Goal: Task Accomplishment & Management: Use online tool/utility

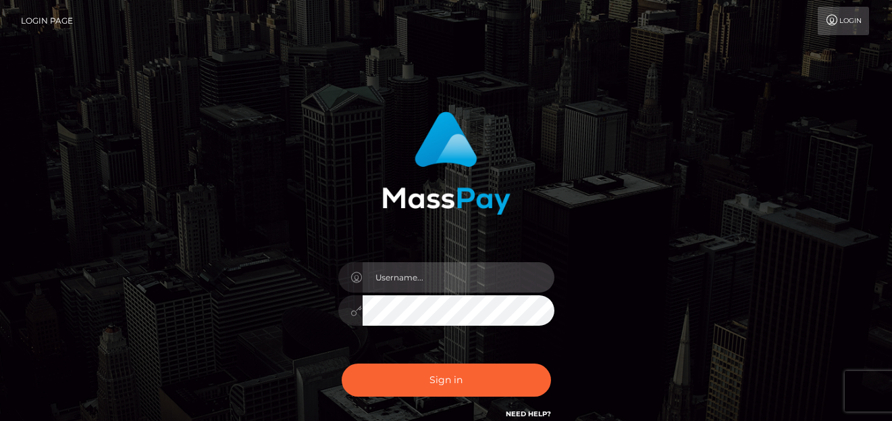
type input "denise"
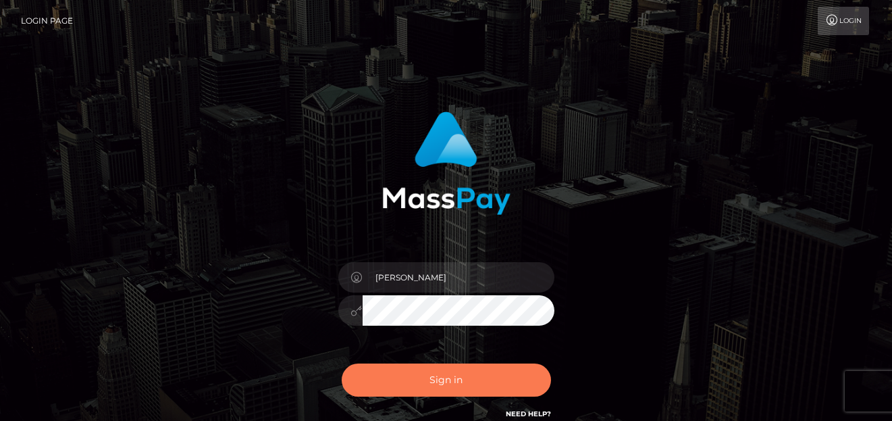
click at [481, 371] on button "Sign in" at bounding box center [446, 379] width 209 height 33
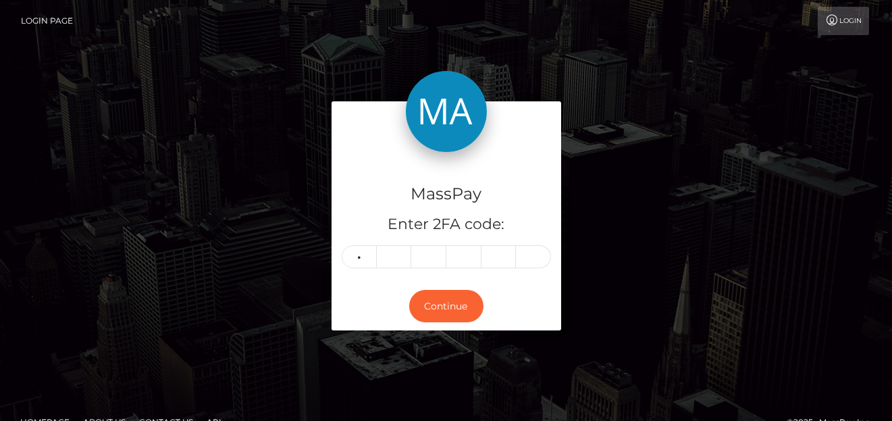
type input "0"
type input "1"
type input "3"
type input "7"
type input "9"
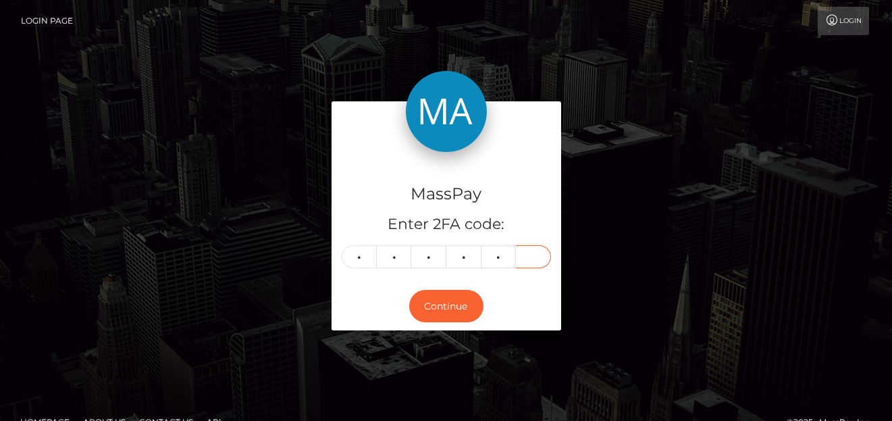
type input "8"
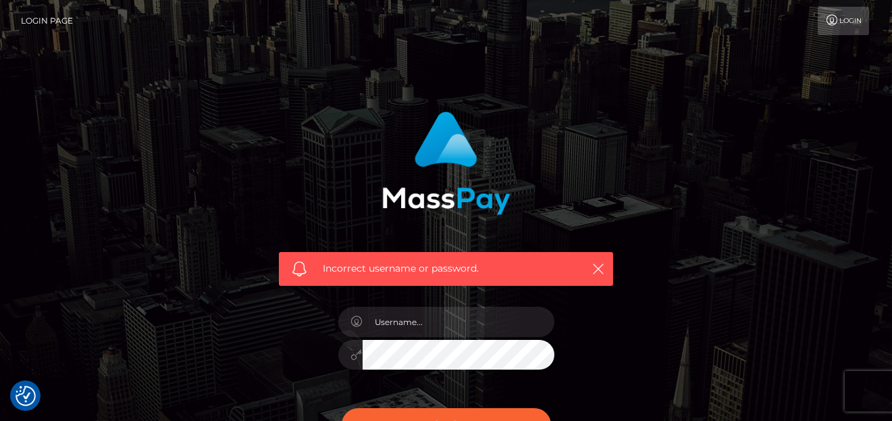
scroll to position [135, 0]
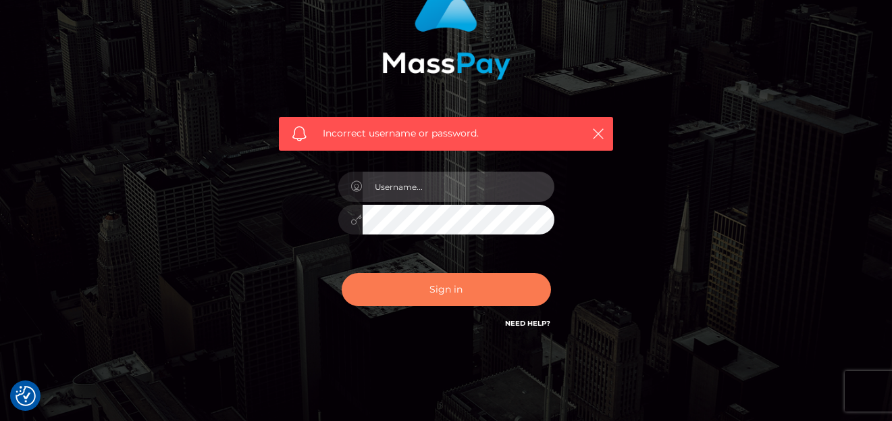
type input "[PERSON_NAME]"
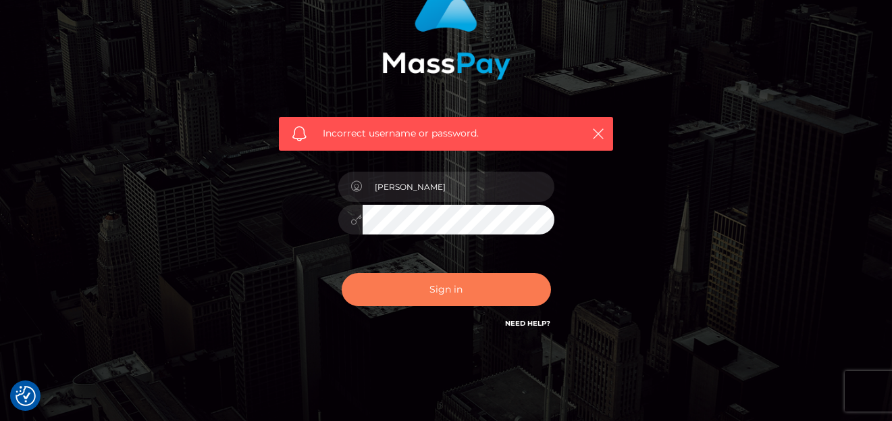
click at [418, 300] on button "Sign in" at bounding box center [446, 289] width 209 height 33
click at [424, 294] on button "Sign in" at bounding box center [446, 289] width 209 height 33
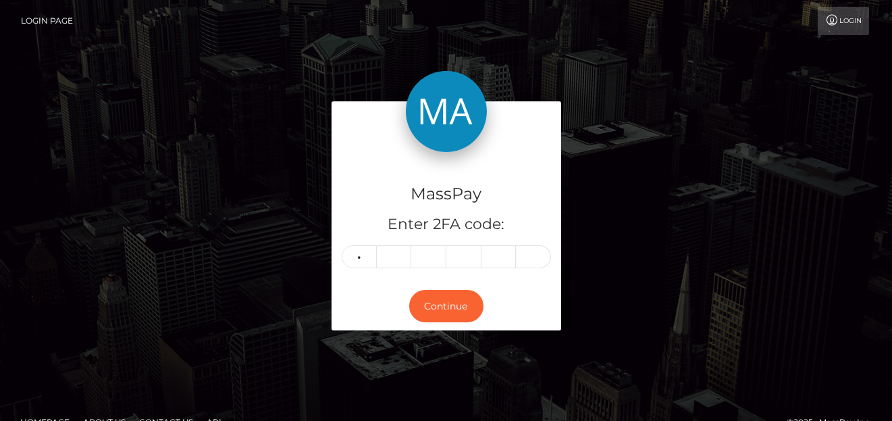
type input "6"
type input "7"
type input "2"
type input "4"
type input "6"
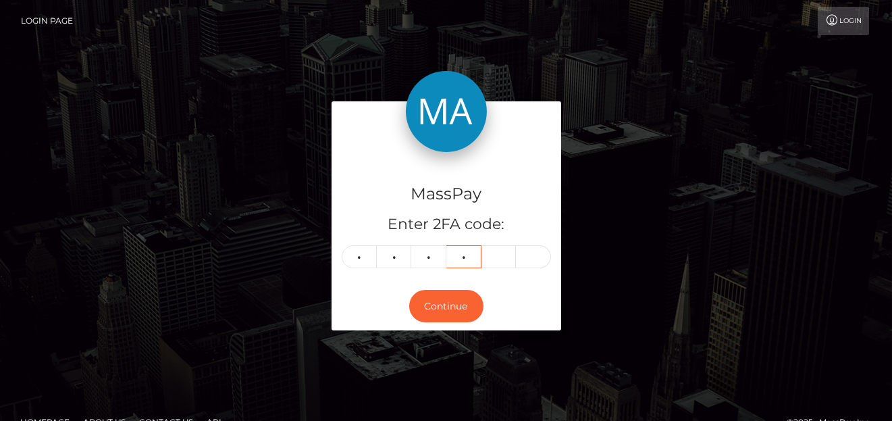
type input "0"
type input "4"
type input "2"
type input "4"
type input "6"
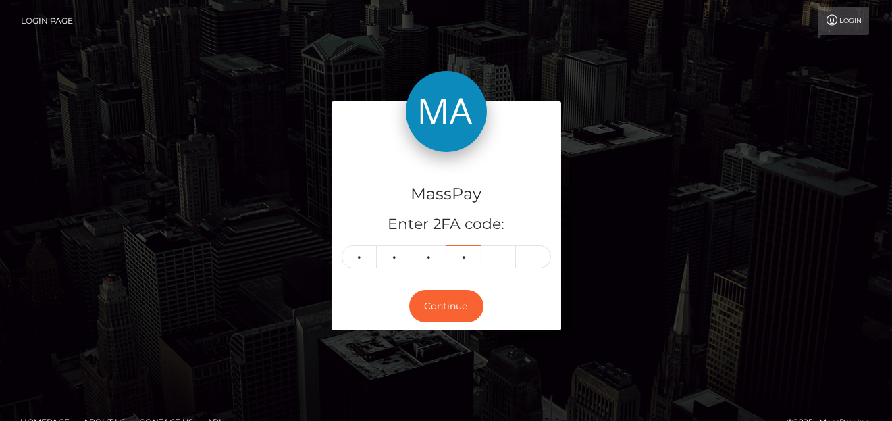
type input "8"
type input "0"
type input "4"
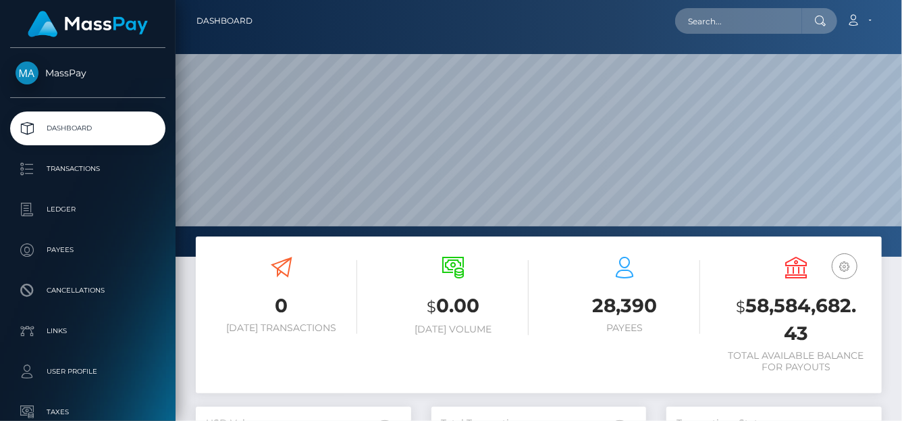
scroll to position [239, 215]
click at [705, 16] on input "text" at bounding box center [738, 21] width 127 height 26
paste input "[EMAIL_ADDRESS][DOMAIN_NAME]"
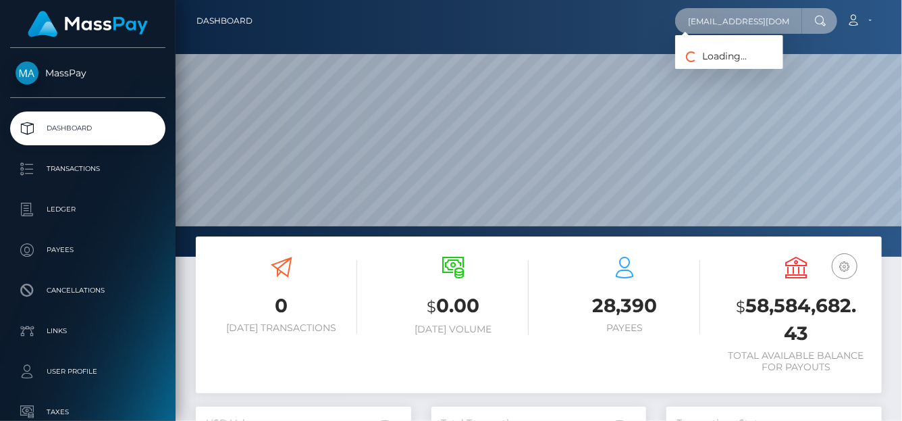
type input "[EMAIL_ADDRESS][DOMAIN_NAME]"
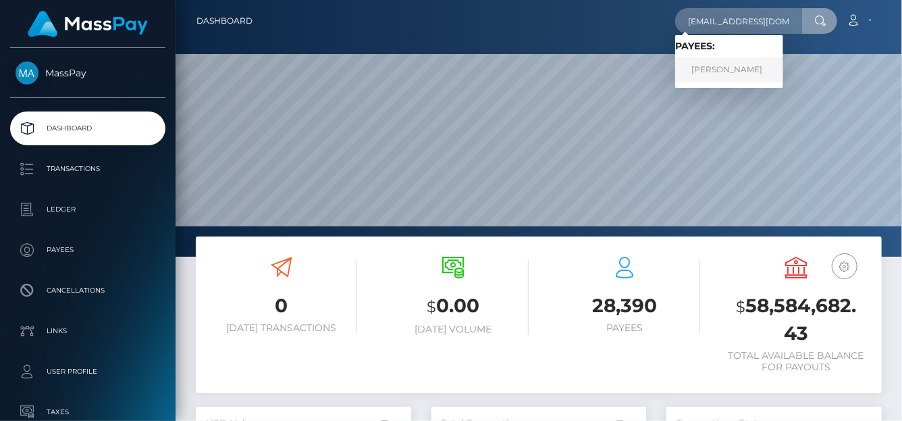
click at [722, 72] on link "MATTHEW MENSAH-BINEY" at bounding box center [729, 69] width 108 height 25
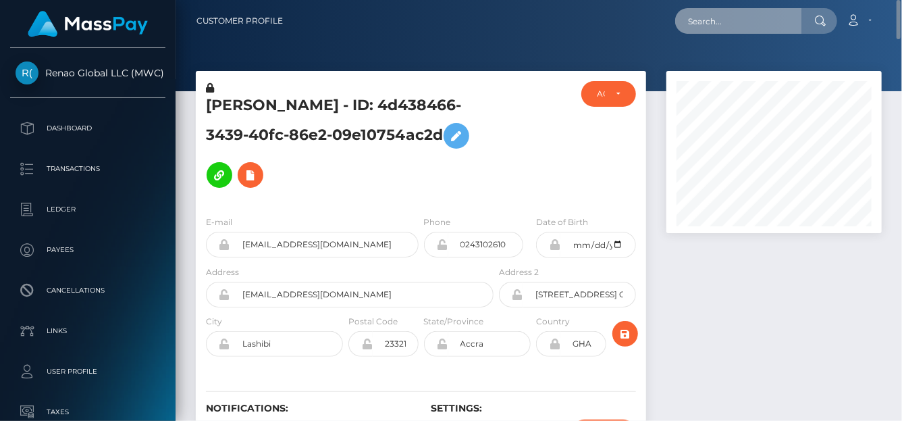
click at [726, 14] on input "text" at bounding box center [738, 21] width 127 height 26
paste input "68b1064d5f8286f185f999ce"
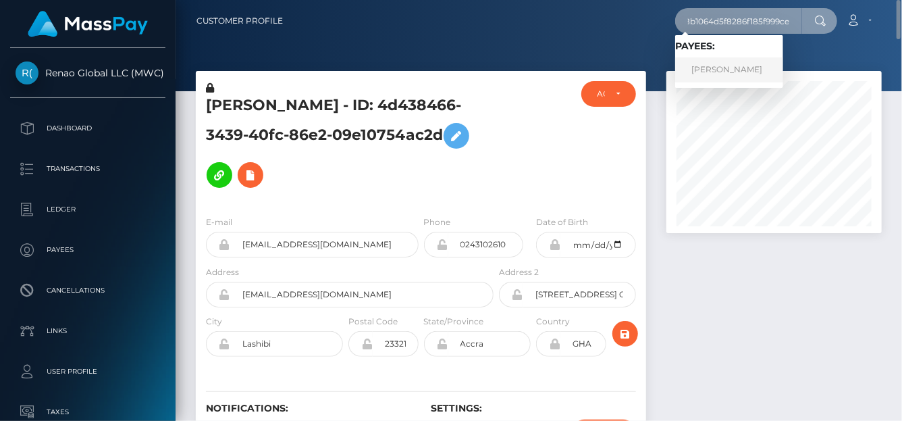
type input "68b1064d5f8286f185f999ce"
click at [708, 67] on link "Charles Chacon" at bounding box center [729, 69] width 108 height 25
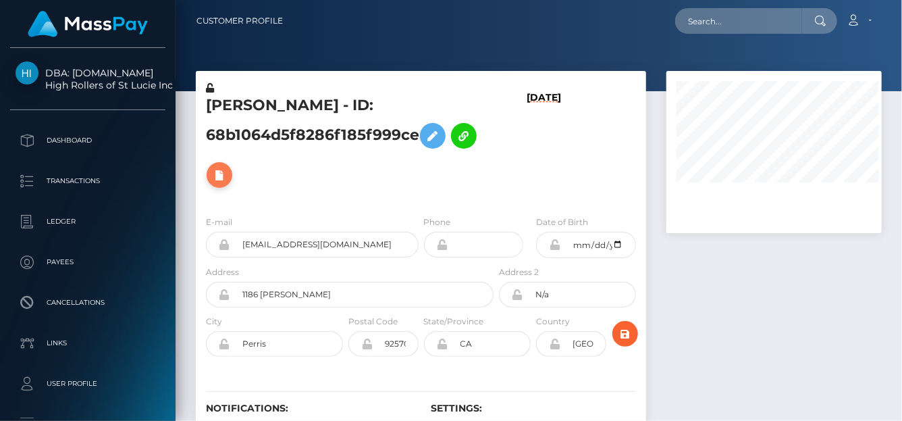
click at [221, 179] on icon at bounding box center [219, 175] width 16 height 17
click at [220, 179] on icon at bounding box center [219, 175] width 16 height 17
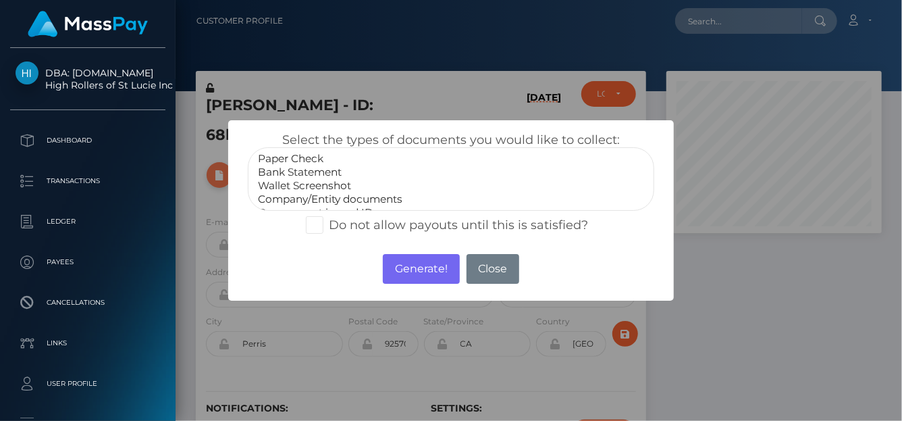
scroll to position [162, 215]
select select "Bank Statement"
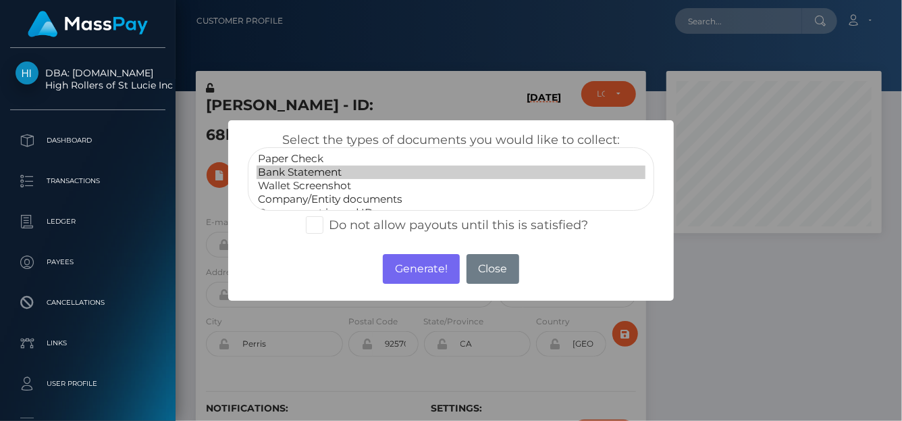
click at [337, 172] on option "Bank Statement" at bounding box center [450, 171] width 389 height 13
click at [412, 263] on button "Generate!" at bounding box center [421, 269] width 76 height 30
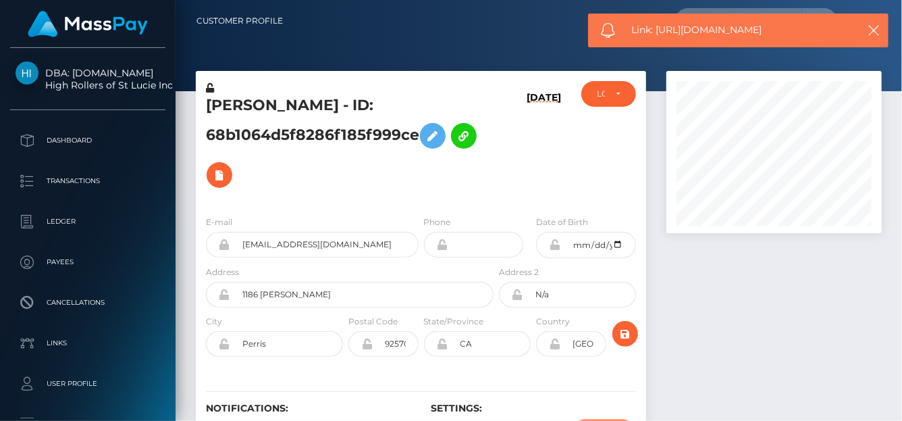
drag, startPoint x: 781, startPoint y: 26, endPoint x: 659, endPoint y: 28, distance: 122.2
click at [659, 28] on span "Link: https://l.maspay.io/Yjlyh" at bounding box center [740, 30] width 217 height 14
copy span "https://l.maspay.io/Yjlyh"
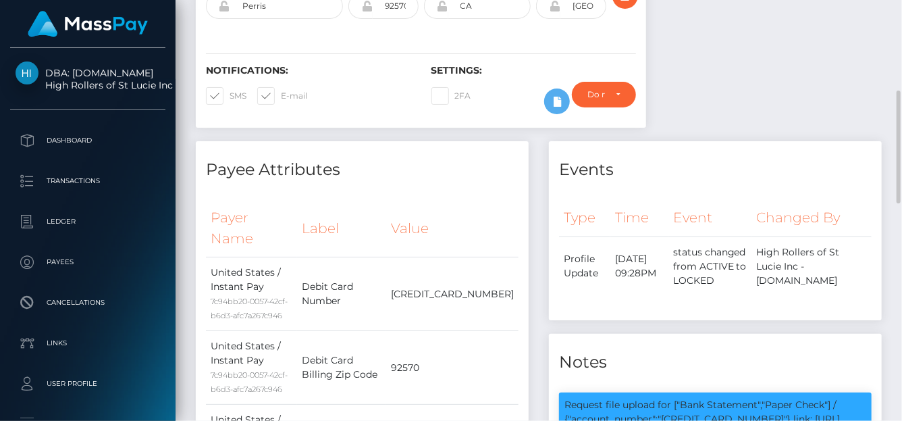
scroll to position [0, 0]
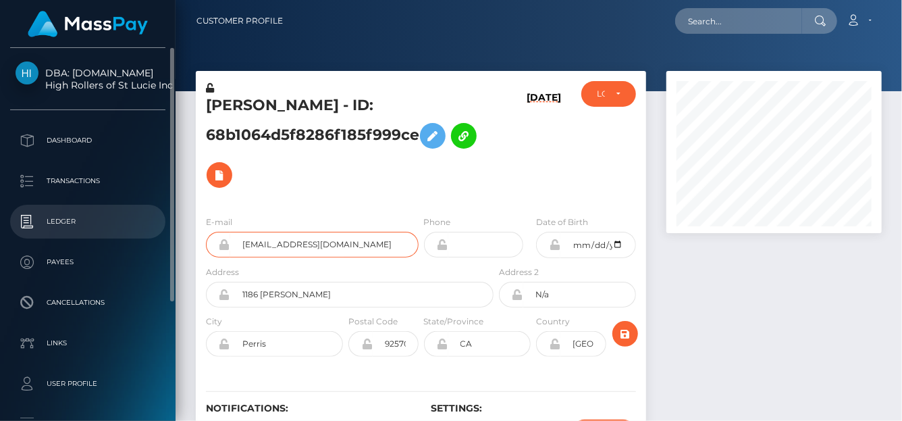
drag, startPoint x: 367, startPoint y: 250, endPoint x: 36, endPoint y: 219, distance: 332.8
click at [29, 223] on div "DBA: Luckyrush.io High Rollers of St Lucie Inc Dashboard Transactions Ledger Pa…" at bounding box center [451, 210] width 902 height 421
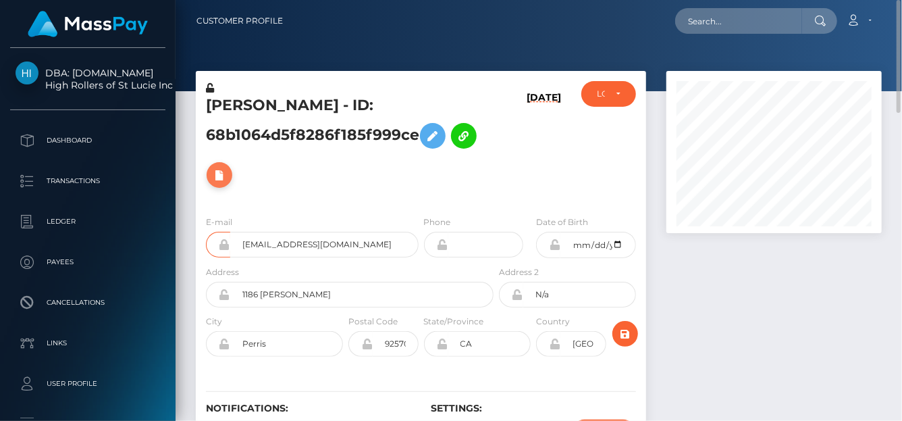
click at [215, 178] on icon at bounding box center [219, 175] width 16 height 17
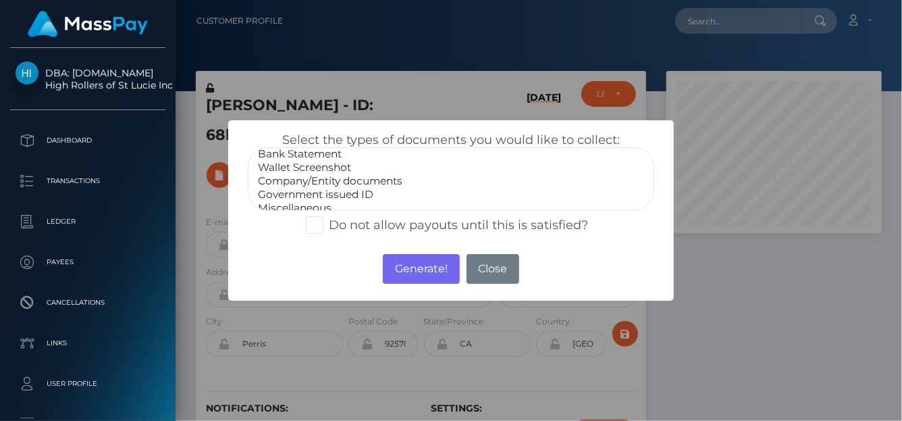
scroll to position [26, 0]
select select "Miscellaneous"
click at [329, 198] on option "Miscellaneous" at bounding box center [450, 199] width 389 height 13
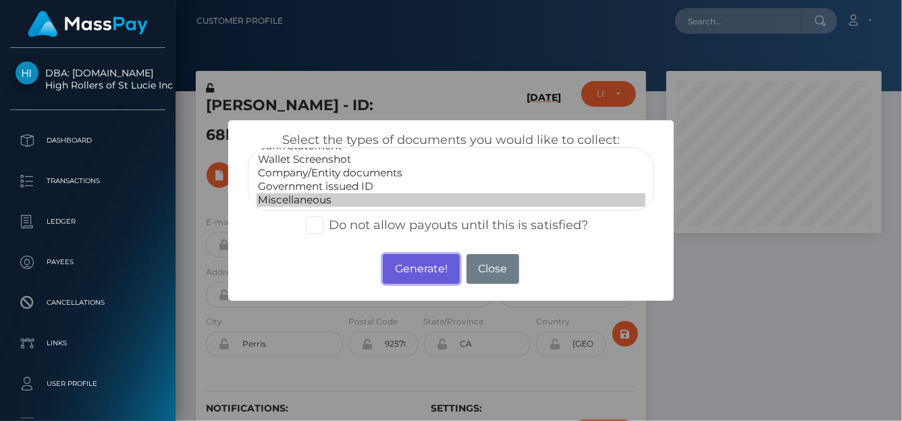
click at [423, 262] on button "Generate!" at bounding box center [421, 269] width 76 height 30
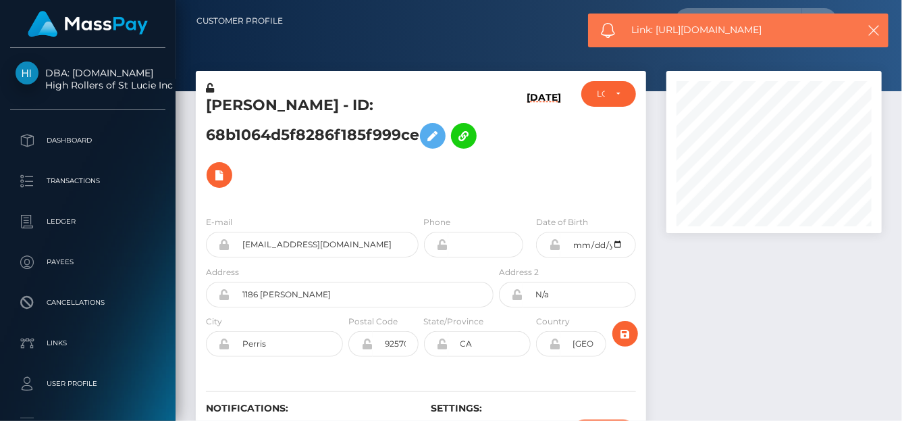
drag, startPoint x: 785, startPoint y: 30, endPoint x: 655, endPoint y: 30, distance: 129.6
click at [655, 30] on span "Link: https://l.maspay.io/Bjluw" at bounding box center [740, 30] width 217 height 14
copy span "https://l.maspay.io/Bjluw"
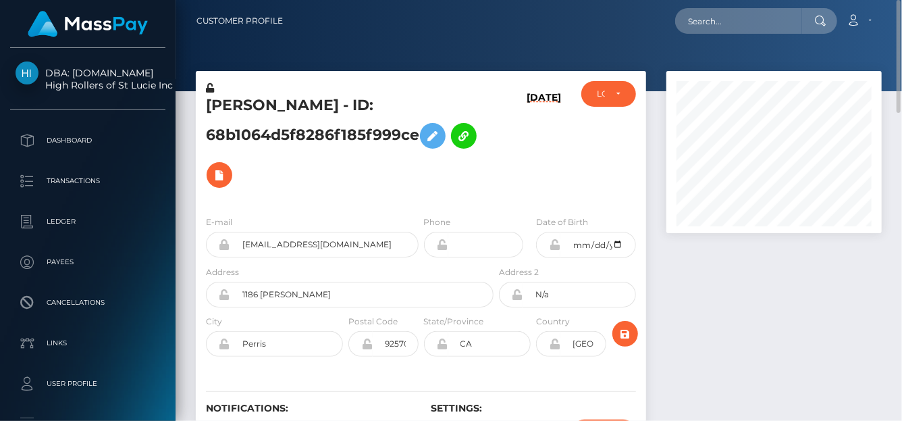
scroll to position [67, 0]
drag, startPoint x: 703, startPoint y: 26, endPoint x: 704, endPoint y: 20, distance: 6.8
click at [703, 26] on input "text" at bounding box center [738, 21] width 127 height 26
paste input "[EMAIL_ADDRESS][DOMAIN_NAME]"
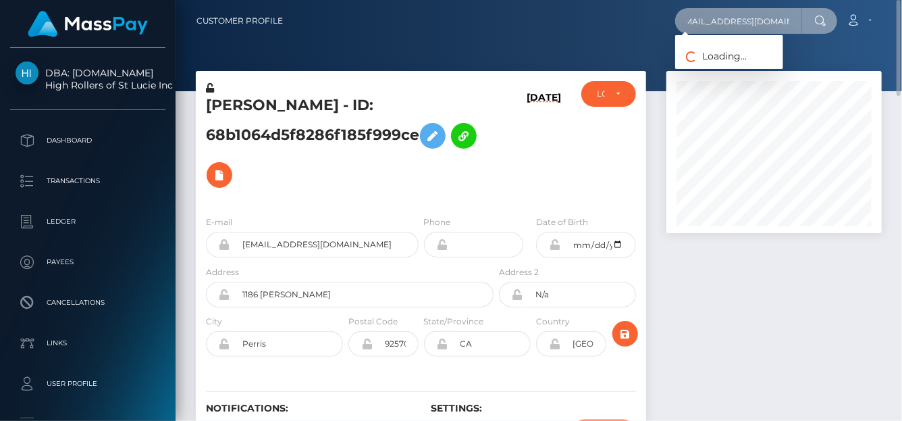
type input "[EMAIL_ADDRESS][DOMAIN_NAME]"
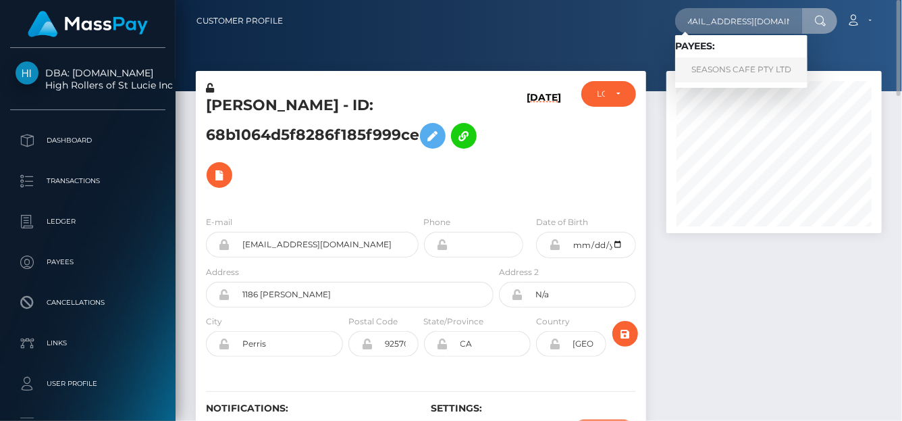
click at [691, 61] on link "SEASONS CAFE PTY LTD" at bounding box center [741, 69] width 132 height 25
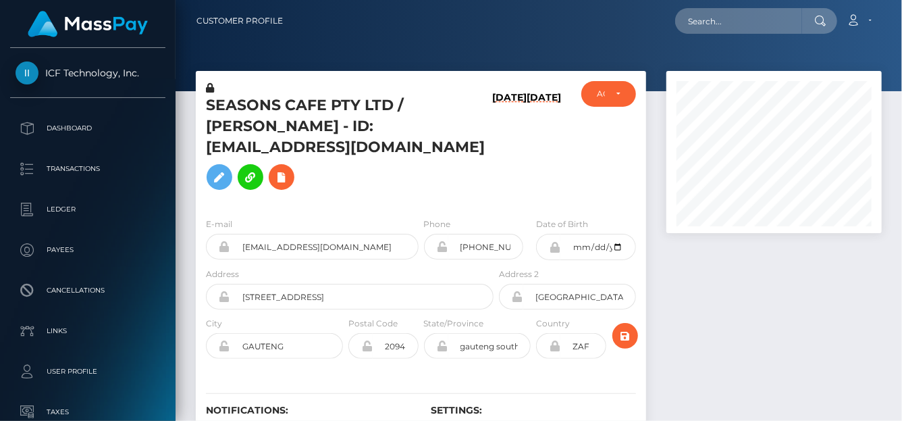
scroll to position [162, 215]
click at [705, 19] on input "text" at bounding box center [738, 21] width 127 height 26
paste input "titanenergy6@gmail.com"
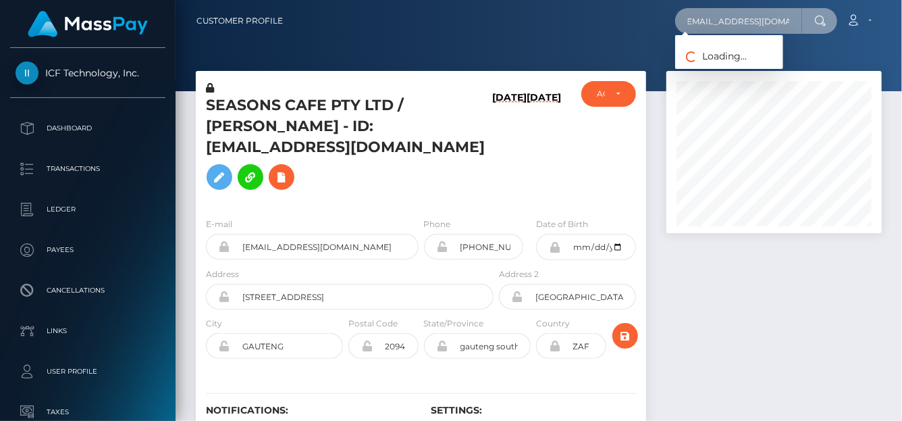
type input "titanenergy6@gmail.com"
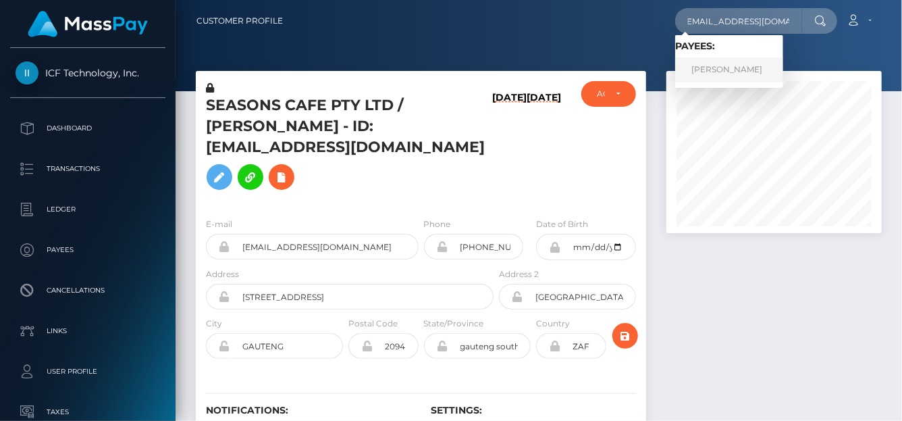
click at [717, 71] on link "aqueel ahmed" at bounding box center [729, 69] width 108 height 25
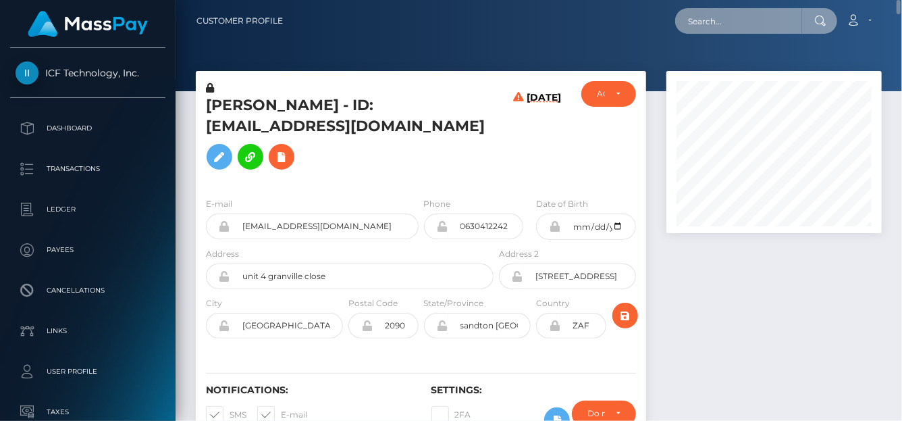
click at [720, 16] on input "text" at bounding box center [738, 21] width 127 height 26
paste input "kimphuong1979py@gmail.com"
click at [684, 20] on input "kimphuong1979py@gmail.com" at bounding box center [738, 21] width 127 height 26
drag, startPoint x: 696, startPoint y: 26, endPoint x: 799, endPoint y: 18, distance: 103.6
click at [799, 18] on input "kimphuong1979py@gmail.com" at bounding box center [738, 21] width 127 height 26
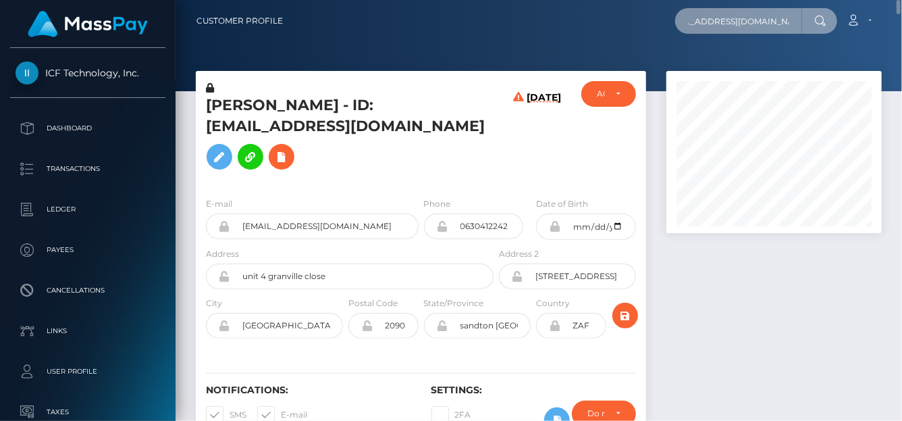
paste input "Lethikimphuongmhmedia@"
drag, startPoint x: 680, startPoint y: 26, endPoint x: 900, endPoint y: 21, distance: 220.1
click at [900, 21] on nav "Customer Profile Lethikimphuongmhmedia@ gmail.com Loading... Loading... Account…" at bounding box center [538, 21] width 726 height 42
paste input "kavonyasha@"
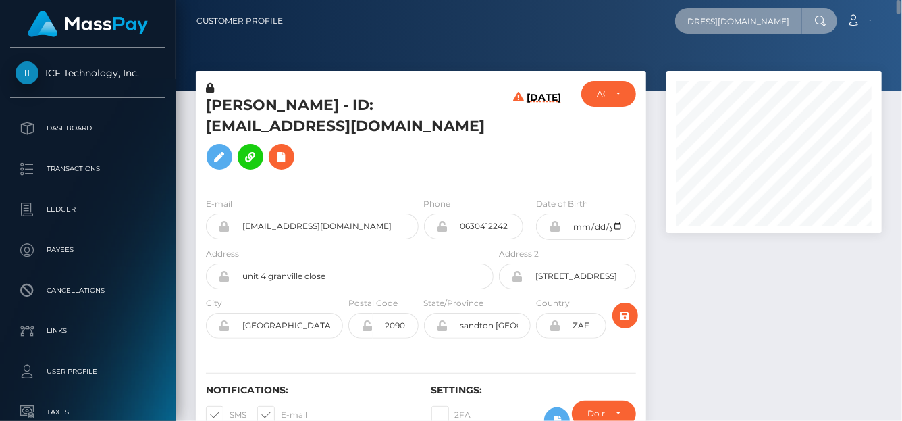
scroll to position [0, 0]
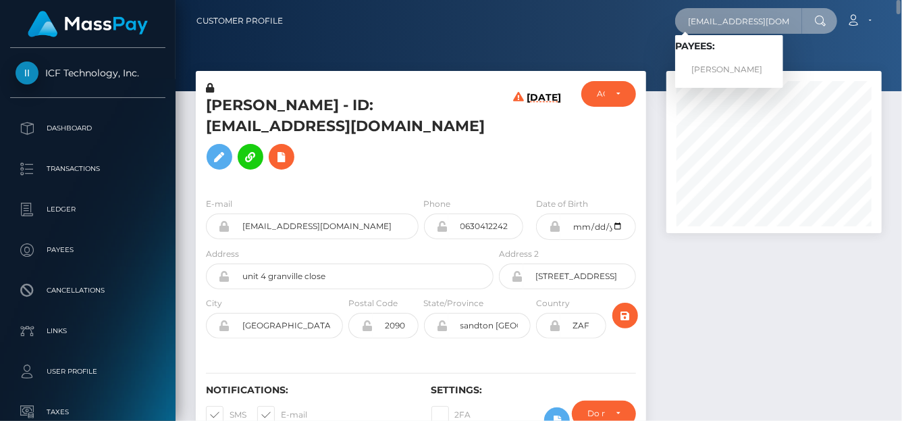
click at [720, 23] on input "kavonyasha@gmail.com" at bounding box center [738, 21] width 127 height 26
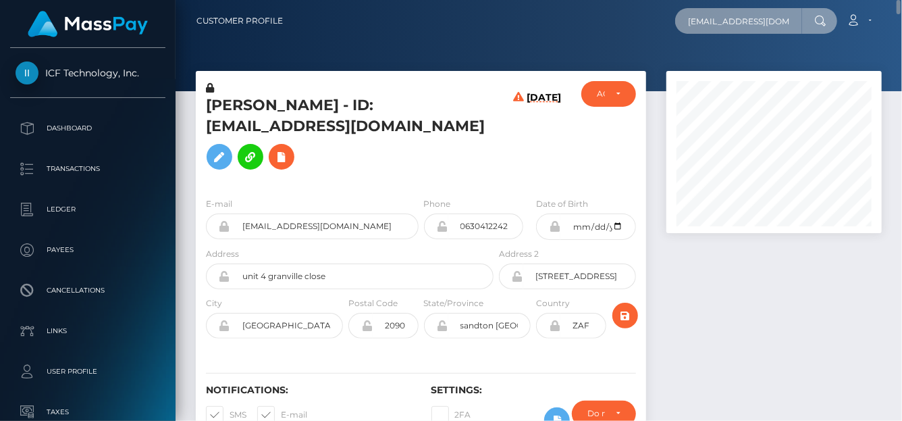
drag, startPoint x: 693, startPoint y: 18, endPoint x: 900, endPoint y: 30, distance: 207.6
click at [900, 36] on nav "Customer Profile kavonyasha@gmail.com Loading... Loading... Payees: Kavon Allen" at bounding box center [538, 21] width 726 height 42
type input "k"
paste input "Lethikimphuongmhmedia@ gmail.com"
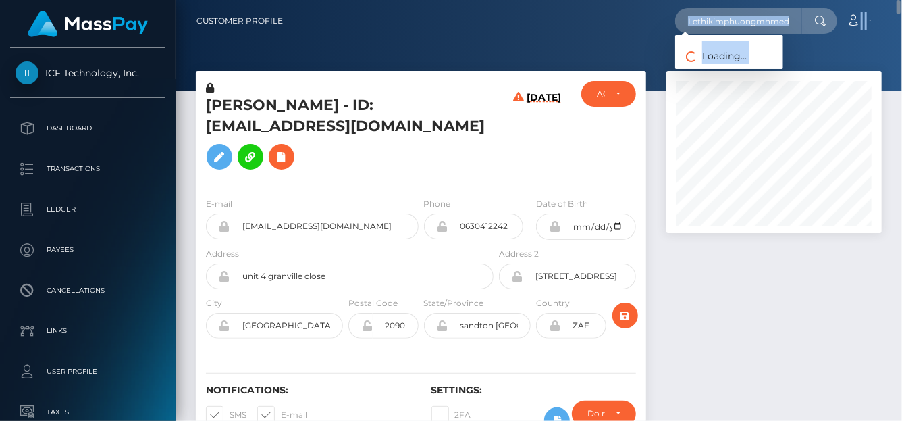
drag, startPoint x: 671, startPoint y: 20, endPoint x: 817, endPoint y: 13, distance: 146.6
click at [886, 17] on div "Customer Profile Lethikimphuongmhmedia@ gmail.com Loading... Loading..." at bounding box center [538, 21] width 705 height 28
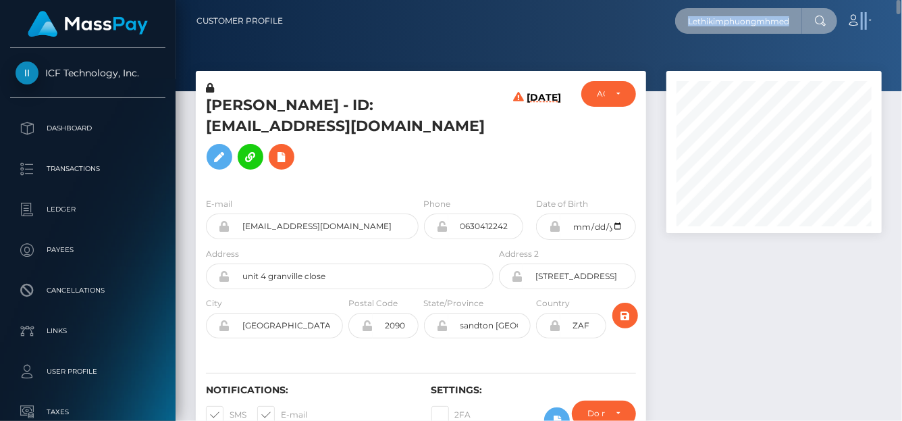
click at [778, 13] on input "Lethikimphuongmhmedia@ gmail.com" at bounding box center [738, 21] width 127 height 26
drag, startPoint x: 697, startPoint y: 21, endPoint x: 900, endPoint y: 19, distance: 203.9
click at [900, 19] on nav "Customer Profile Lethikimphuongmhmedia@ gmail.com Loading... Loading... Account…" at bounding box center [538, 21] width 726 height 42
paste input "kimphuong1979py@"
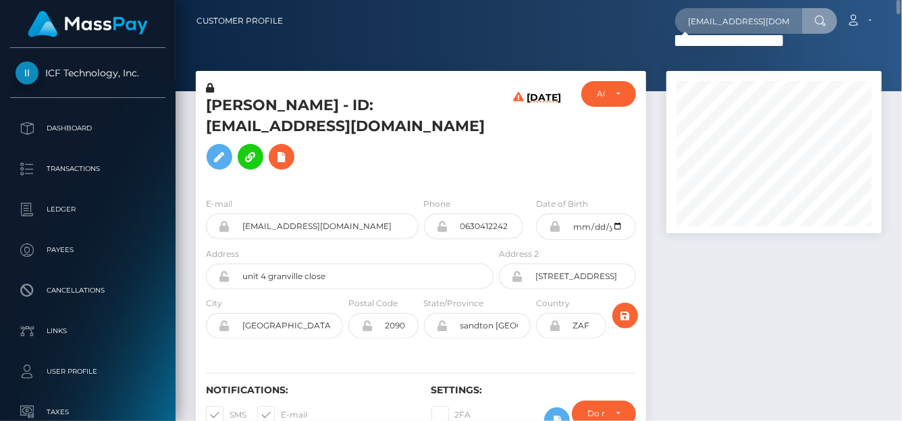
click at [684, 35] on div "Loading... Loading..." at bounding box center [729, 40] width 108 height 11
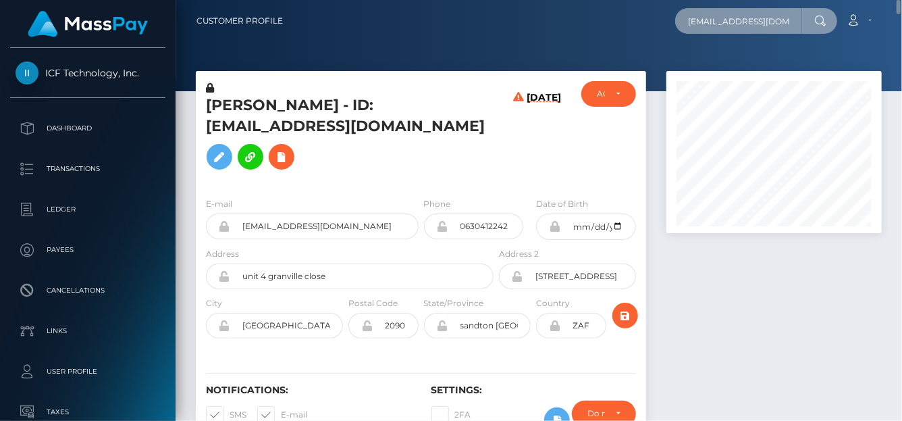
drag, startPoint x: 684, startPoint y: 24, endPoint x: 895, endPoint y: 35, distance: 210.9
click at [898, 35] on nav "Customer Profile kimphuong1979py@gmail.com Loading... Loading..." at bounding box center [538, 21] width 726 height 42
paste input "7cd58ec929844f638b1264ba3468e4f2"
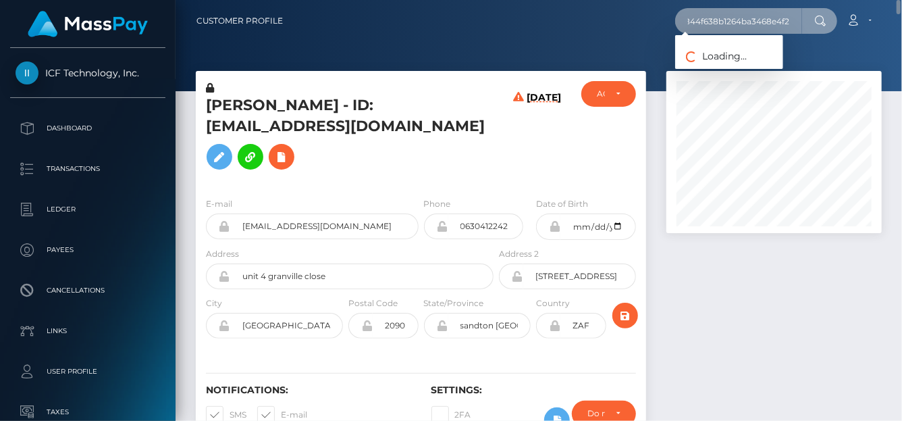
type input "7cd58ec929844f638b1264ba3468e4f2"
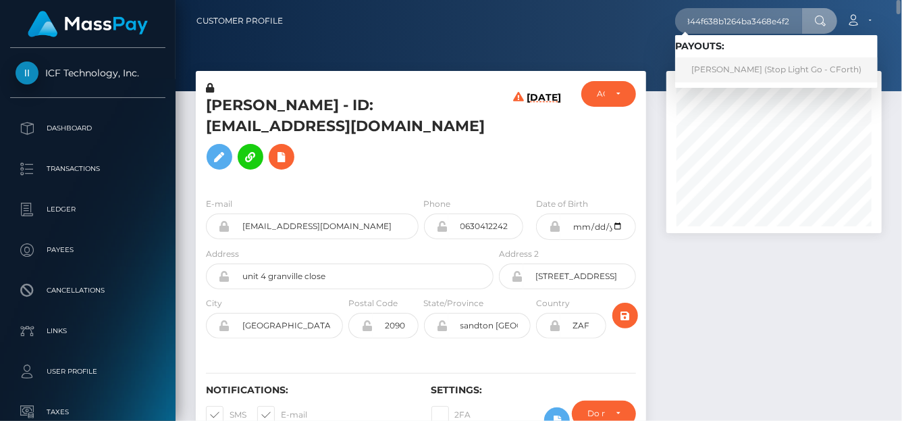
scroll to position [0, 0]
click at [740, 70] on link "Diane Clinkscale (Stop Light Go - CForth)" at bounding box center [776, 69] width 202 height 25
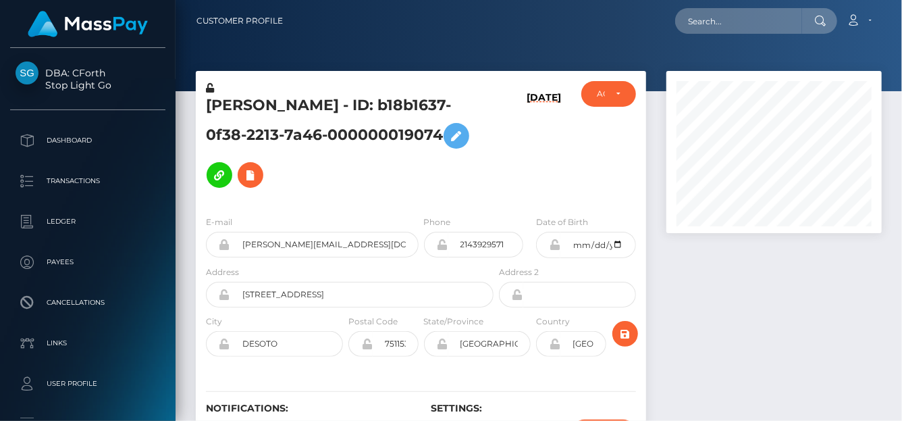
scroll to position [162, 215]
click at [703, 16] on input "text" at bounding box center [738, 21] width 127 height 26
paste input "charmedmollytha@gmail.com"
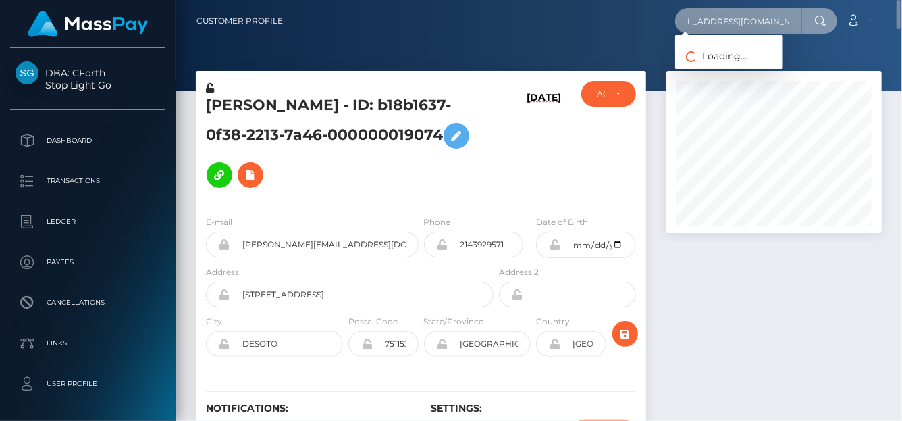
type input "charmedmollytha@gmail.com"
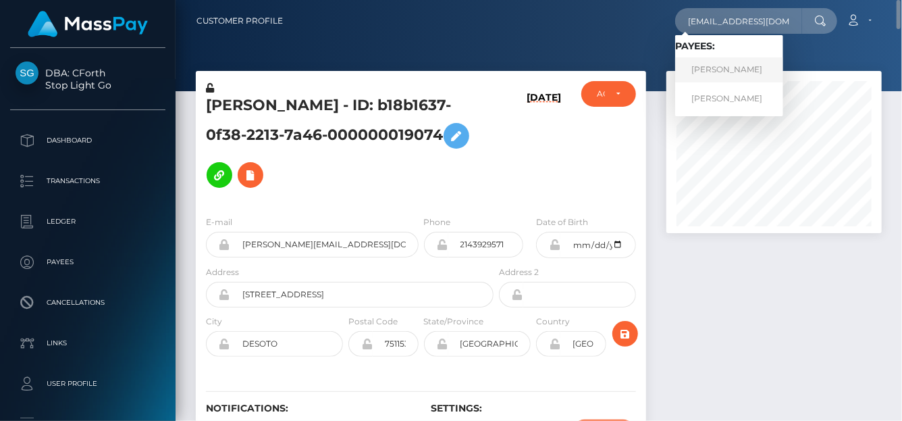
click at [703, 70] on link "Lara Bolzi" at bounding box center [729, 69] width 108 height 25
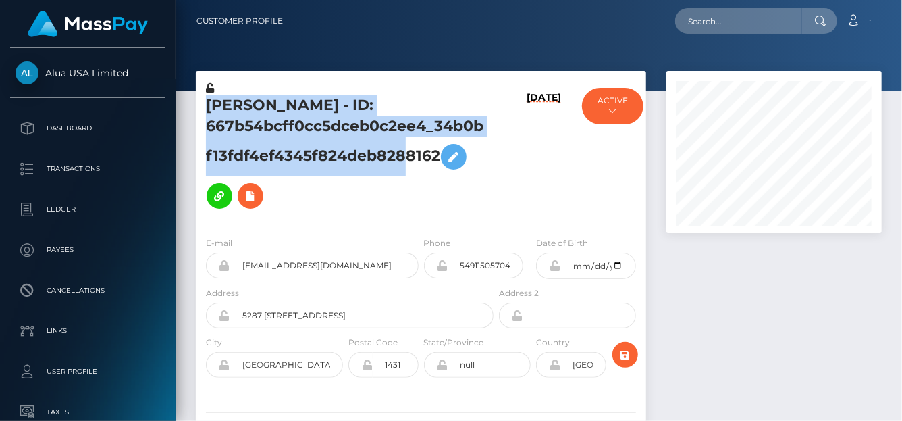
scroll to position [162, 215]
click at [438, 159] on div "[PERSON_NAME] - ID: 667b54bcff0cc5dceb0c2ee4_34b0bf13fdf4ef4345f824deb8288162 […" at bounding box center [421, 285] width 470 height 428
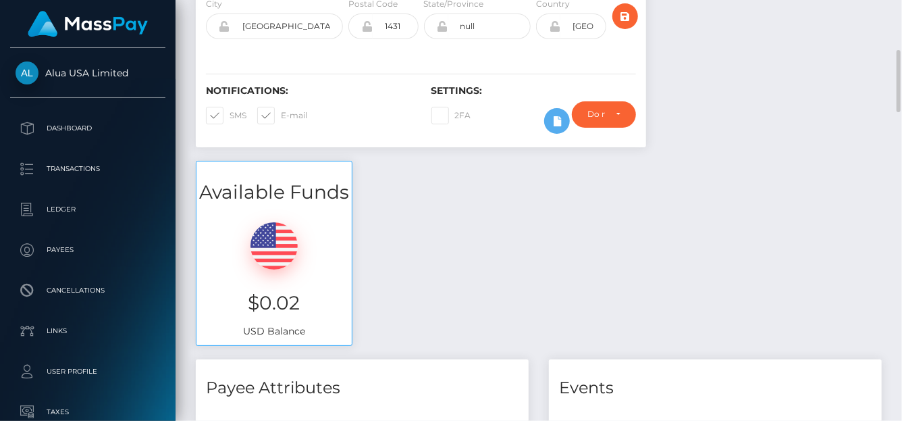
scroll to position [203, 0]
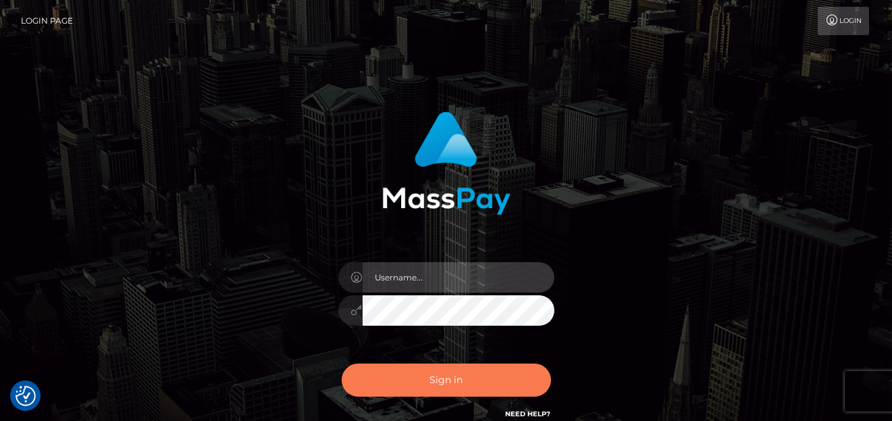
type input "[PERSON_NAME]"
click at [382, 365] on div "Sign in Need Help?" at bounding box center [446, 385] width 236 height 60
click at [387, 371] on button "Sign in" at bounding box center [446, 379] width 209 height 33
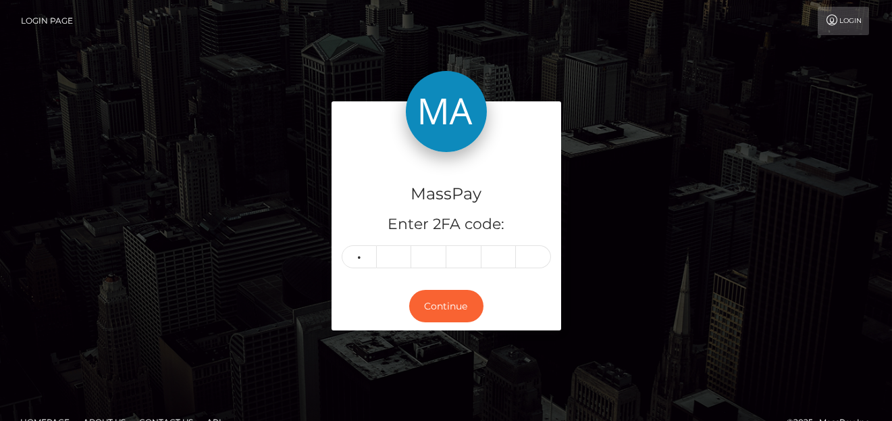
type input "9"
type input "7"
type input "9"
type input "0"
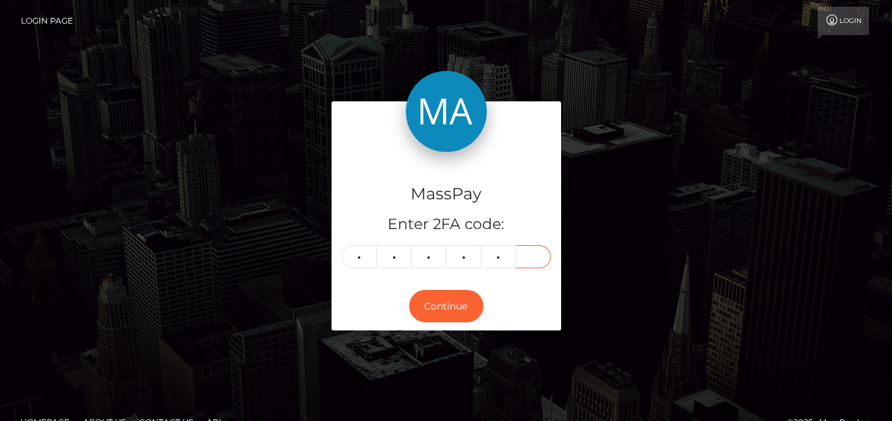
type input "8"
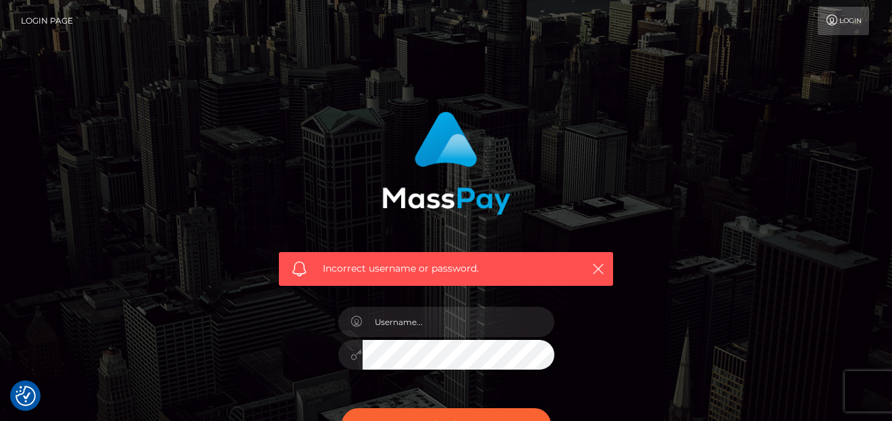
scroll to position [135, 0]
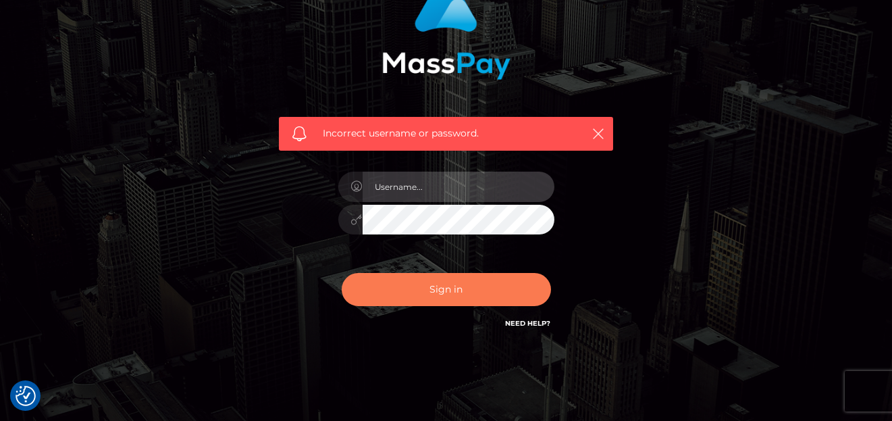
type input "[PERSON_NAME]"
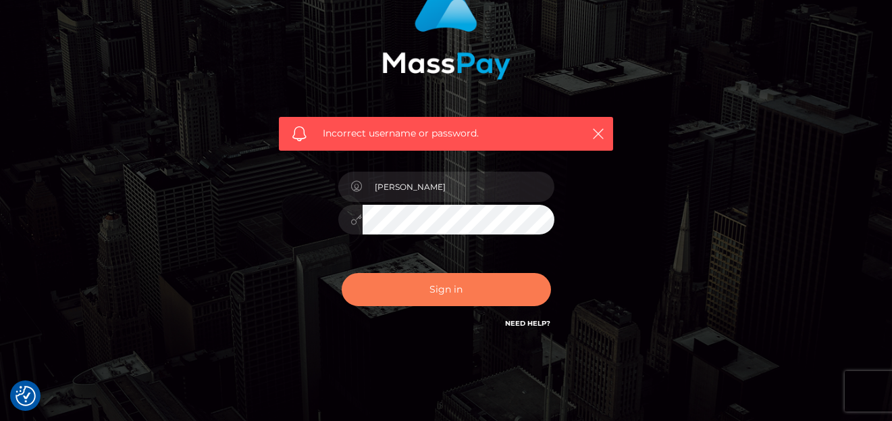
click at [457, 298] on button "Sign in" at bounding box center [446, 289] width 209 height 33
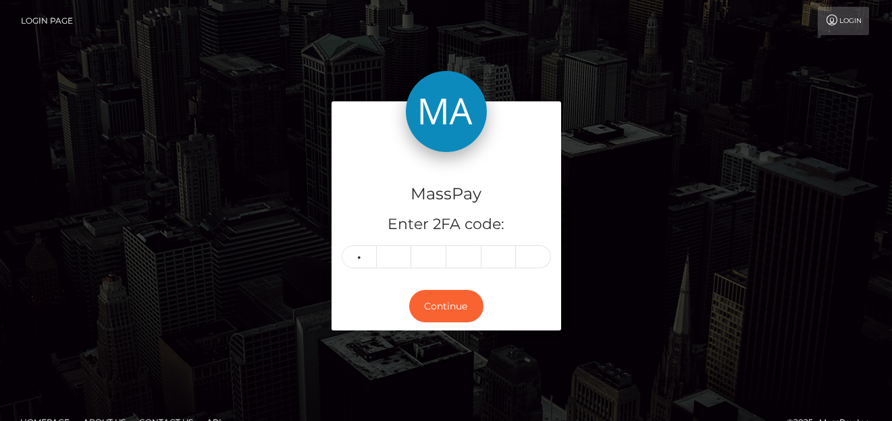
type input "9"
type input "7"
type input "9"
type input "0"
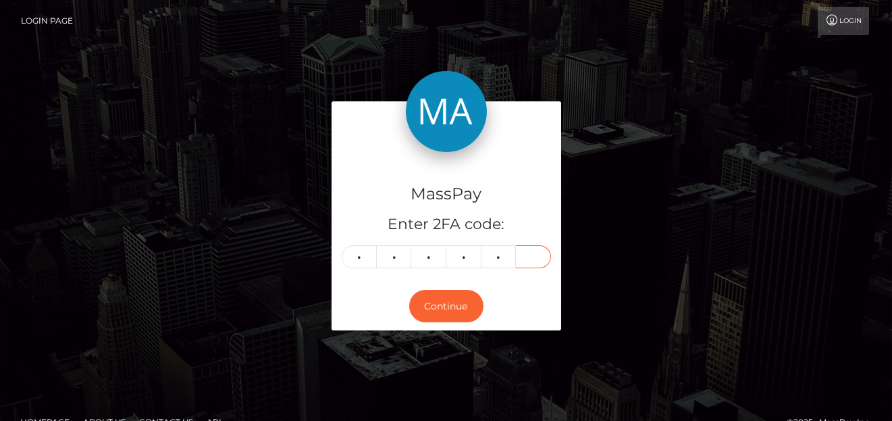
type input "8"
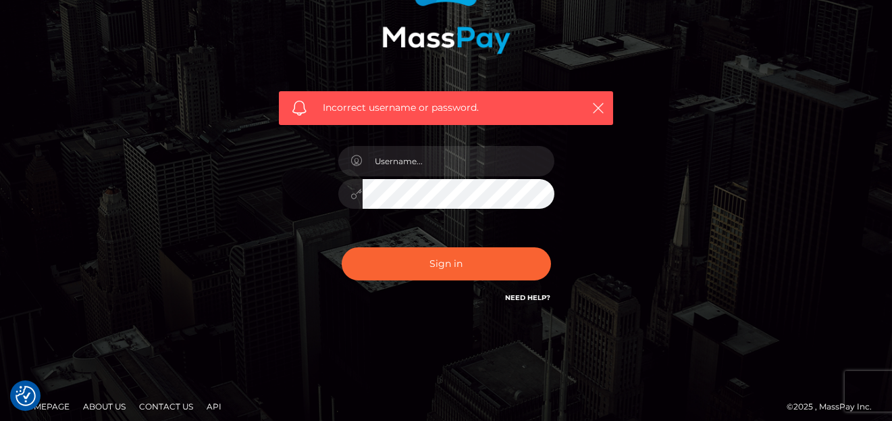
scroll to position [169, 0]
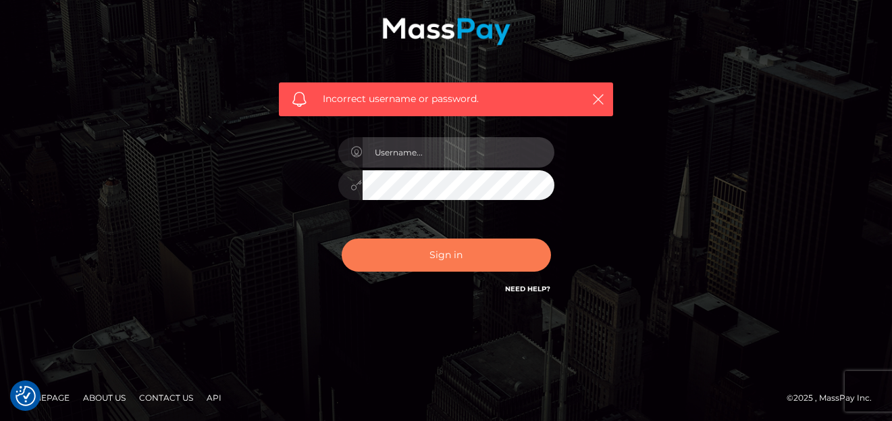
type input "denise"
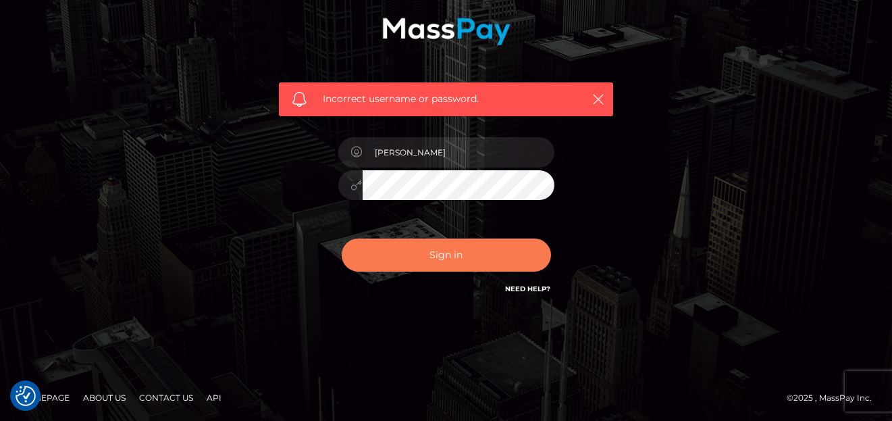
click at [427, 259] on button "Sign in" at bounding box center [446, 254] width 209 height 33
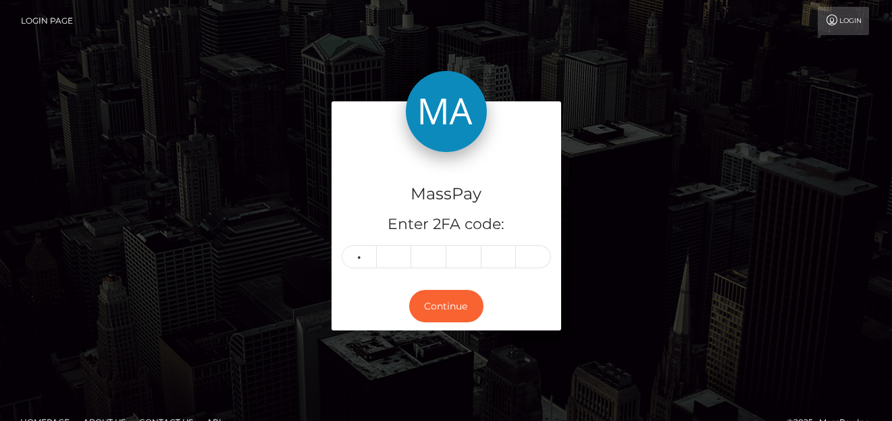
type input "1"
type input "3"
type input "7"
type input "4"
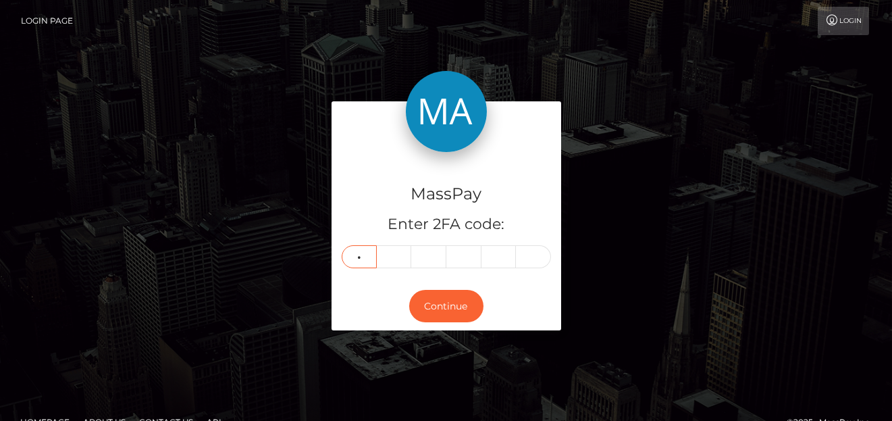
type input "9"
type input "6"
type input "3"
type input "8"
type input "9"
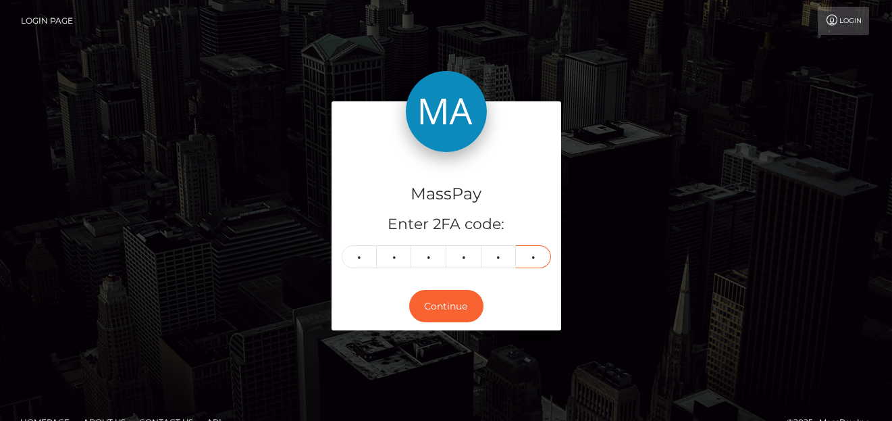
type input "5"
click at [452, 313] on button "Continue" at bounding box center [446, 306] width 74 height 33
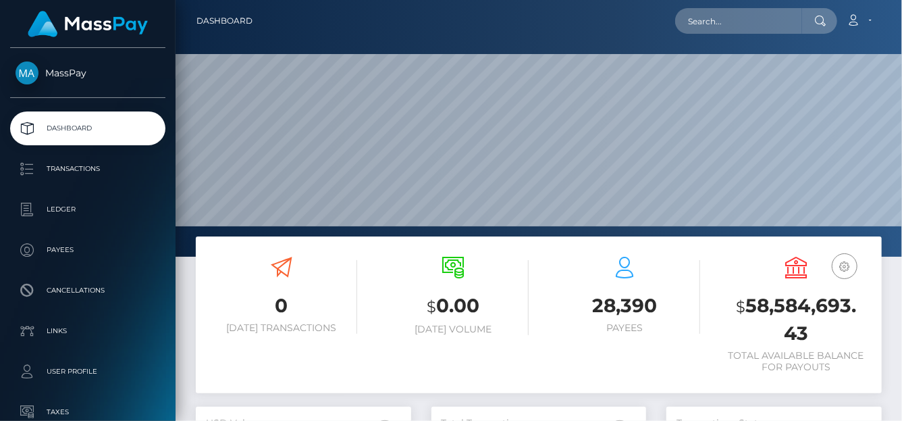
scroll to position [239, 215]
click at [693, 32] on input "text" at bounding box center [738, 21] width 127 height 26
paste input "[EMAIL_ADDRESS][DOMAIN_NAME]"
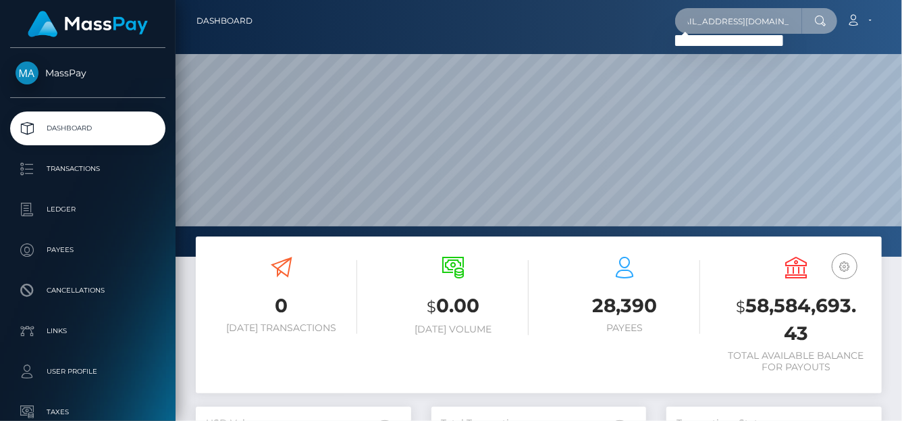
type input "[EMAIL_ADDRESS][DOMAIN_NAME]"
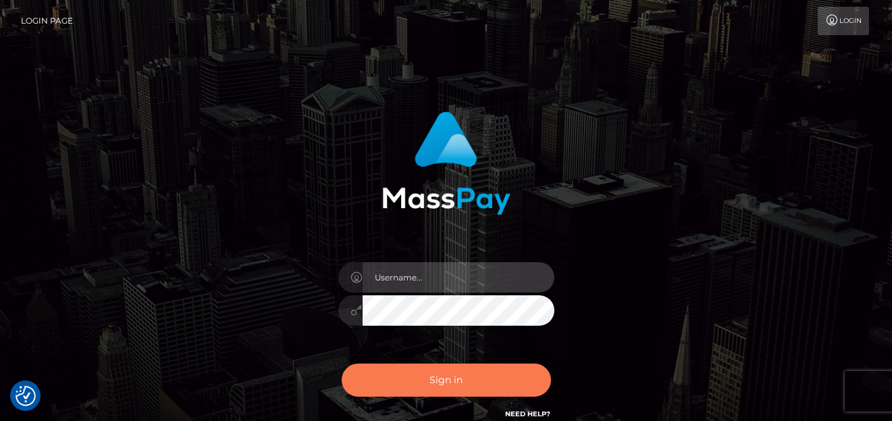
type input "[PERSON_NAME]"
click at [429, 373] on button "Sign in" at bounding box center [446, 379] width 209 height 33
type input "[PERSON_NAME]"
click at [421, 378] on button "Sign in" at bounding box center [446, 379] width 209 height 33
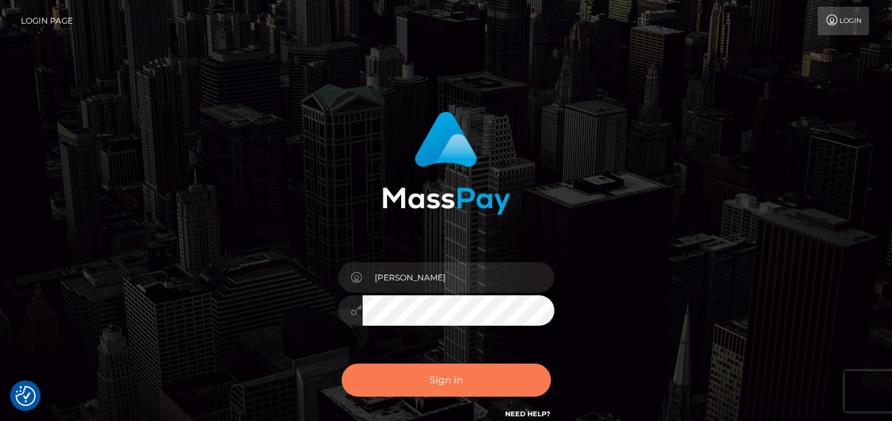
click at [421, 378] on button "Sign in" at bounding box center [446, 379] width 209 height 33
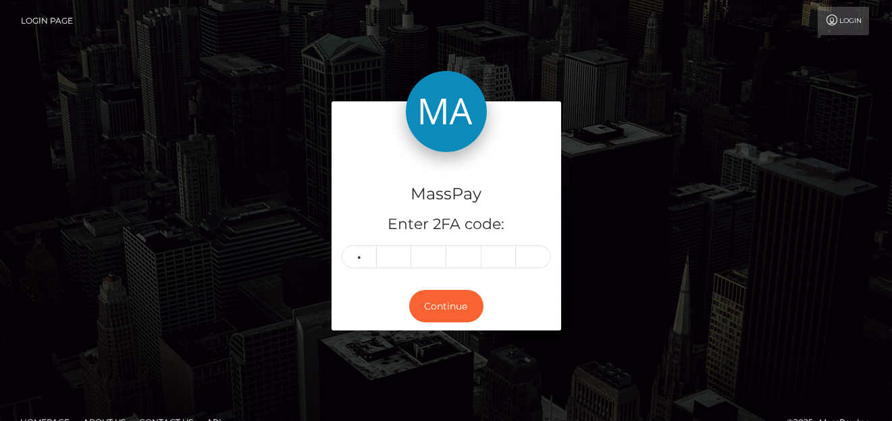
type input "4"
type input "5"
type input "2"
type input "9"
type input "8"
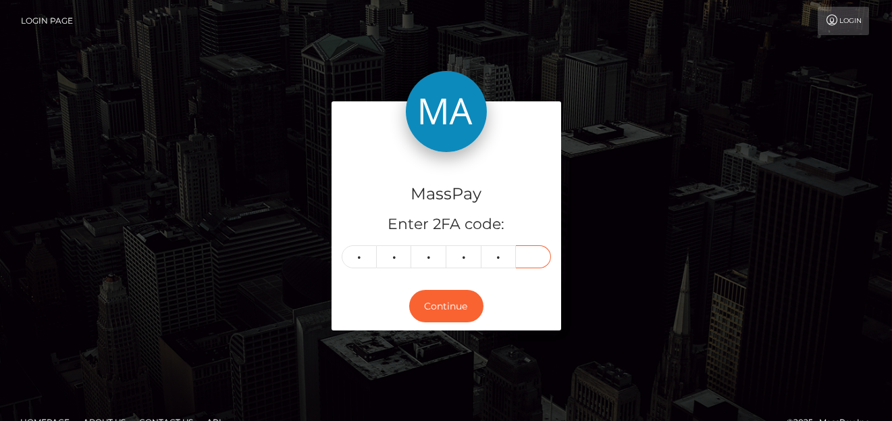
type input "8"
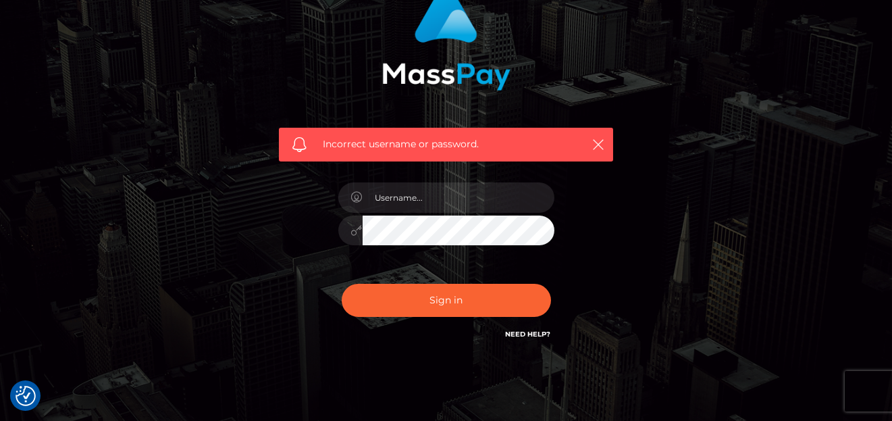
scroll to position [169, 0]
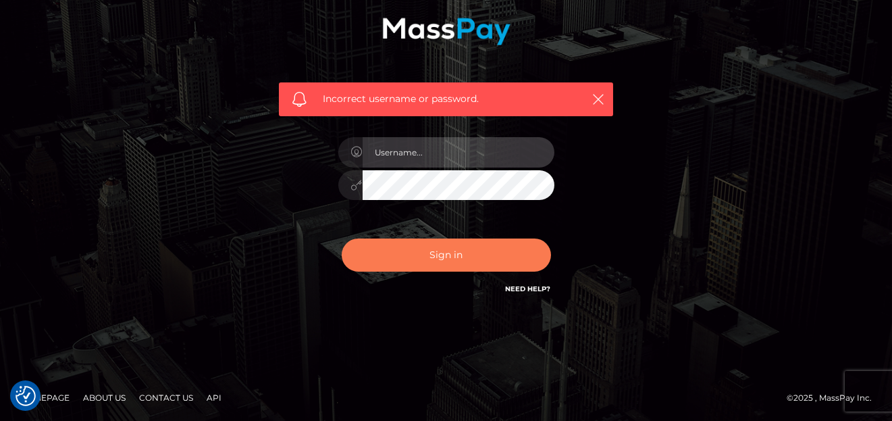
type input "[PERSON_NAME]"
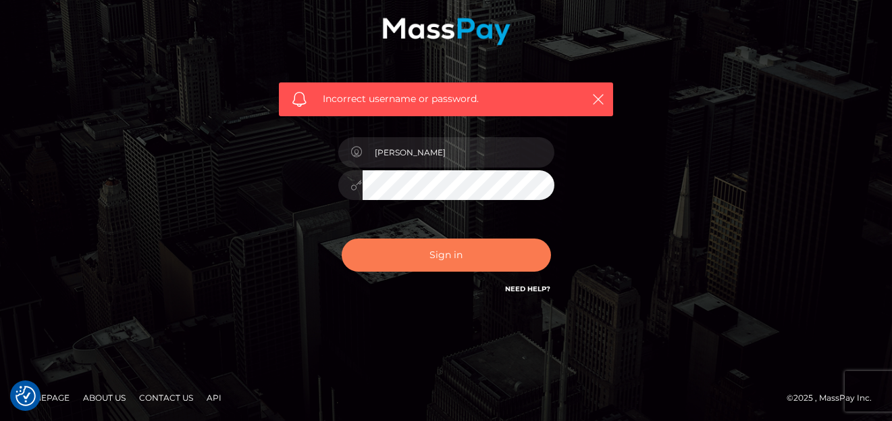
click at [413, 255] on button "Sign in" at bounding box center [446, 254] width 209 height 33
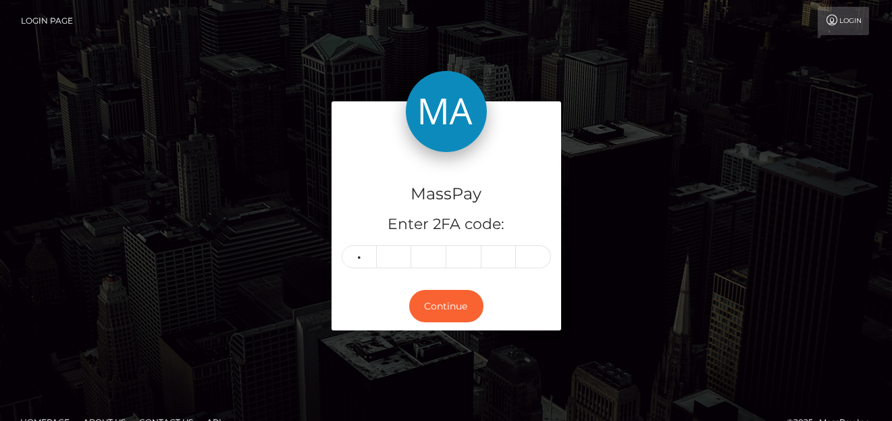
type input "5"
type input "6"
type input "1"
type input "9"
type input "8"
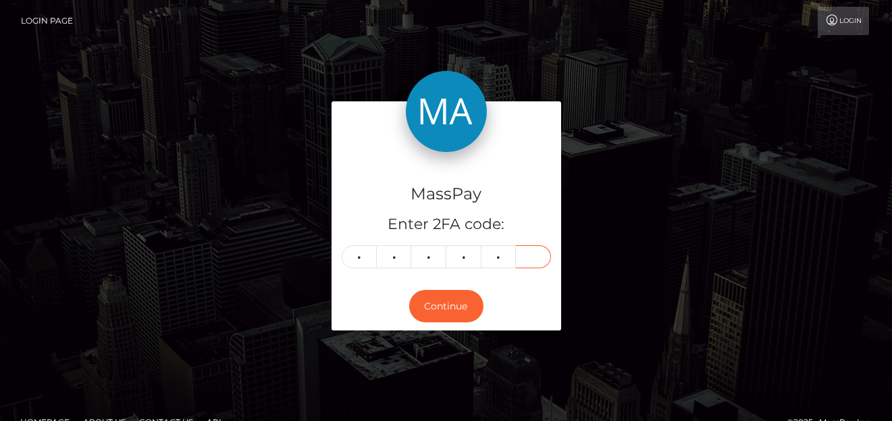
type input "8"
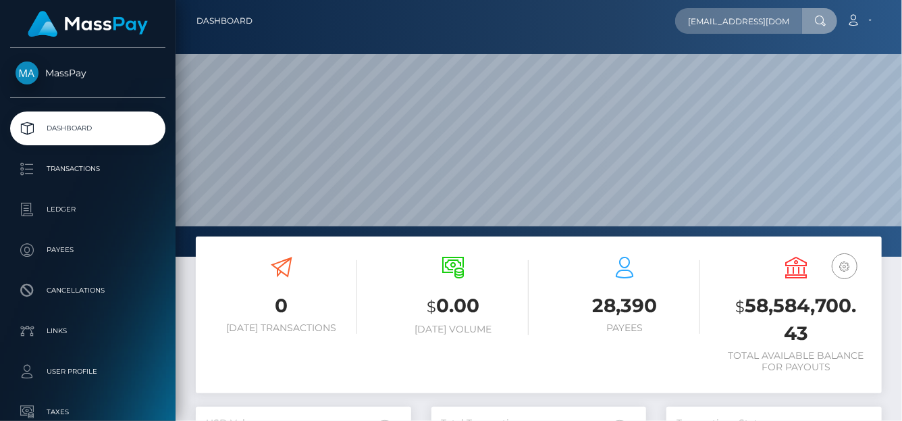
scroll to position [239, 215]
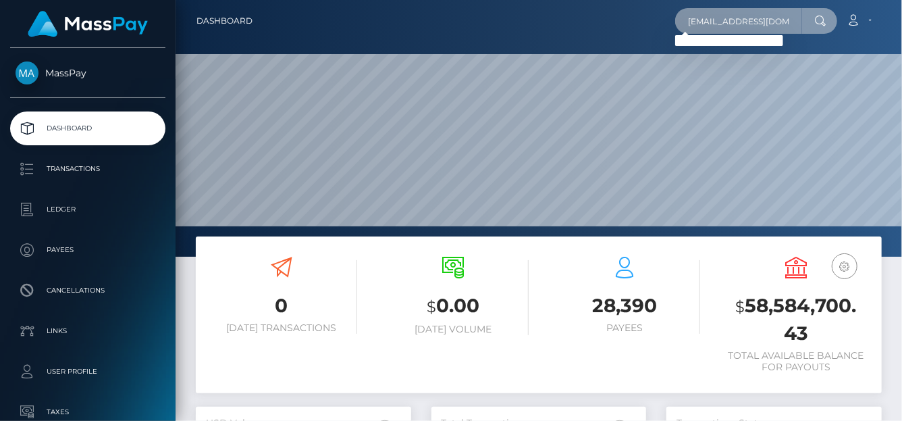
click at [700, 26] on input "simonbanner@me.com" at bounding box center [738, 21] width 127 height 26
drag, startPoint x: 682, startPoint y: 24, endPoint x: 793, endPoint y: 6, distance: 112.2
click at [793, 7] on div "simonbanner@me.com Loading... Loading... Account Edit Profile Logout" at bounding box center [572, 21] width 618 height 28
paste input "9@mac"
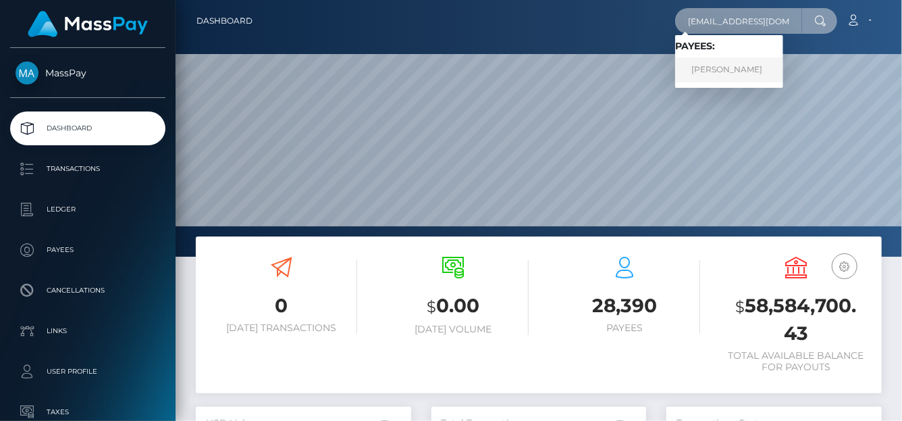
type input "simonb9@mac.com"
click at [740, 77] on link "SIMON CHRISTOPHER BANNER" at bounding box center [729, 69] width 108 height 25
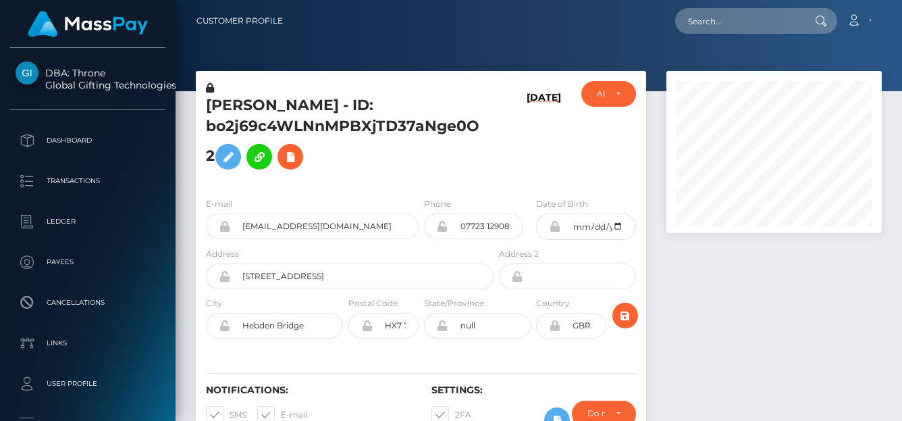
click at [497, 118] on div "SIMON CHRISTOPHER BANNER - ID: bo2j69c4WLNnMPBXjTD37aNge0O2 09/07/25" at bounding box center [421, 133] width 450 height 105
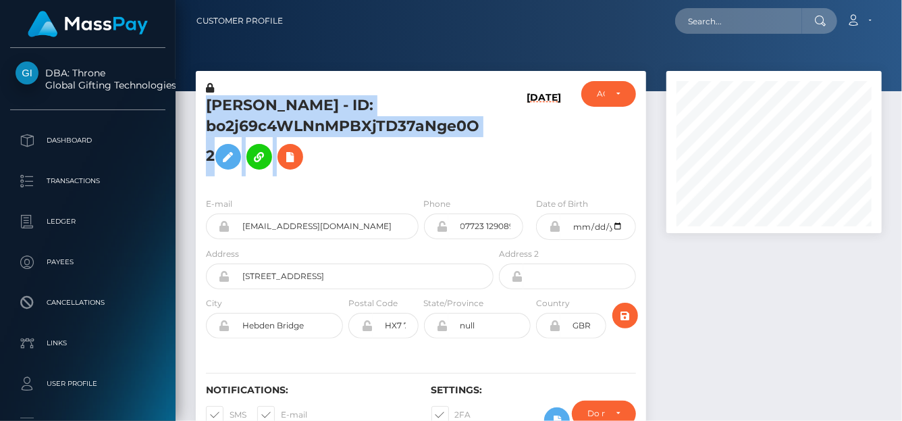
scroll to position [162, 215]
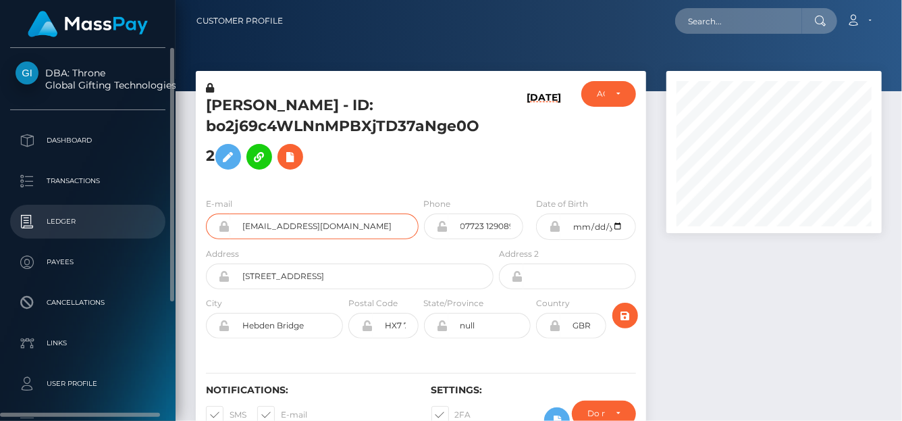
drag, startPoint x: 335, startPoint y: 233, endPoint x: 155, endPoint y: 223, distance: 180.5
click at [111, 231] on div "DBA: Throne Global Gifting Technologies Inc Dashboard Transactions Ledger" at bounding box center [451, 210] width 902 height 421
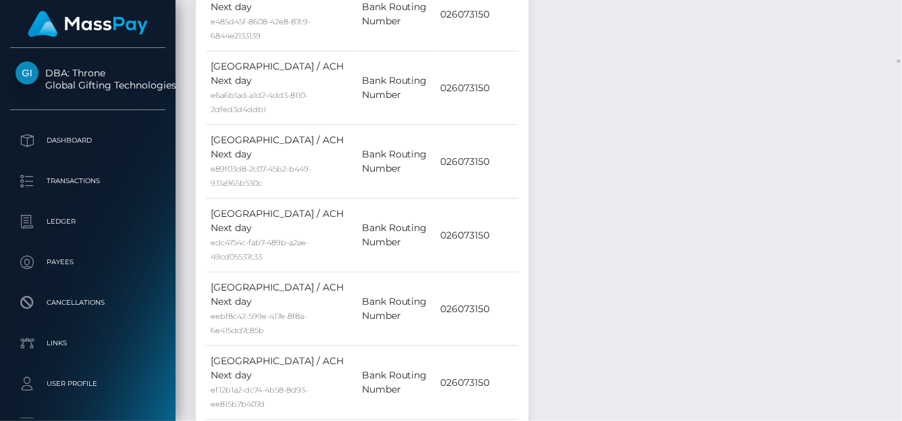
scroll to position [7299, 0]
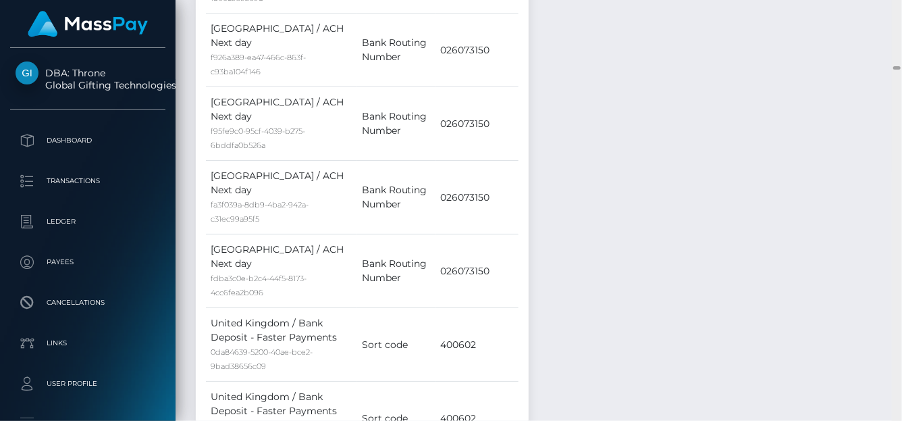
drag, startPoint x: 900, startPoint y: 63, endPoint x: 900, endPoint y: 129, distance: 65.5
click at [900, 129] on div at bounding box center [897, 210] width 10 height 421
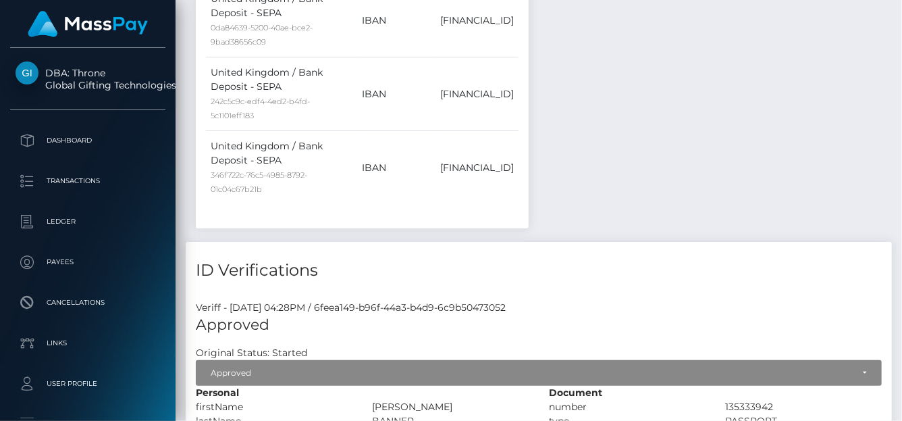
scroll to position [29729, 0]
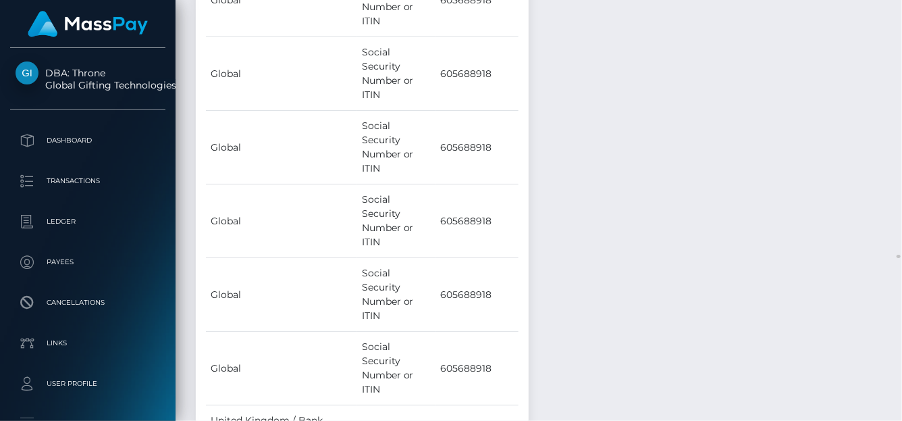
drag, startPoint x: 896, startPoint y: 257, endPoint x: 702, endPoint y: 245, distance: 194.8
click at [900, 0] on html "DBA: Throne Global Gifting Technologies Inc Dashboard Transactions Ledger Payee…" at bounding box center [451, 210] width 902 height 421
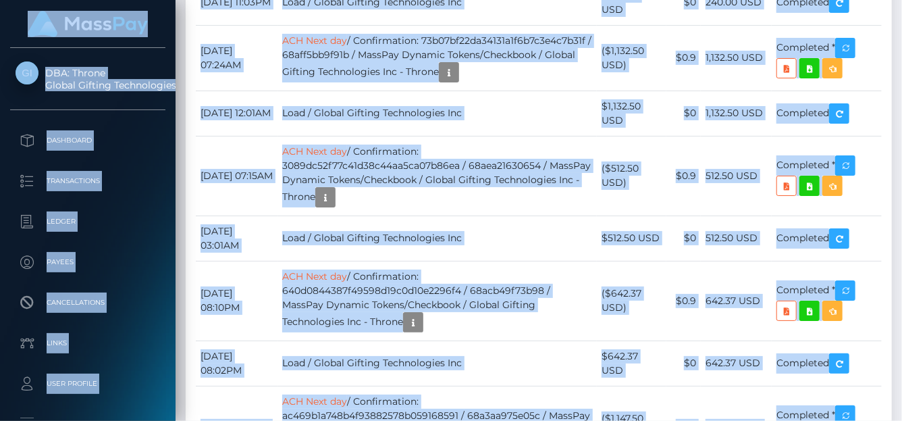
scroll to position [33154, 0]
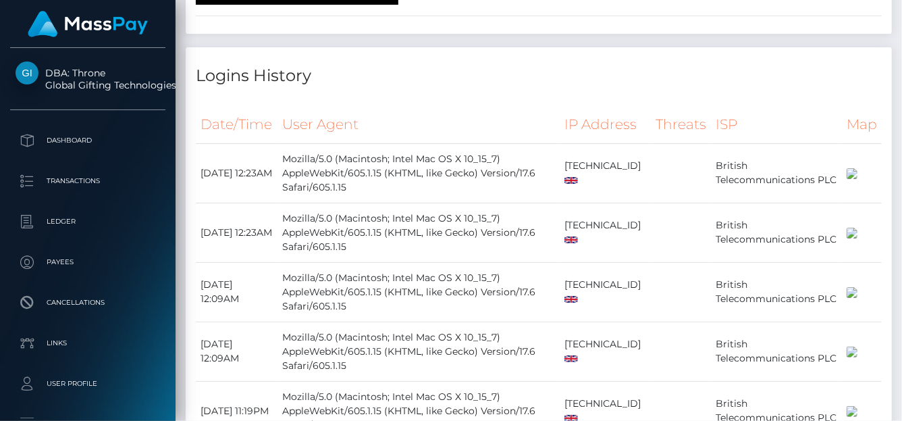
scroll to position [30654, 0]
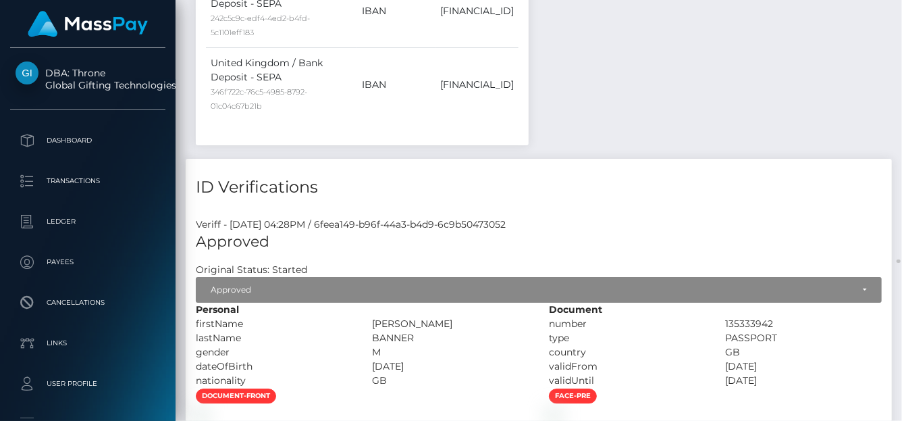
drag, startPoint x: 894, startPoint y: 261, endPoint x: 654, endPoint y: 261, distance: 240.3
click at [893, 0] on html "DBA: Throne Global Gifting Technologies Inc Dashboard Transactions Ledger Payee…" at bounding box center [451, 210] width 902 height 421
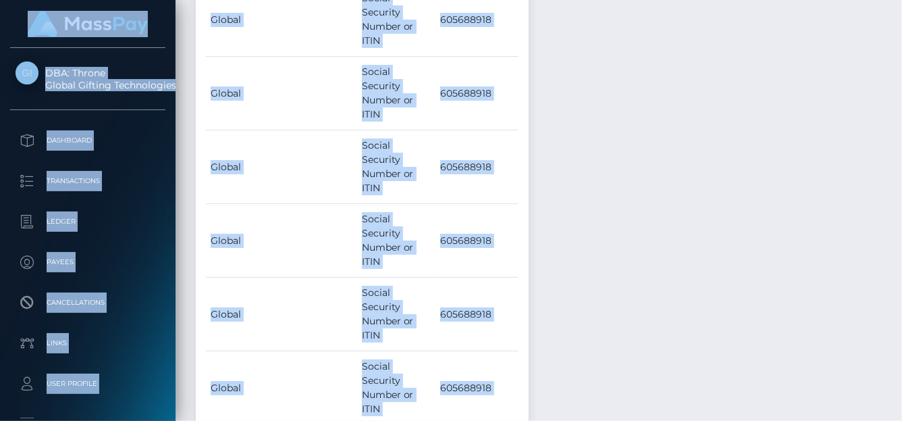
scroll to position [26672, 0]
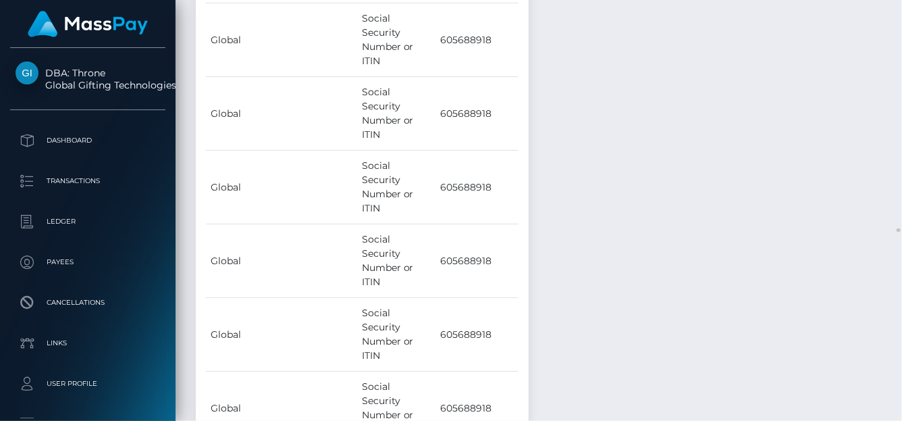
drag, startPoint x: 895, startPoint y: 228, endPoint x: 816, endPoint y: 142, distance: 116.6
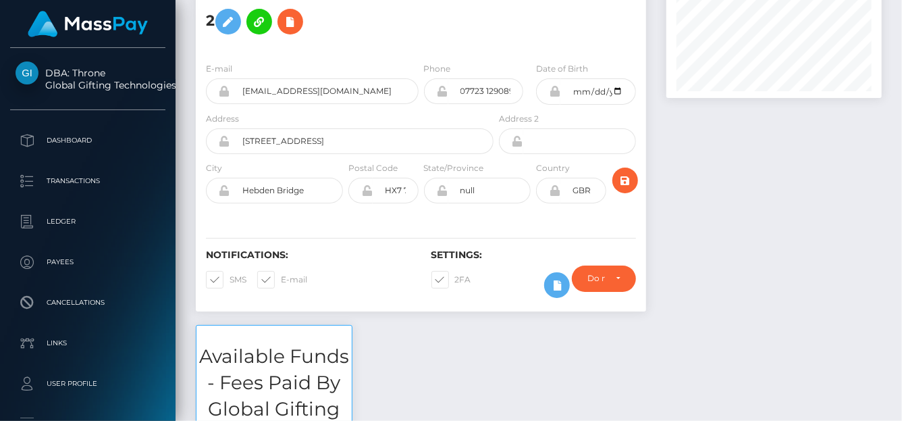
scroll to position [0, 0]
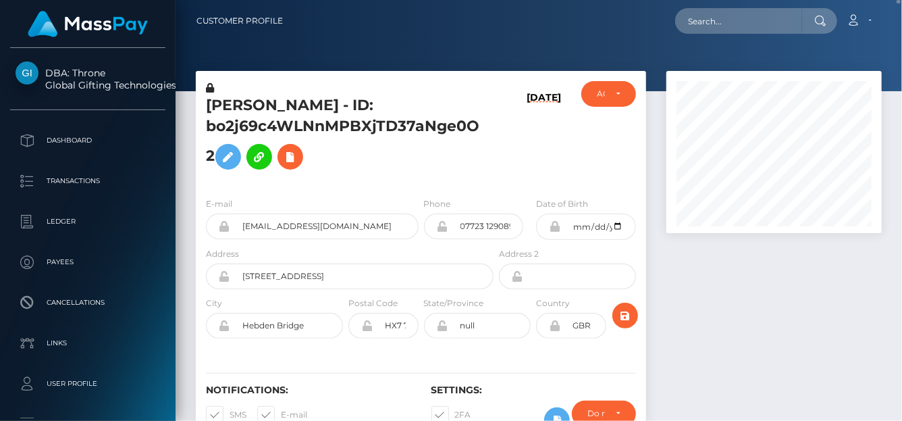
drag, startPoint x: 205, startPoint y: 111, endPoint x: 493, endPoint y: 123, distance: 287.8
click at [493, 123] on div "SIMON CHRISTOPHER BANNER - ID: bo2j69c4WLNnMPBXjTD37aNge0O2" at bounding box center [346, 133] width 300 height 105
copy h5 "SIMON CHRISTOPHER BANNER - ID: bo2j69c4WLNnMPBXjTD37aNge0O2"
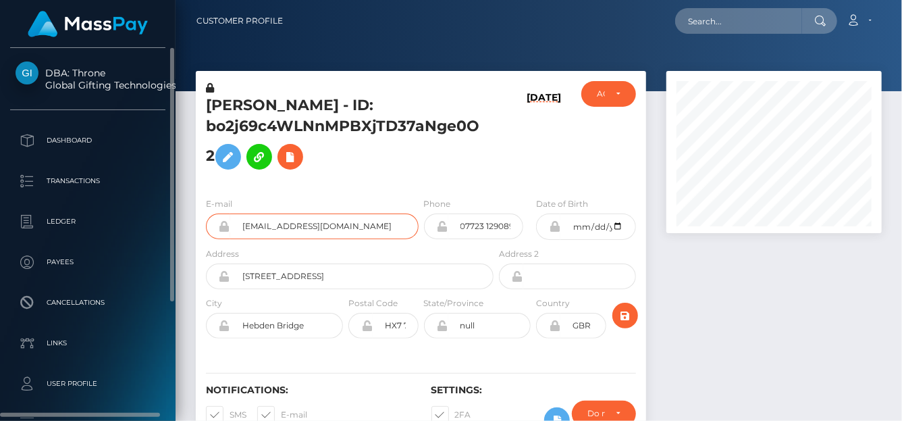
drag, startPoint x: 339, startPoint y: 224, endPoint x: 83, endPoint y: 199, distance: 257.0
click at [83, 199] on div "DBA: Throne Global Gifting Technologies Inc Dashboard Transactions Ledger" at bounding box center [451, 210] width 902 height 421
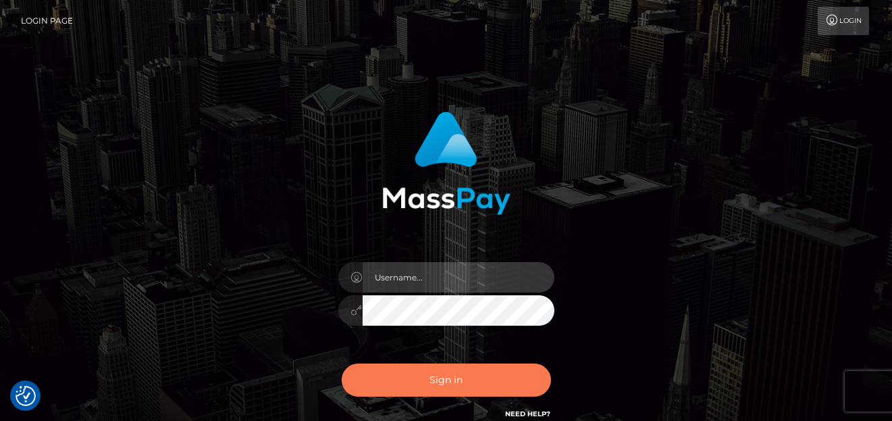
type input "[PERSON_NAME]"
click at [501, 363] on button "Sign in" at bounding box center [446, 379] width 209 height 33
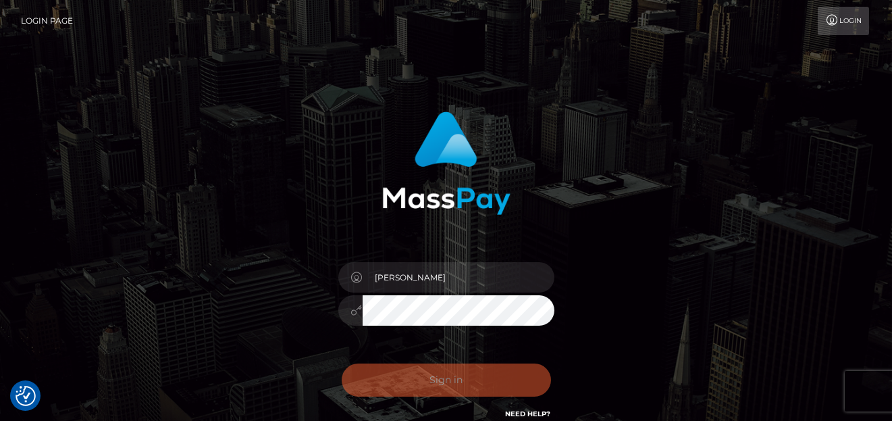
click at [501, 373] on div "Sign in Need Help?" at bounding box center [446, 385] width 236 height 60
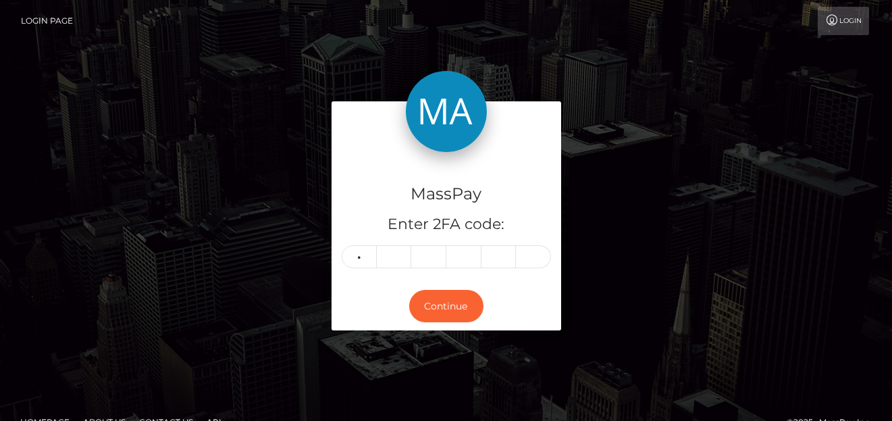
type input "4"
type input "5"
type input "6"
type input "1"
type input "7"
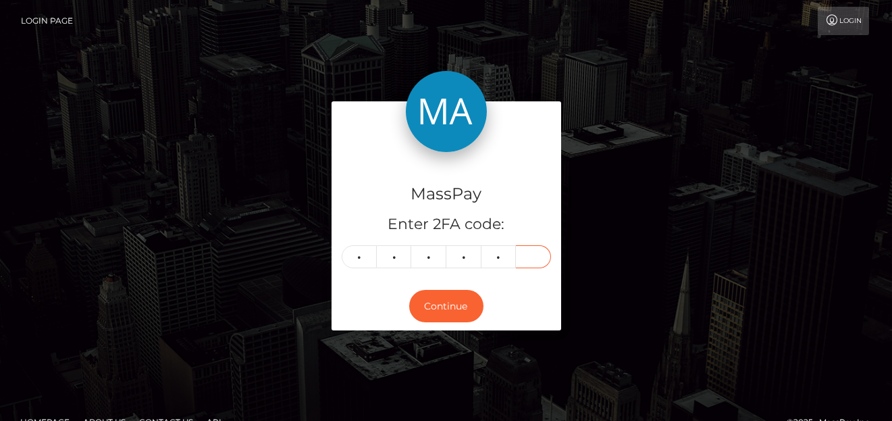
type input "3"
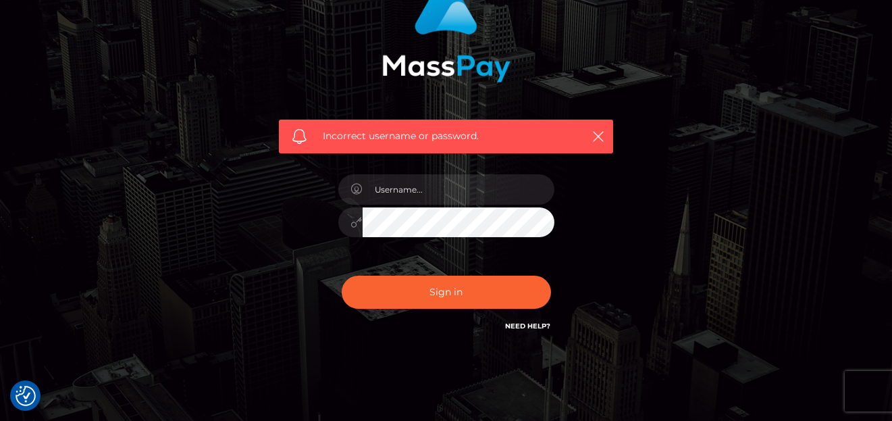
scroll to position [135, 0]
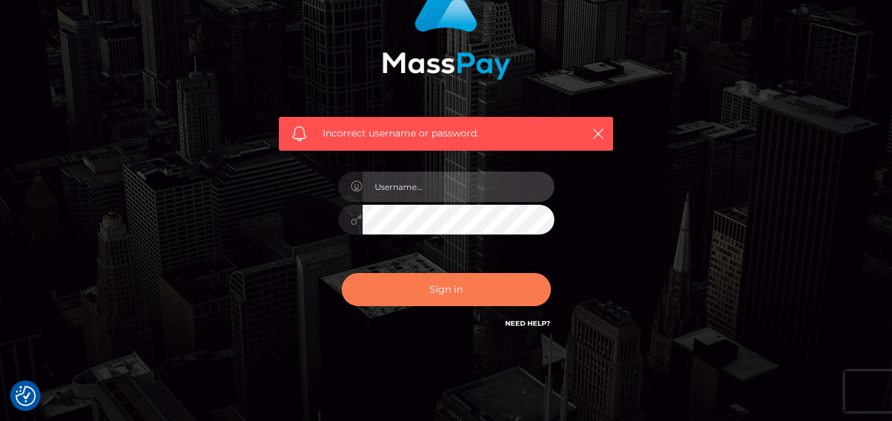
type input "denise"
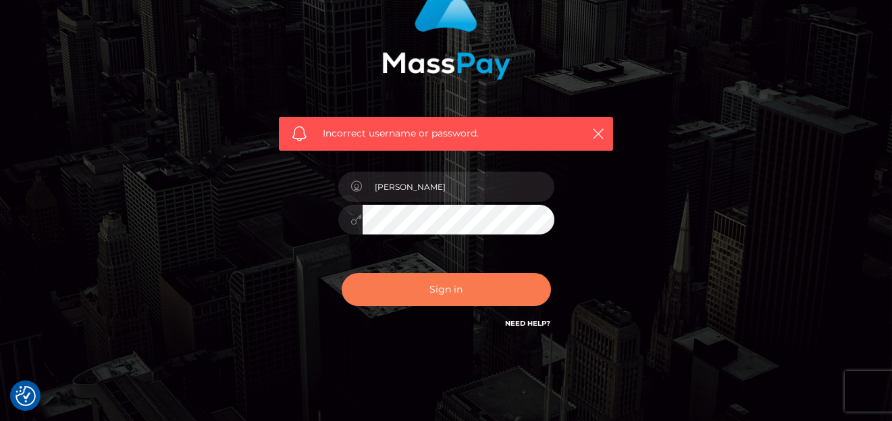
click at [432, 297] on button "Sign in" at bounding box center [446, 289] width 209 height 33
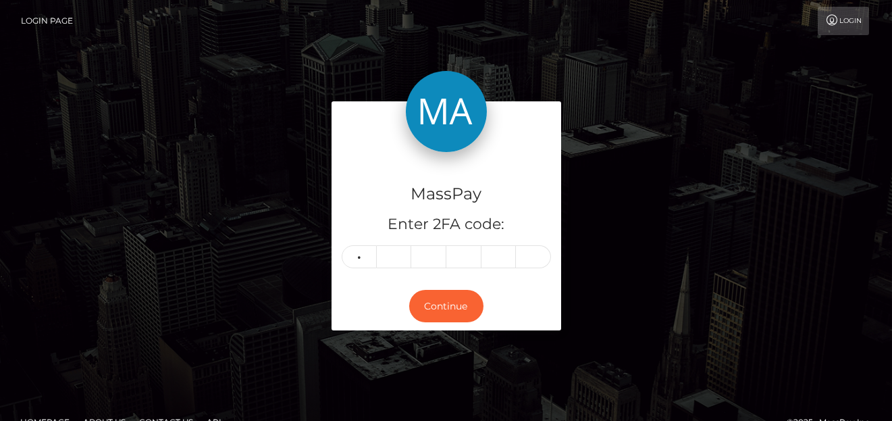
type input "5"
type input "7"
type input "1"
type input "2"
type input "7"
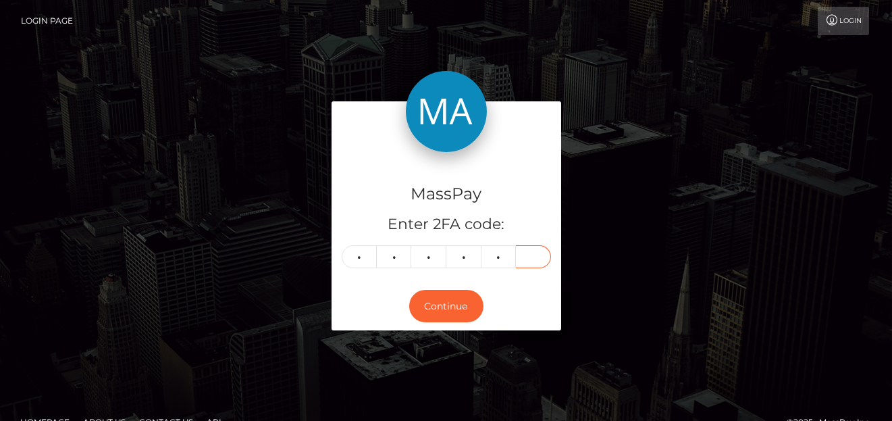
type input "8"
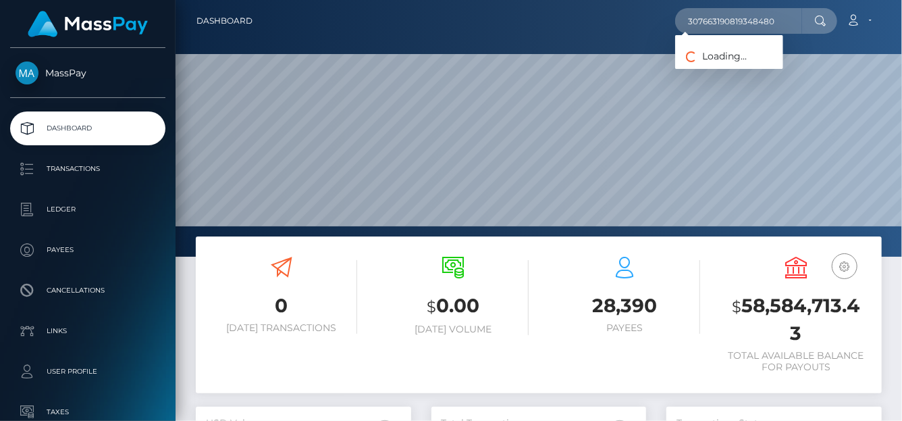
scroll to position [239, 215]
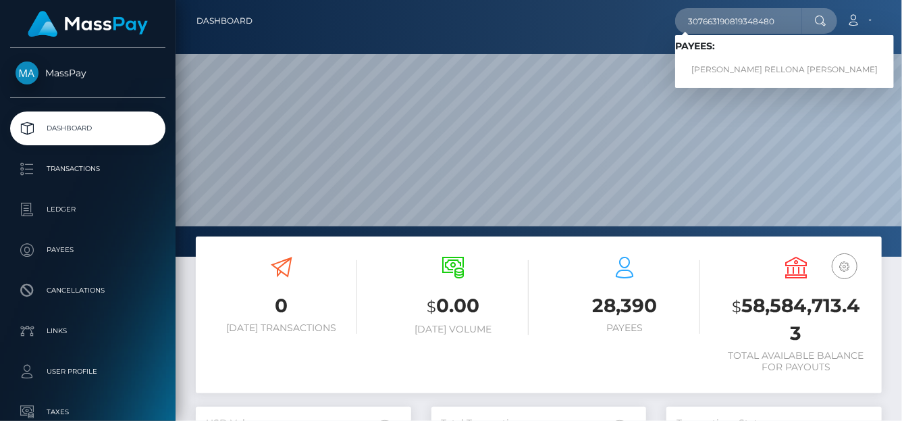
type input "307663190819348480"
click at [722, 67] on link "CHESSICA ROSE RELLONA JADORMIO" at bounding box center [784, 69] width 219 height 25
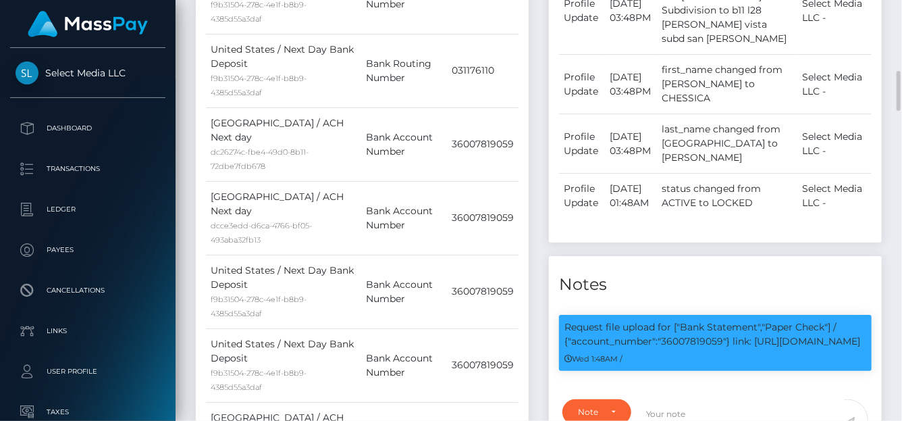
scroll to position [162, 215]
drag, startPoint x: 724, startPoint y: 353, endPoint x: 667, endPoint y: 351, distance: 57.4
click at [664, 348] on p "Request file upload for ["Bank Statement","Paper Check"] / {"account_number":"3…" at bounding box center [715, 334] width 302 height 28
copy p "36007819059"
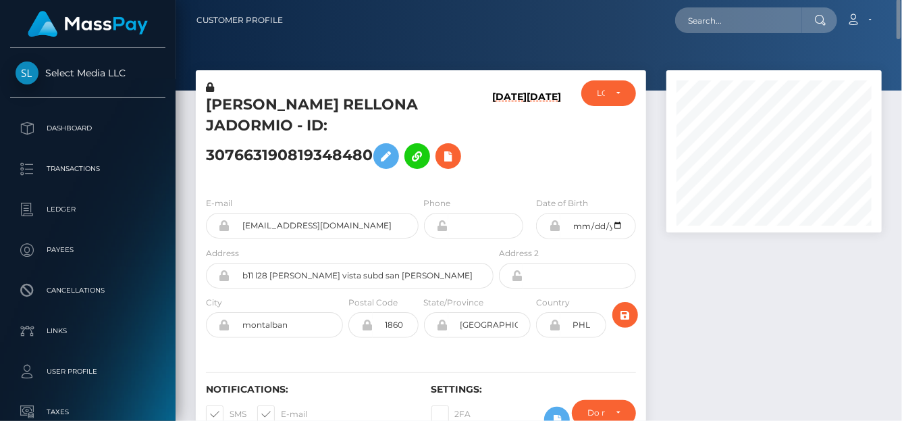
scroll to position [0, 0]
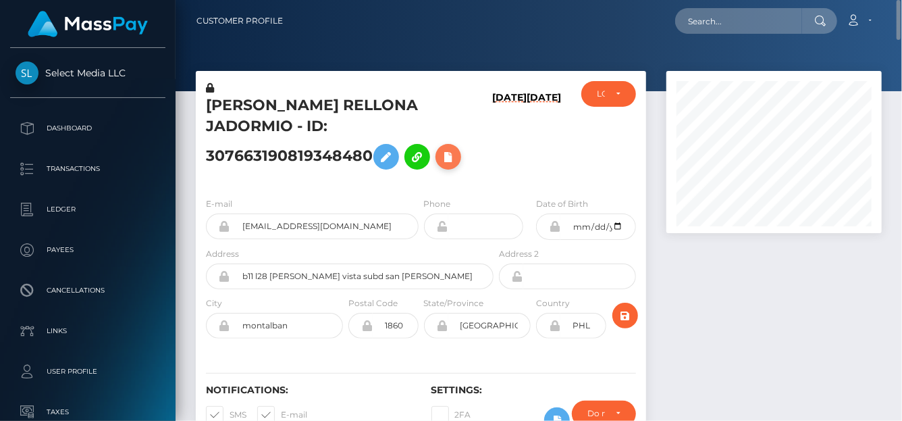
click at [456, 149] on icon at bounding box center [448, 156] width 16 height 17
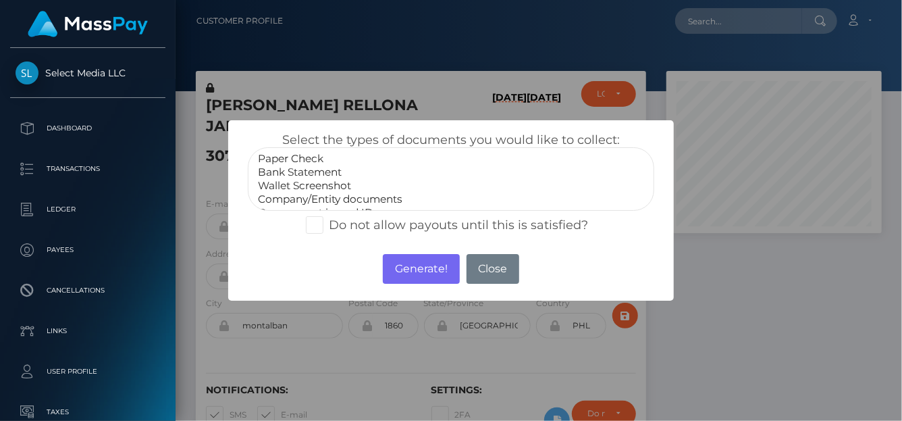
select select "Bank Statement"
click at [310, 169] on option "Bank Statement" at bounding box center [450, 171] width 389 height 13
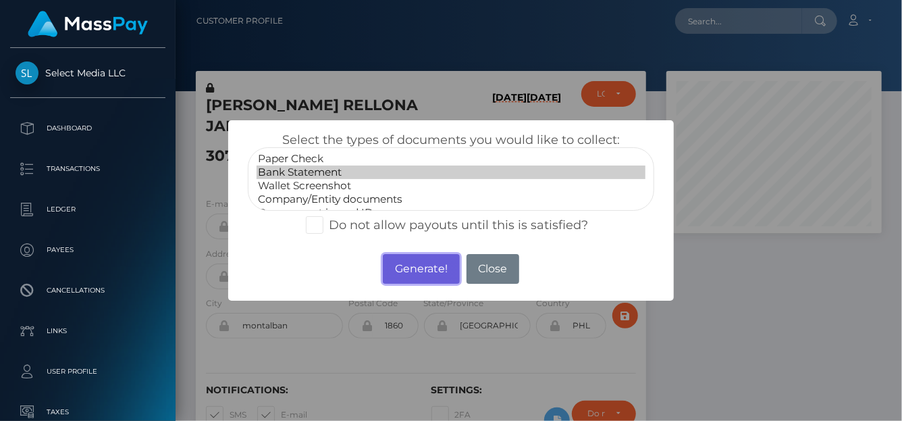
click at [424, 271] on button "Generate!" at bounding box center [421, 269] width 76 height 30
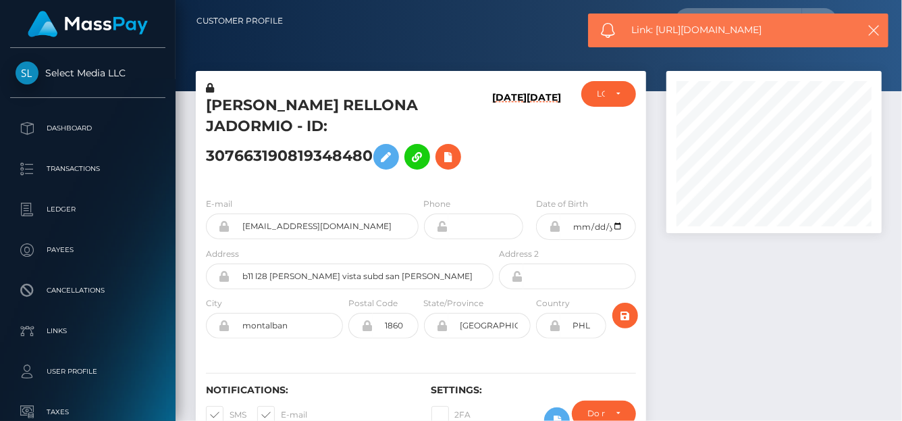
click at [421, 271] on div "× Select the types of documents you would like to collect: Paper Check Bank Sta…" at bounding box center [451, 210] width 902 height 421
click at [421, 271] on input "b11 l28 gloria vista subd san rafael rodriguez" at bounding box center [361, 276] width 263 height 26
drag, startPoint x: 769, startPoint y: 34, endPoint x: 657, endPoint y: 36, distance: 112.1
click at [657, 36] on span "Link: https://l.maspay.io/Vjla4" at bounding box center [740, 30] width 217 height 14
copy span "https://l.maspay.io/Vjla4"
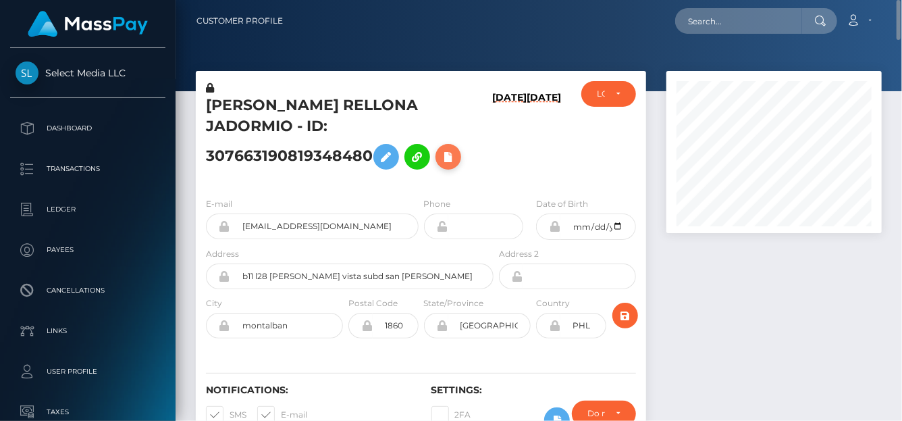
click at [449, 161] on icon at bounding box center [448, 156] width 16 height 17
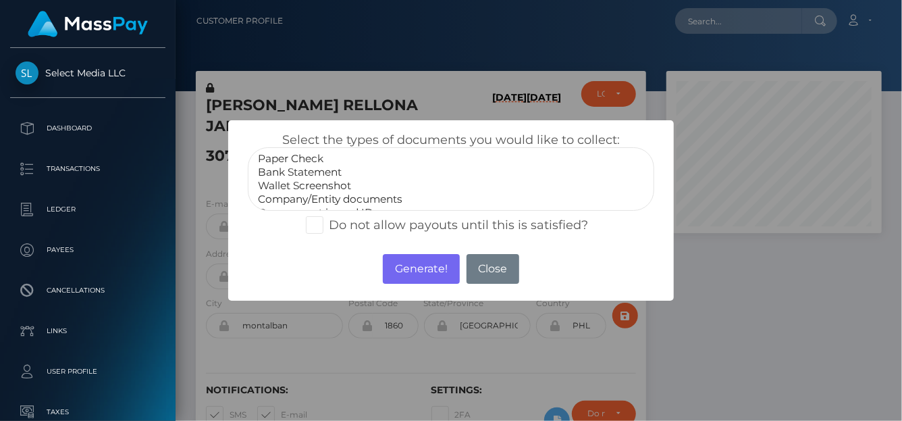
select select "Bank Statement"
click at [313, 167] on option "Bank Statement" at bounding box center [450, 171] width 389 height 13
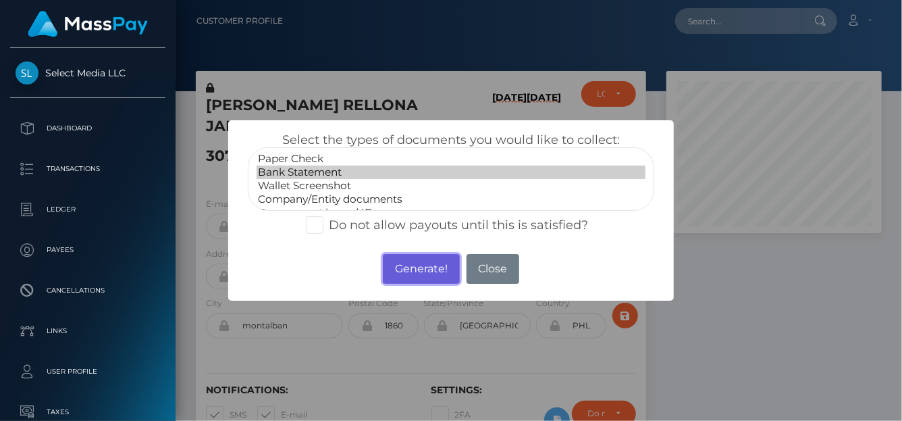
click at [398, 267] on button "Generate!" at bounding box center [421, 269] width 76 height 30
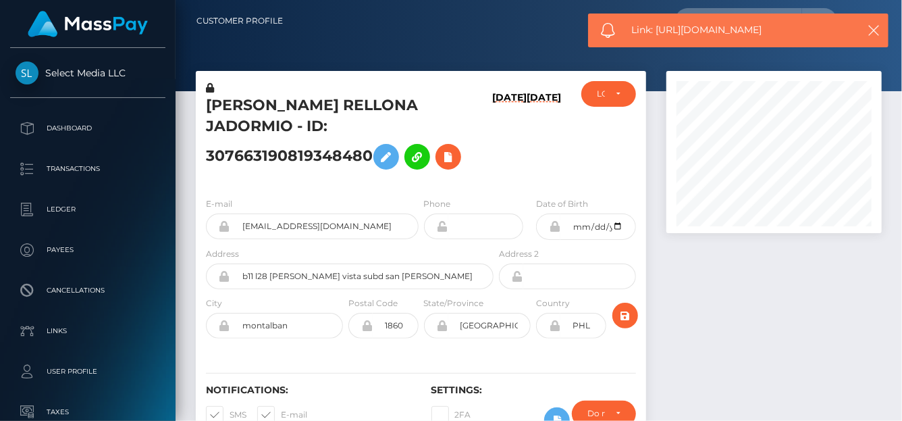
drag, startPoint x: 809, startPoint y: 31, endPoint x: 655, endPoint y: 26, distance: 154.0
click at [655, 26] on span "Link: https://l.maspay.io/Ejls8" at bounding box center [740, 30] width 217 height 14
copy span "https://l.maspay.io/Ejls8"
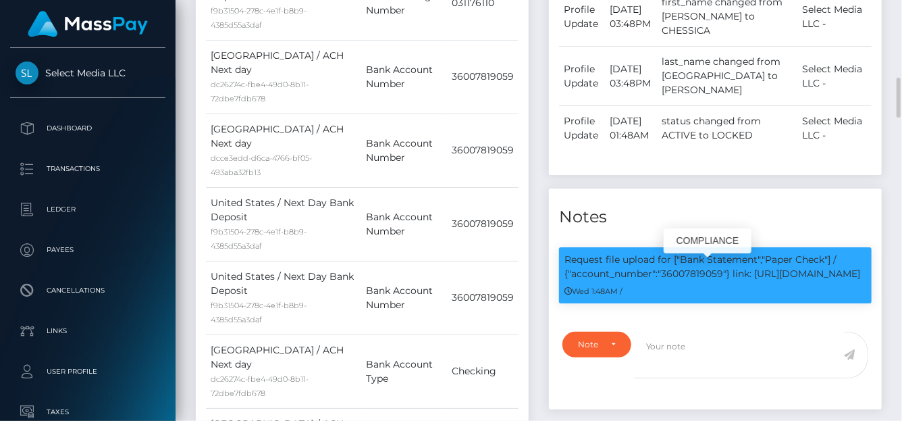
scroll to position [162, 215]
drag, startPoint x: 704, startPoint y: 283, endPoint x: 725, endPoint y: 288, distance: 21.3
click at [725, 281] on p "Request file upload for ["Bank Statement","Paper Check"] / {"account_number":"3…" at bounding box center [715, 266] width 302 height 28
copy p "059"
drag, startPoint x: 572, startPoint y: 285, endPoint x: 723, endPoint y: 287, distance: 150.5
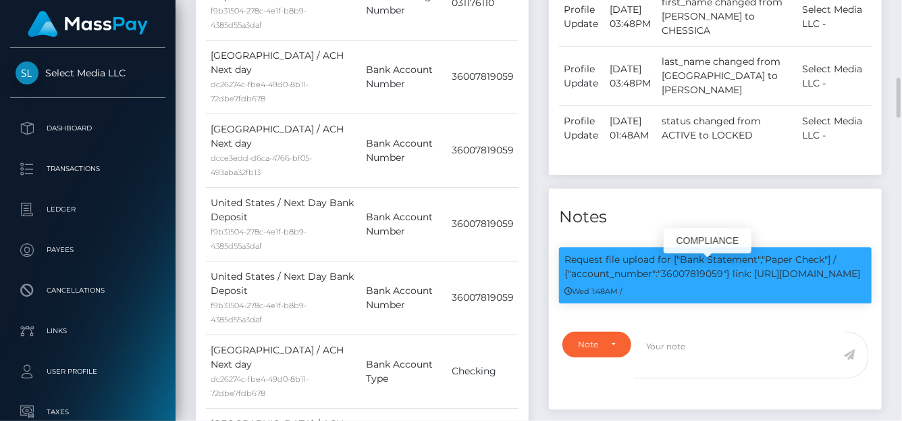
click at [723, 281] on p "Request file upload for ["Bank Statement","Paper Check"] / {"account_number":"3…" at bounding box center [715, 266] width 302 height 28
copy p "account_number":"36007819059"
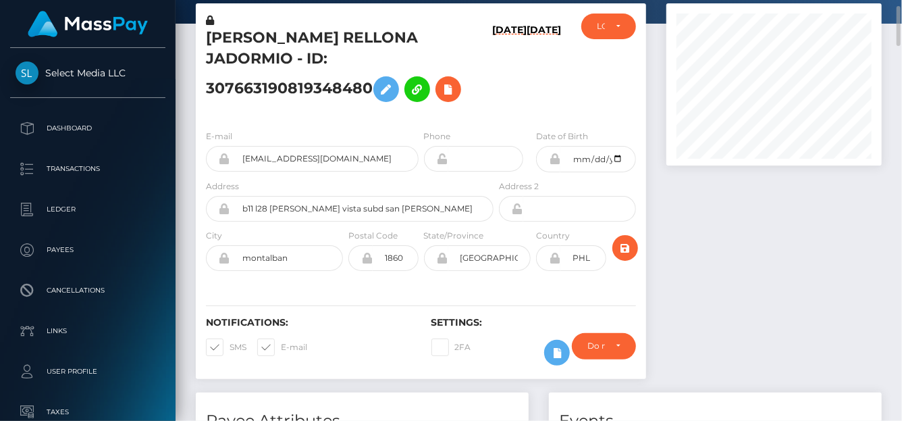
scroll to position [0, 0]
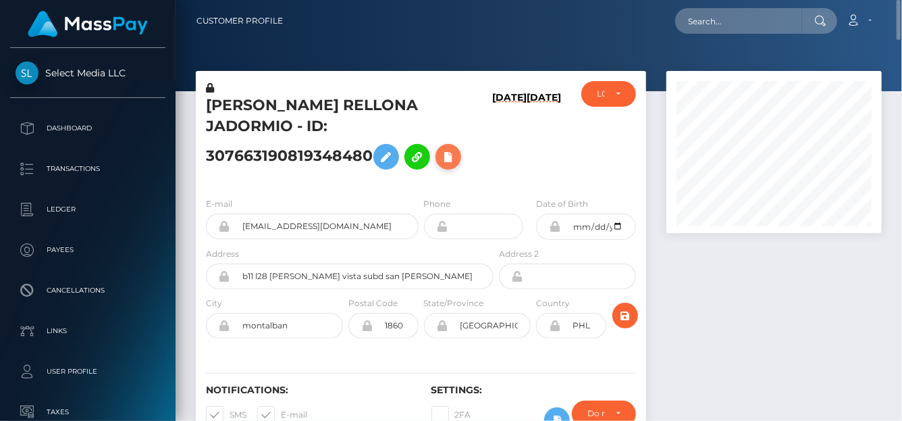
click at [456, 163] on icon at bounding box center [448, 156] width 16 height 17
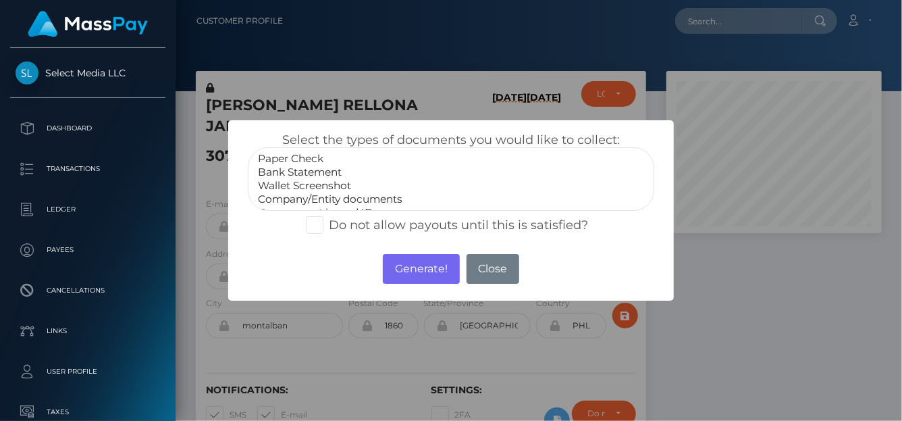
scroll to position [26, 0]
select select "Government issued ID"
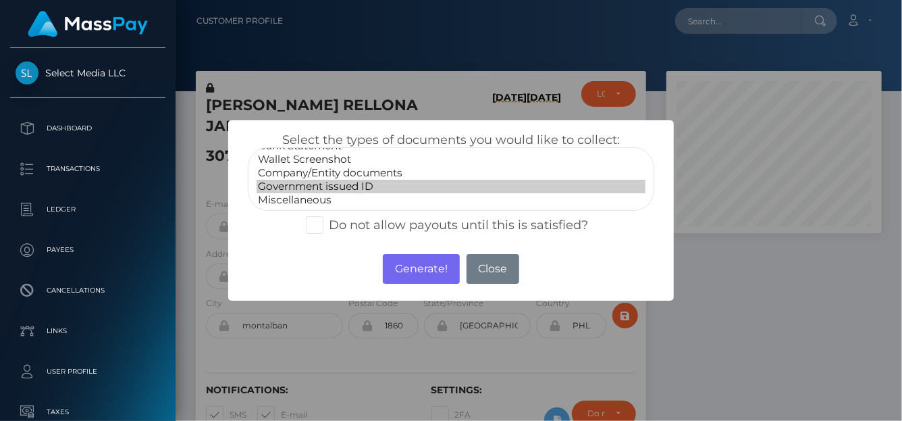
click at [313, 185] on option "Government issued ID" at bounding box center [450, 186] width 389 height 13
click at [410, 262] on button "Generate!" at bounding box center [421, 269] width 76 height 30
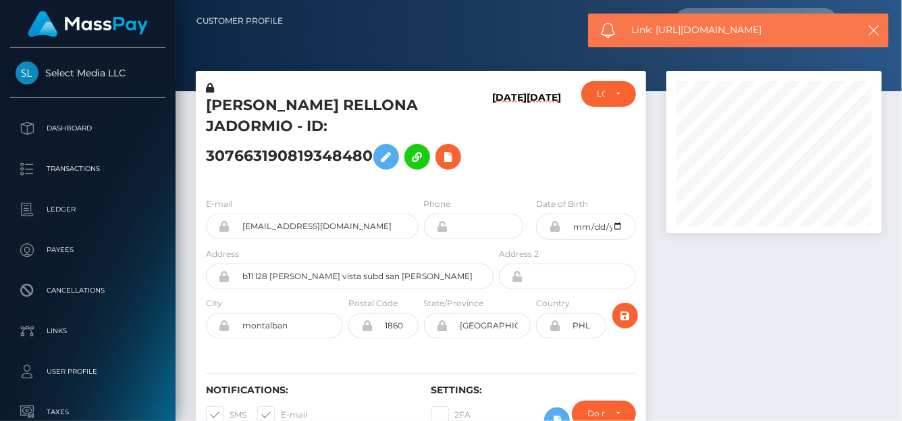
drag, startPoint x: 774, startPoint y: 29, endPoint x: 654, endPoint y: 32, distance: 119.5
click at [654, 32] on span "Link: https://l.maspay.io/Vjldc" at bounding box center [740, 30] width 217 height 14
copy span "https://l.maspay.io/Vjldc"
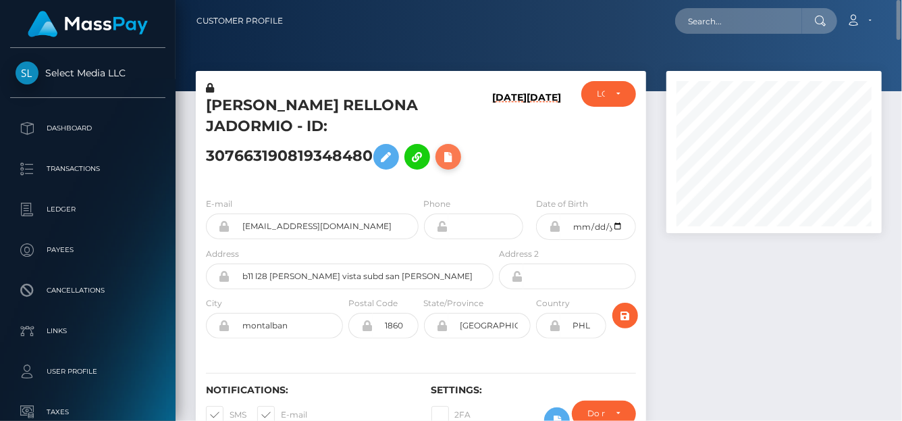
click at [452, 157] on icon at bounding box center [448, 156] width 16 height 17
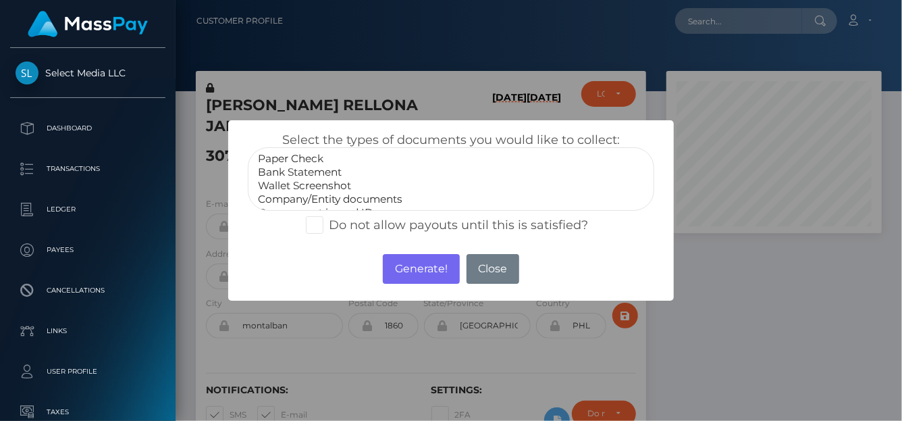
select select "Bank Statement"
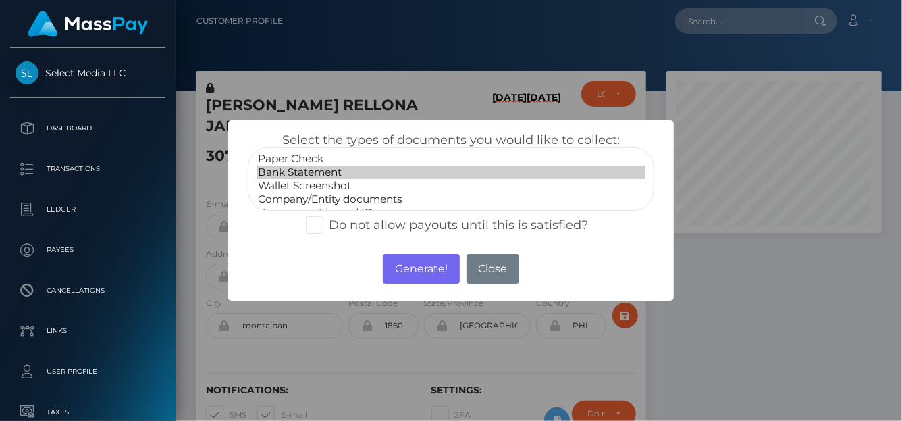
click at [337, 171] on option "Bank Statement" at bounding box center [450, 171] width 389 height 13
click at [425, 270] on button "Generate!" at bounding box center [421, 269] width 76 height 30
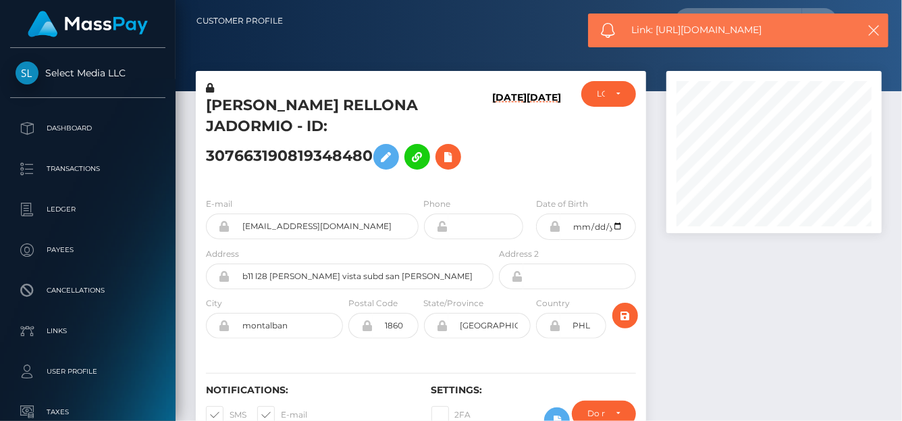
drag, startPoint x: 799, startPoint y: 32, endPoint x: 654, endPoint y: 23, distance: 145.4
click at [654, 23] on span "Link: https://l.maspay.io/Kjlfg" at bounding box center [740, 30] width 217 height 14
copy span "https://l.maspay.io/Kjlfg"
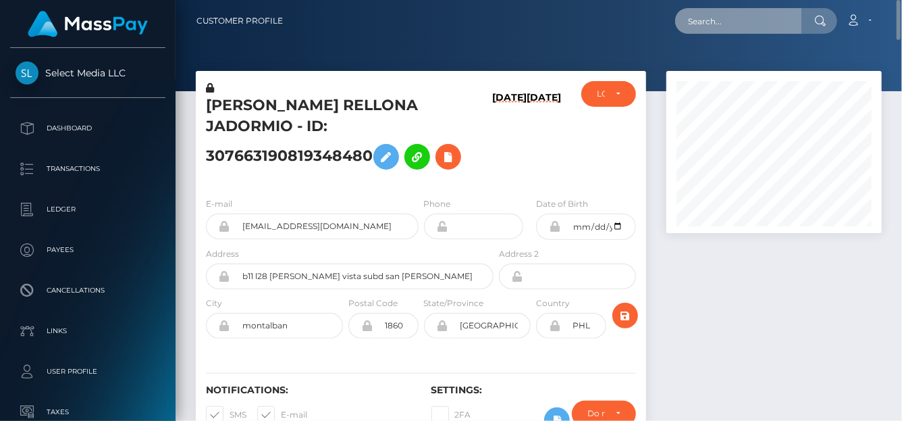
click at [699, 20] on input "text" at bounding box center [738, 21] width 127 height 26
paste input "68b001101d7fdf0d1508f420"
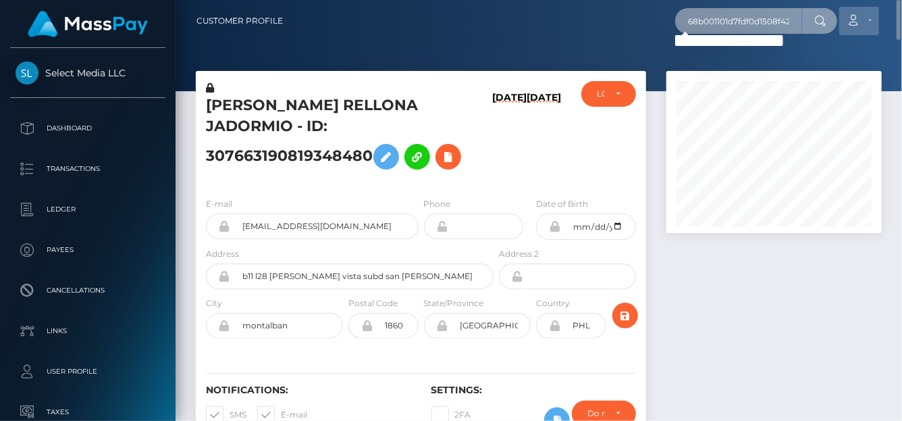
scroll to position [0, 9]
drag, startPoint x: 680, startPoint y: 23, endPoint x: 844, endPoint y: 24, distance: 164.0
click at [844, 24] on div "68b001101d7fdf0d1508f420 Loading... Loading... Account Edit Profile" at bounding box center [587, 21] width 587 height 28
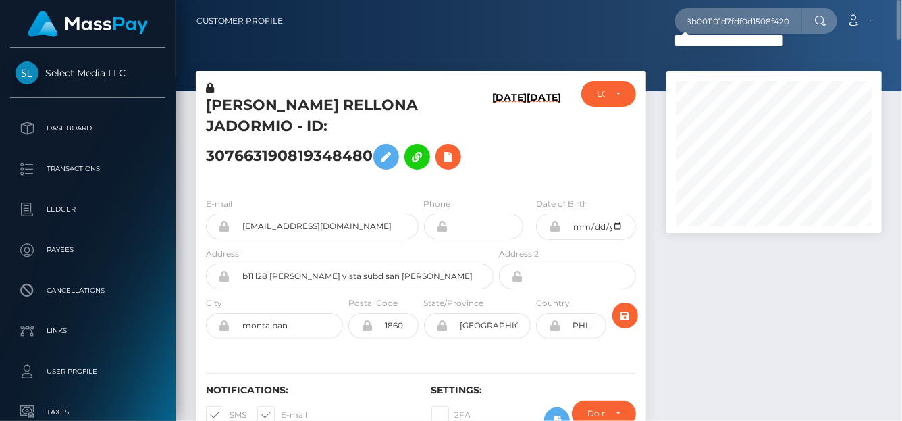
scroll to position [0, 0]
click at [701, 32] on input "68b001101d7fdf0d1508f420" at bounding box center [738, 21] width 127 height 26
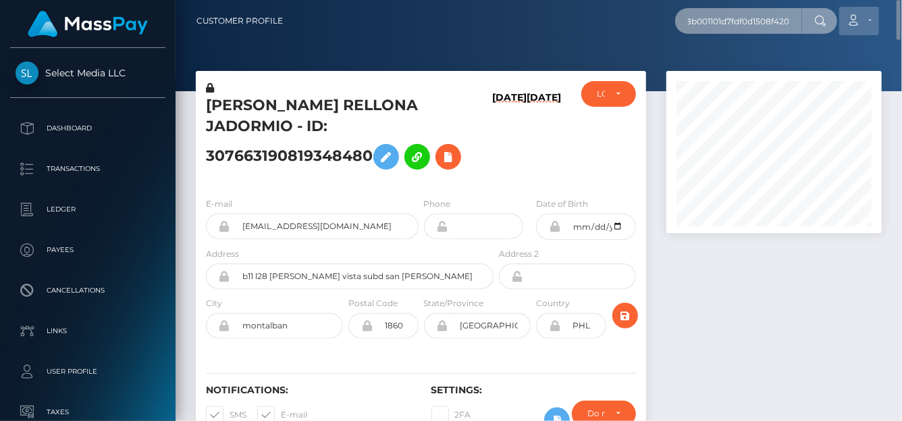
drag, startPoint x: 688, startPoint y: 21, endPoint x: 869, endPoint y: 27, distance: 181.0
click at [869, 27] on div "68b001101d7fdf0d1508f420 Loading... Loading... Account Edit Profile" at bounding box center [587, 21] width 587 height 28
paste input "7573403f5c6d032f80e2eb4"
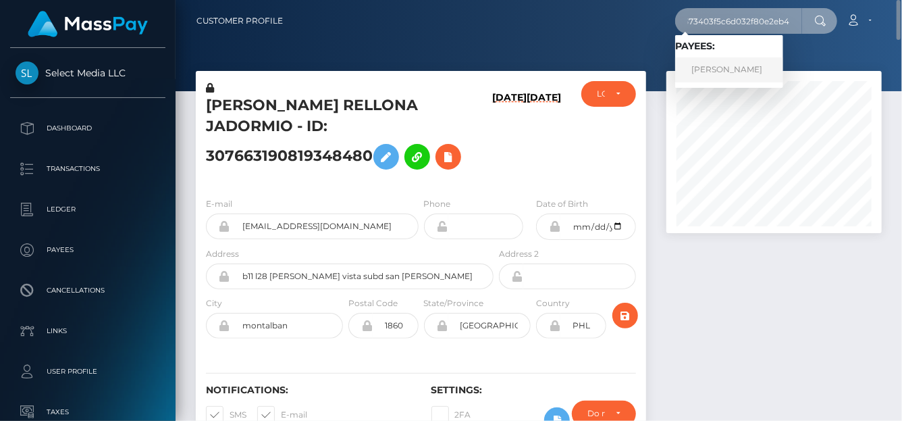
type input "67573403f5c6d032f80e2eb4"
click at [759, 74] on link "Polina Akyeva" at bounding box center [729, 69] width 108 height 25
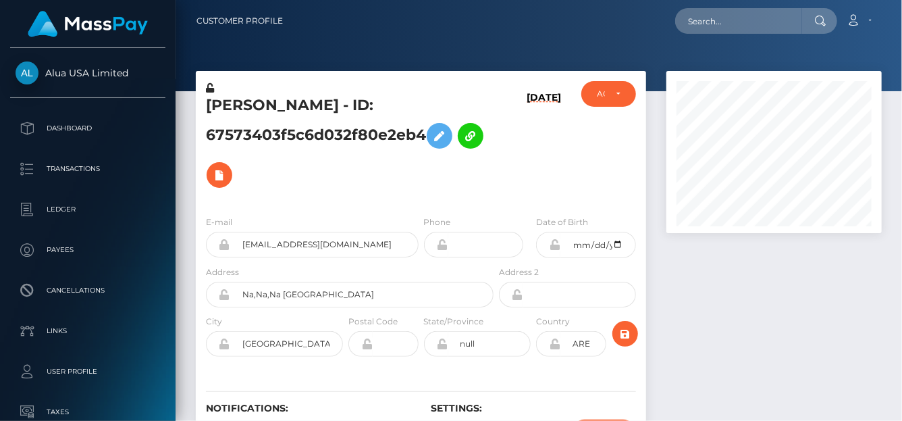
scroll to position [162, 215]
drag, startPoint x: 416, startPoint y: 244, endPoint x: 230, endPoint y: 244, distance: 186.3
click at [230, 244] on input "67573403f5c6d032f80e2eb4@alua.com" at bounding box center [324, 245] width 188 height 26
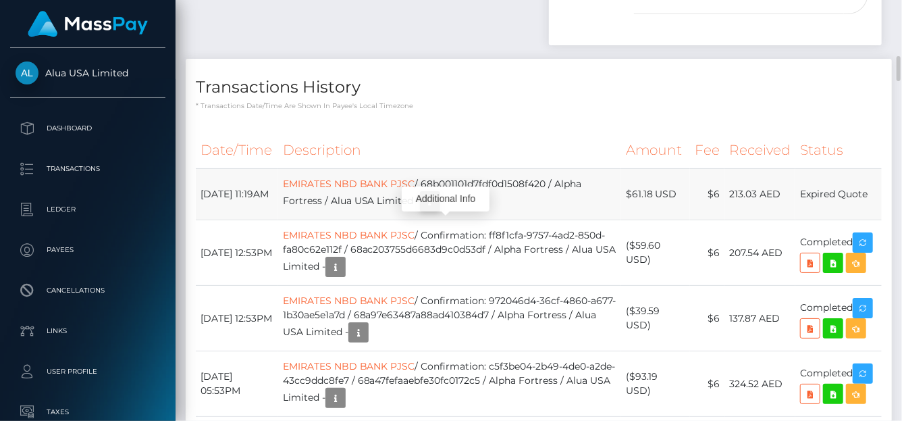
click at [438, 210] on icon "button" at bounding box center [430, 201] width 16 height 17
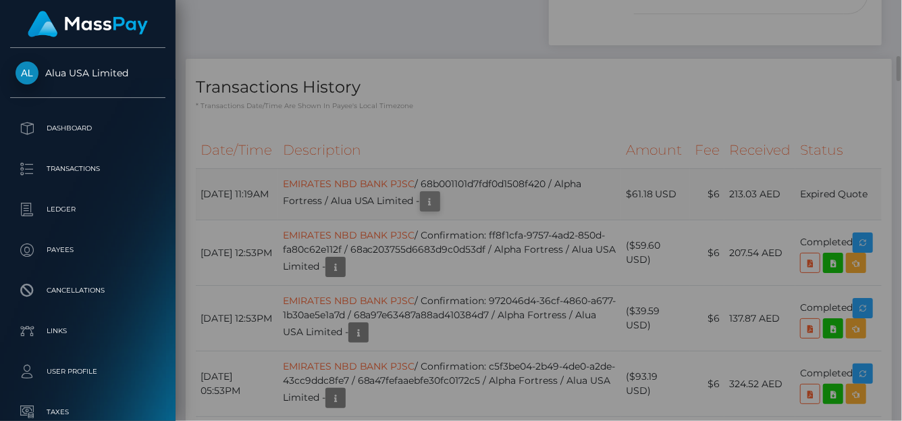
scroll to position [0, 0]
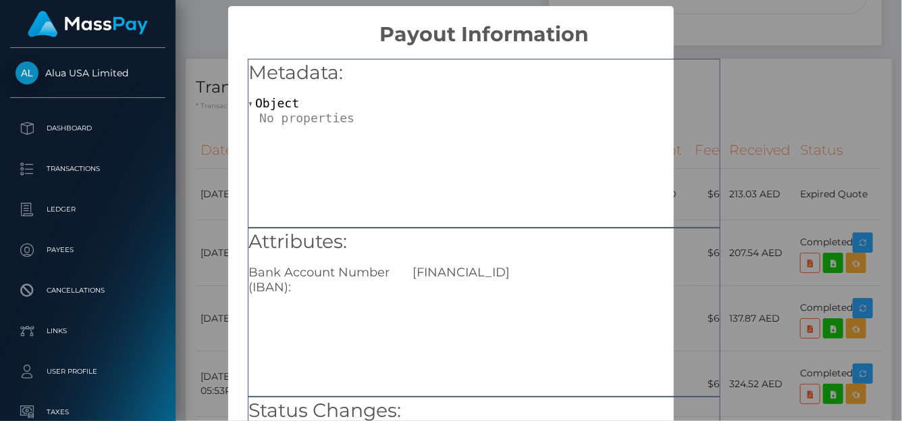
click at [713, 143] on div "Metadata: Object" at bounding box center [484, 143] width 472 height 169
click at [724, 150] on div "Metadata: Object Attributes: Bank Account Number (IBAN): AE34026000095906730380…" at bounding box center [484, 308] width 512 height 522
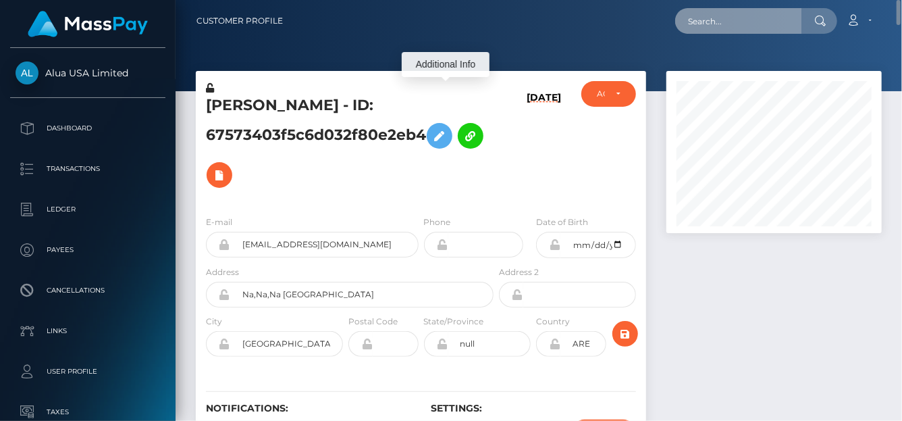
click at [720, 30] on input "text" at bounding box center [738, 21] width 127 height 26
paste input "286025881204301824"
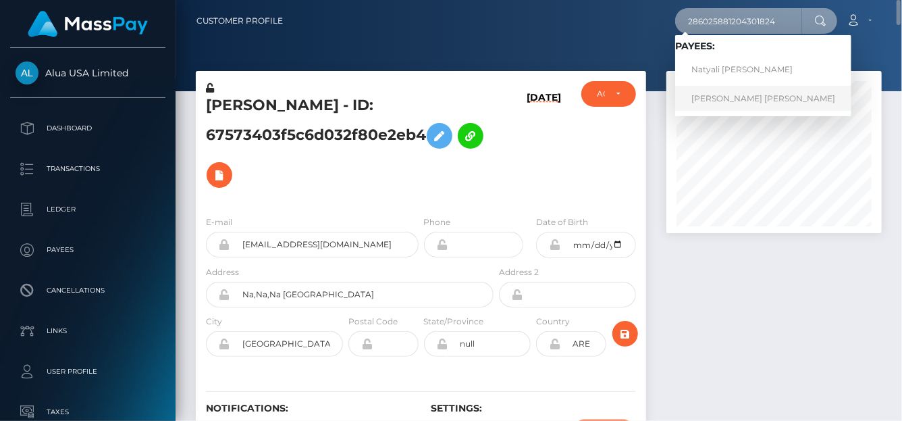
type input "286025881204301824"
click at [705, 103] on link "ADRIAN MANUEL URROZ DETRINIDAD RET" at bounding box center [763, 98] width 176 height 25
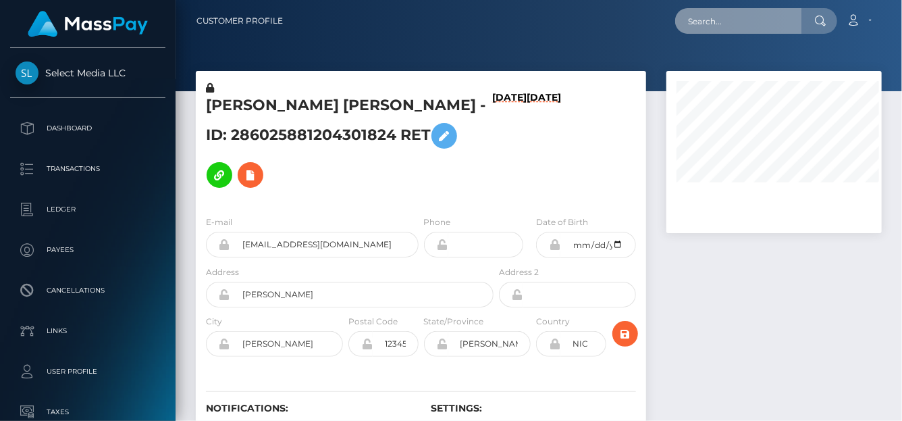
click at [786, 18] on input "text" at bounding box center [738, 21] width 127 height 26
paste input "286025881204301824"
type input "286025881204301824"
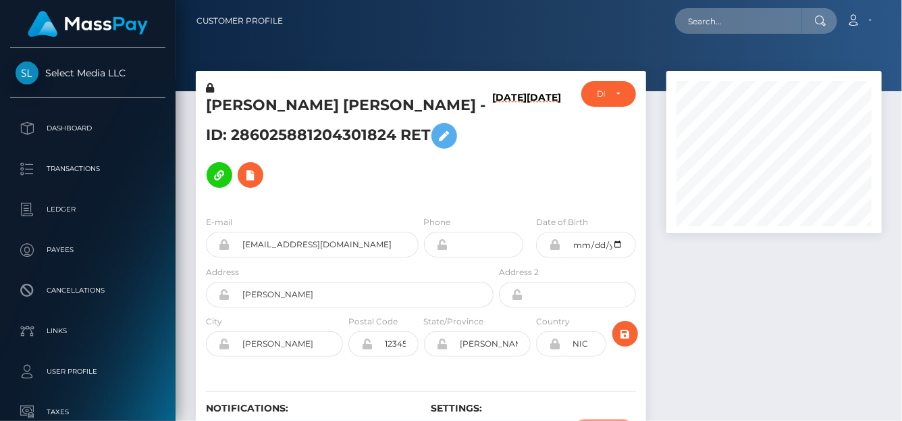
scroll to position [162, 215]
click at [774, 21] on input "text" at bounding box center [738, 21] width 127 height 26
paste input "286025881204301824"
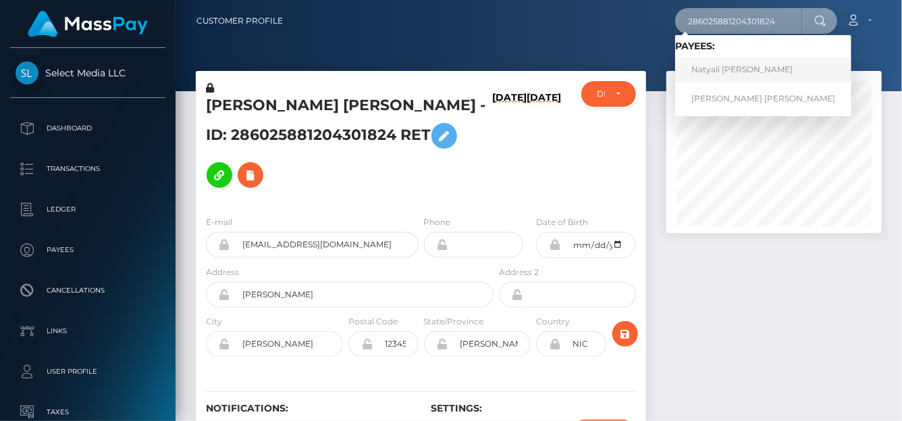
type input "286025881204301824"
click at [759, 66] on link "Natyali Yaritza Vilchez Gonzalez" at bounding box center [763, 69] width 176 height 25
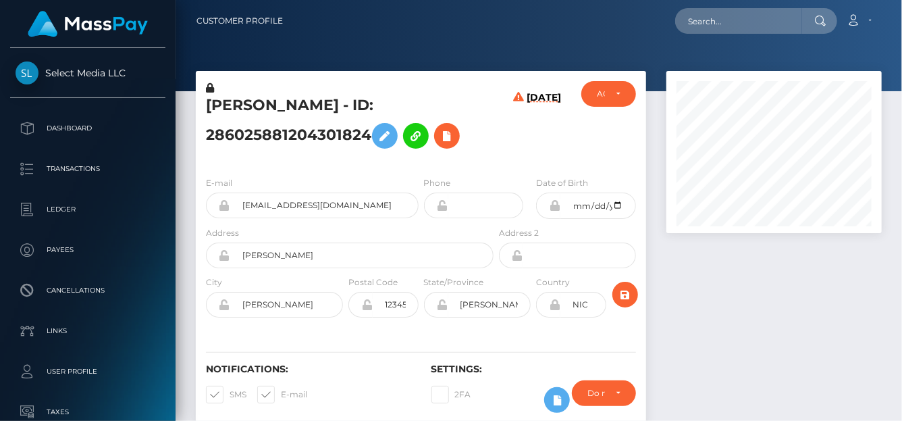
scroll to position [162, 215]
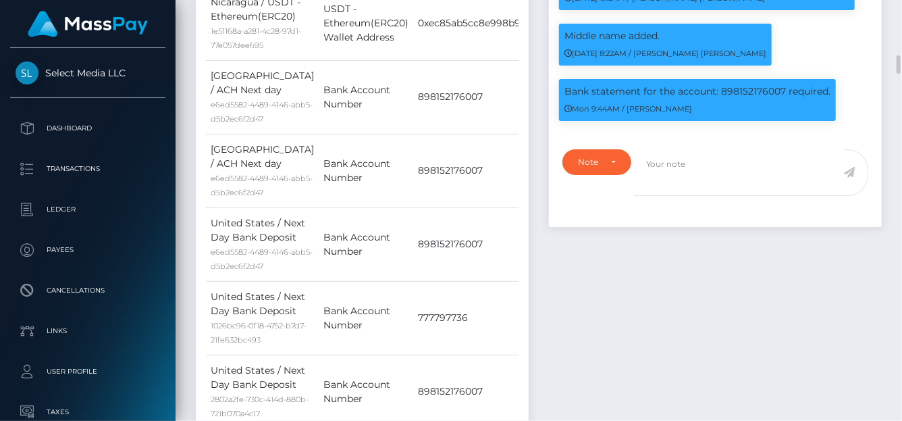
drag, startPoint x: 782, startPoint y: 192, endPoint x: 561, endPoint y: 183, distance: 221.6
click at [561, 121] on div "Bank statement for the account: 898152176007 required. Mon 9:44AM / [PERSON_NAM…" at bounding box center [697, 100] width 277 height 42
copy p "Bank statement for the account: 898152176007"
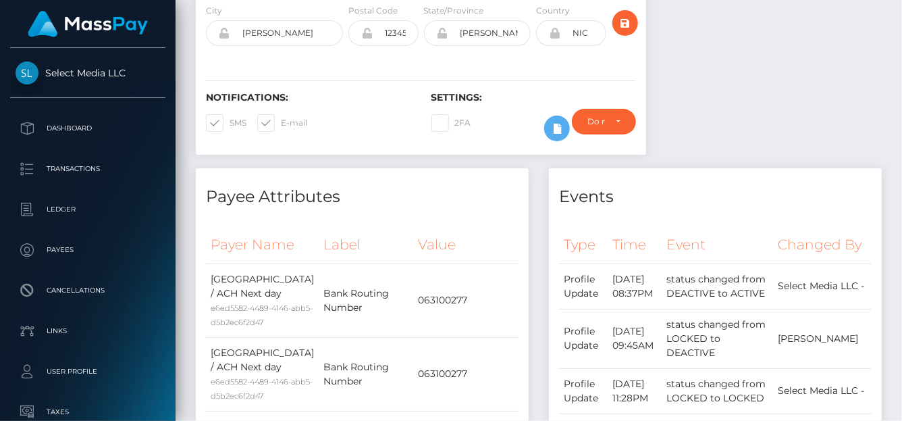
scroll to position [0, 0]
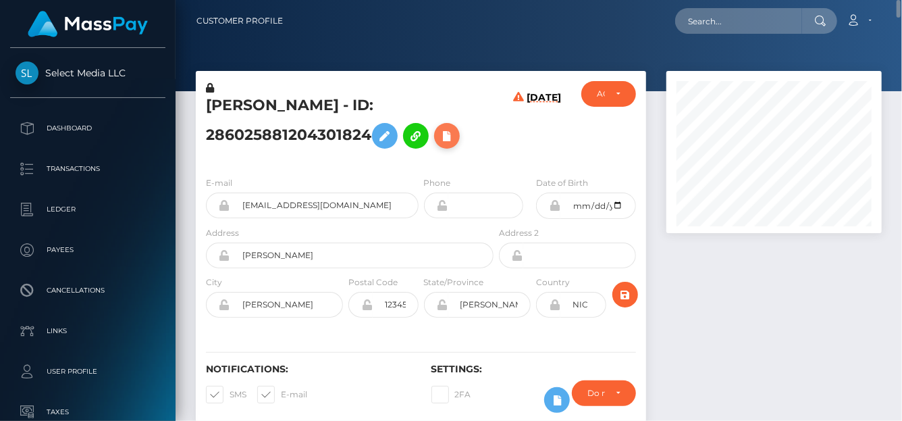
click at [439, 144] on icon at bounding box center [447, 136] width 16 height 17
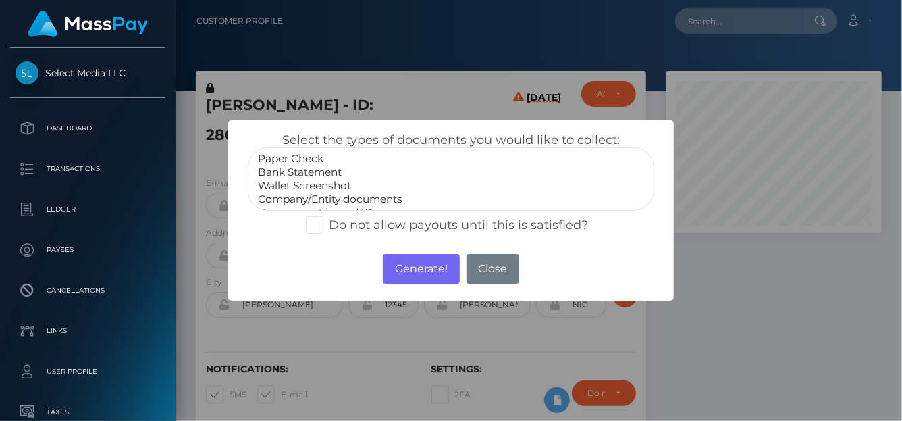
select select "Bank Statement"
click at [344, 178] on option "Bank Statement" at bounding box center [450, 171] width 389 height 13
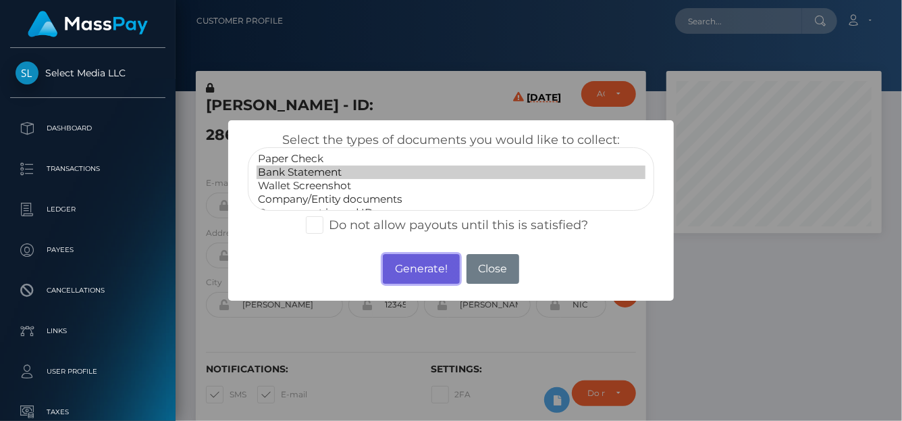
click at [404, 273] on button "Generate!" at bounding box center [421, 269] width 76 height 30
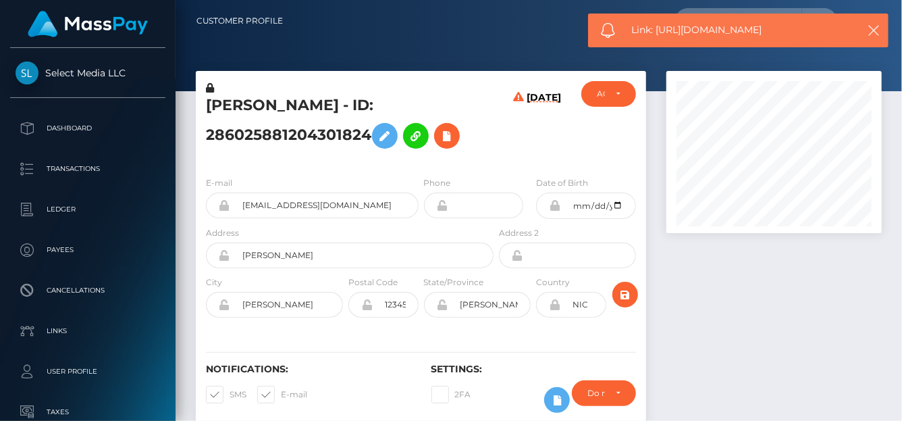
drag, startPoint x: 786, startPoint y: 36, endPoint x: 656, endPoint y: 23, distance: 130.3
click at [656, 23] on span "Link: https://l.maspay.io/bjlge" at bounding box center [740, 30] width 217 height 14
copy span "https://l.maspay.io/bjlge"
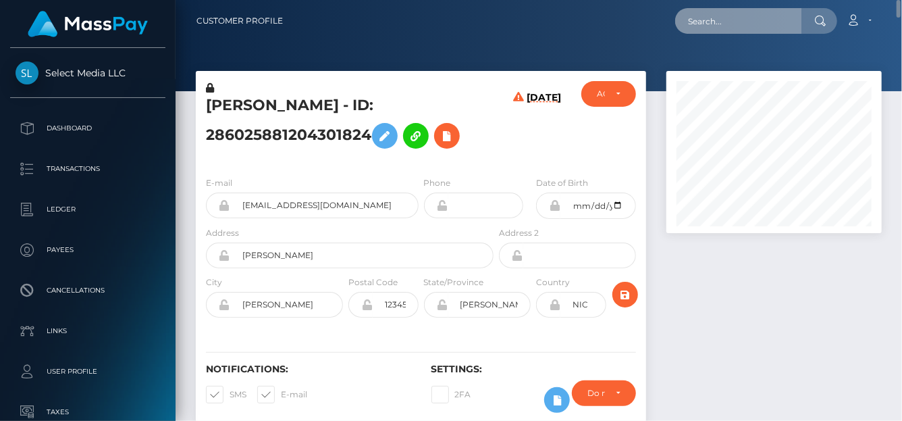
click at [713, 25] on input "text" at bounding box center [738, 21] width 127 height 26
paste input "68b2947432193d6948011f22"
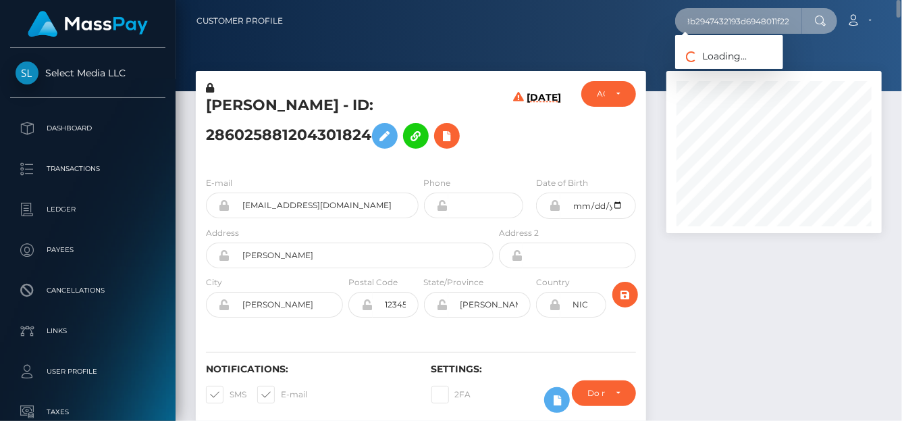
type input "68b2947432193d6948011f22"
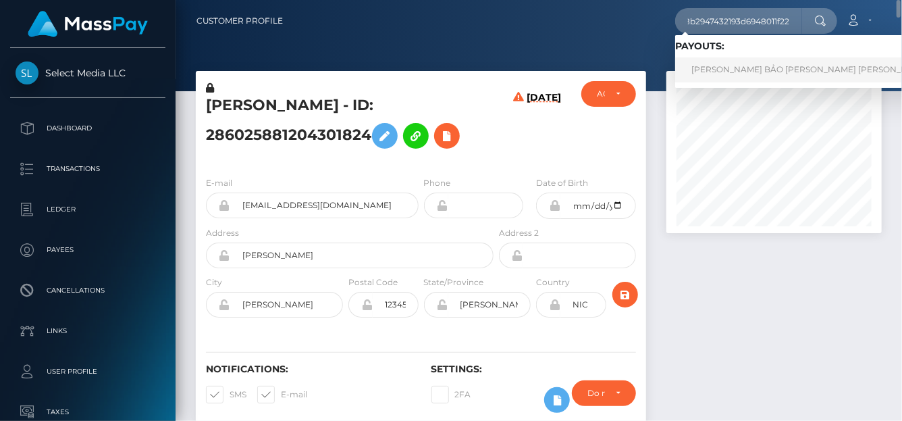
click at [728, 74] on link "NGUYỄN MINH BẢO VI Nguyen Minh Bao (Alua USA Limited - )" at bounding box center [852, 69] width 355 height 25
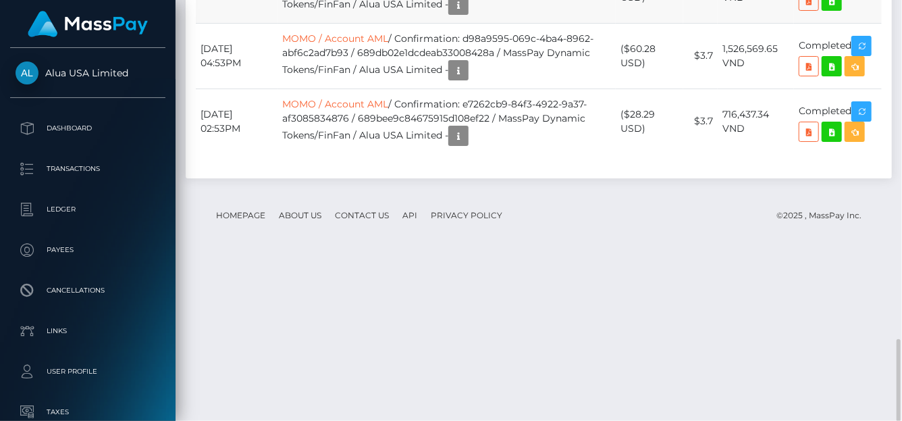
scroll to position [162, 215]
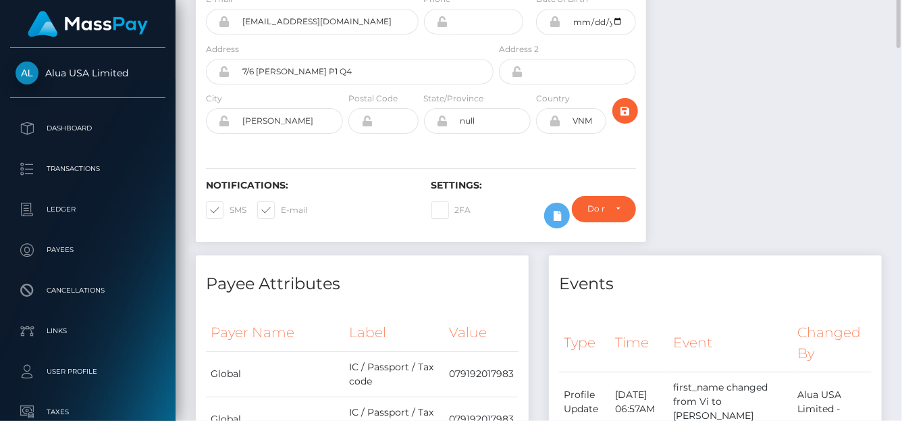
scroll to position [0, 0]
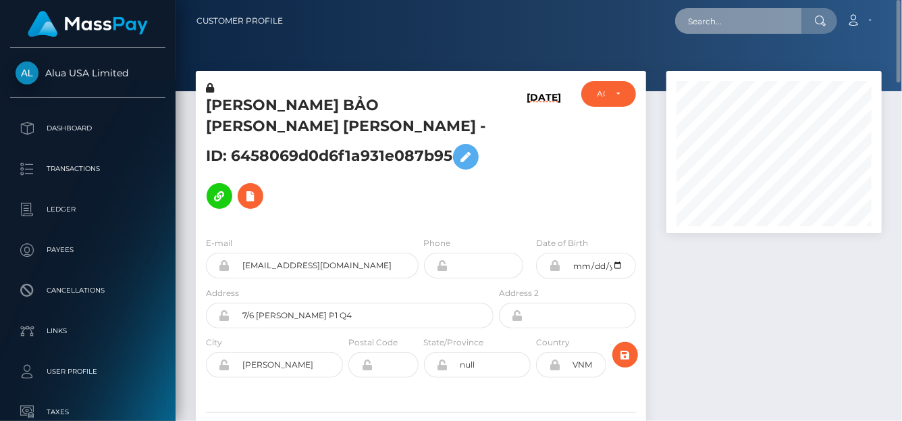
click at [699, 18] on input "text" at bounding box center [738, 21] width 127 height 26
paste input "68a93cf604e2617b6f0dc9fc"
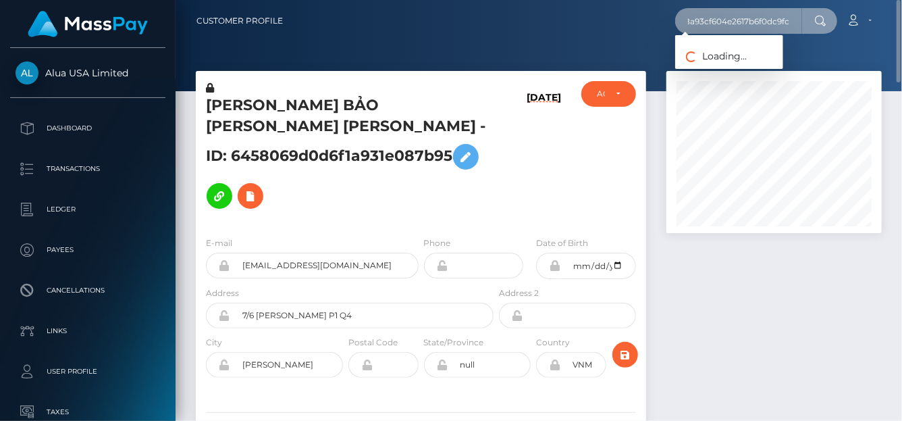
type input "68a93cf604e2617b6f0dc9fc"
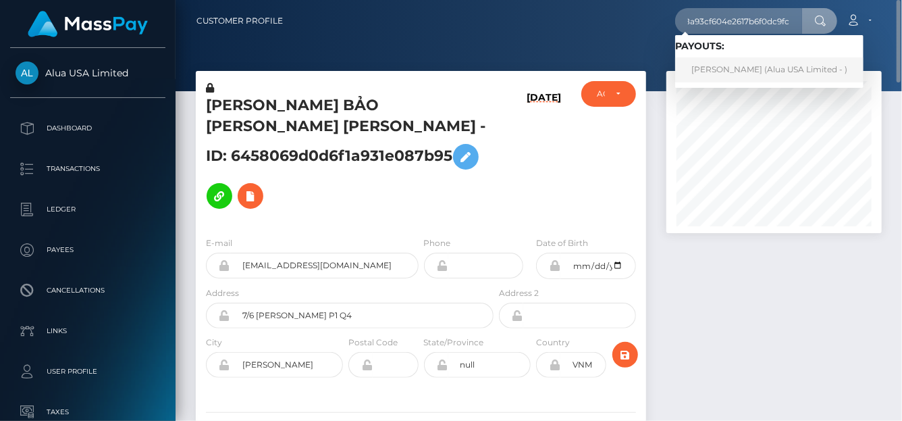
click at [738, 75] on link "[PERSON_NAME] (Alua USA Limited - )" at bounding box center [769, 69] width 188 height 25
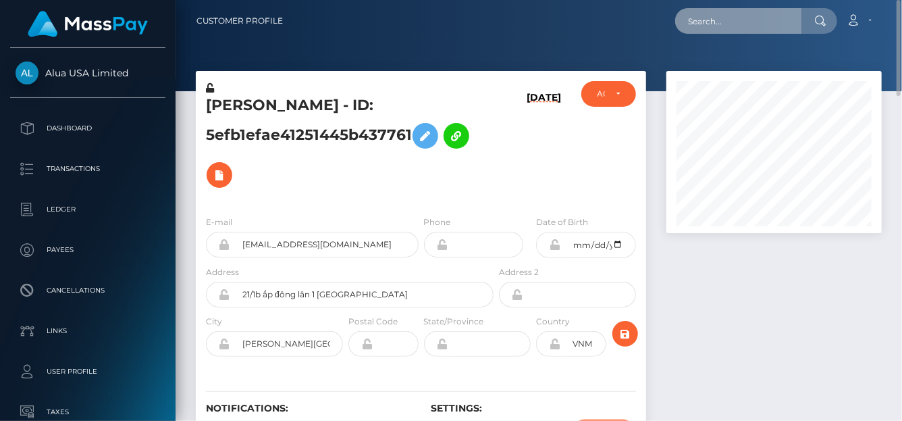
click at [732, 26] on input "text" at bounding box center [738, 21] width 127 height 26
paste input "kavonyasha@gmail.com"
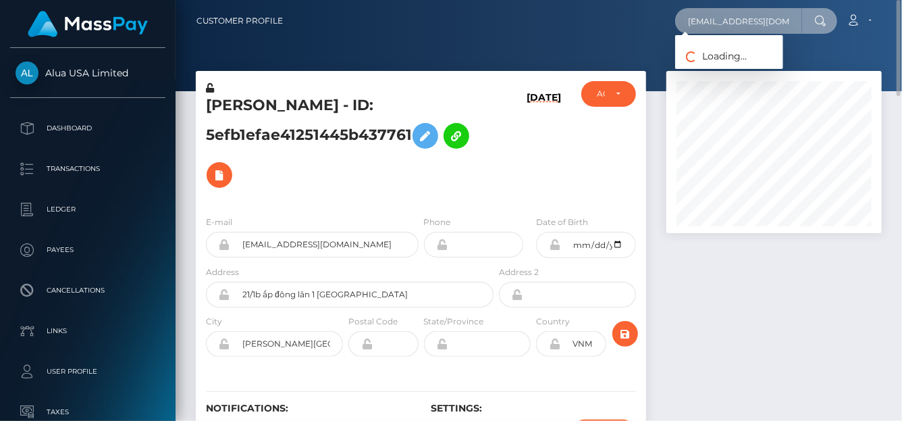
type input "kavonyasha@gmail.com"
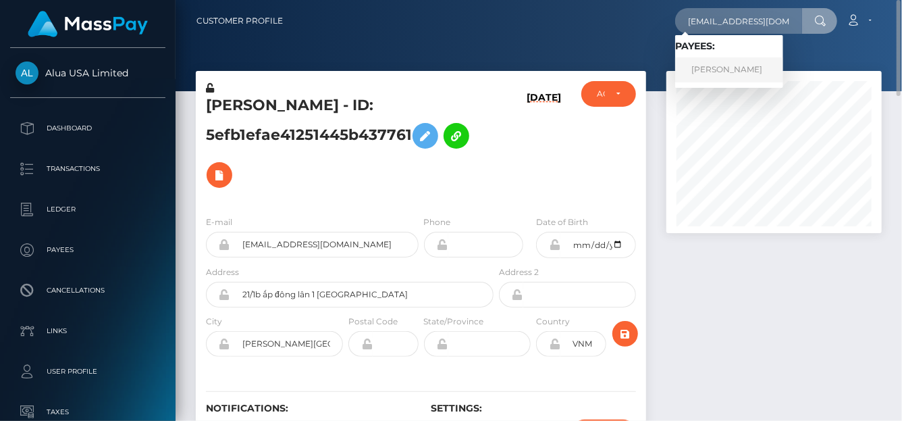
click at [722, 78] on link "Kavon Allen" at bounding box center [729, 69] width 108 height 25
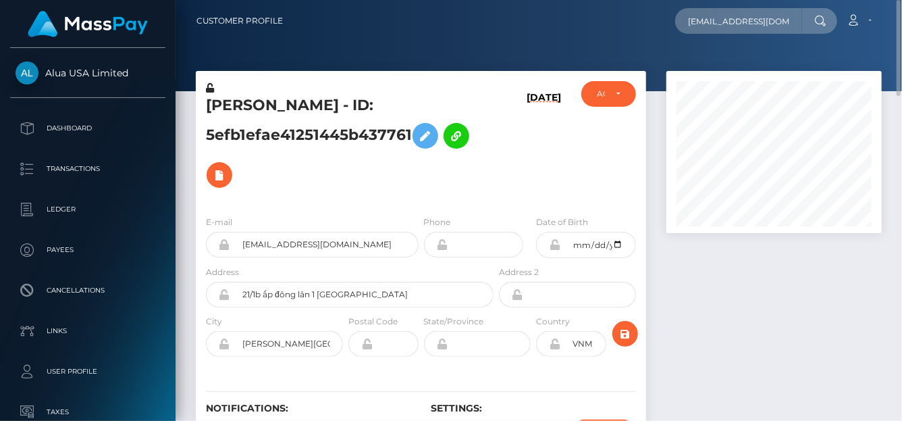
click at [722, 74] on div at bounding box center [773, 152] width 215 height 162
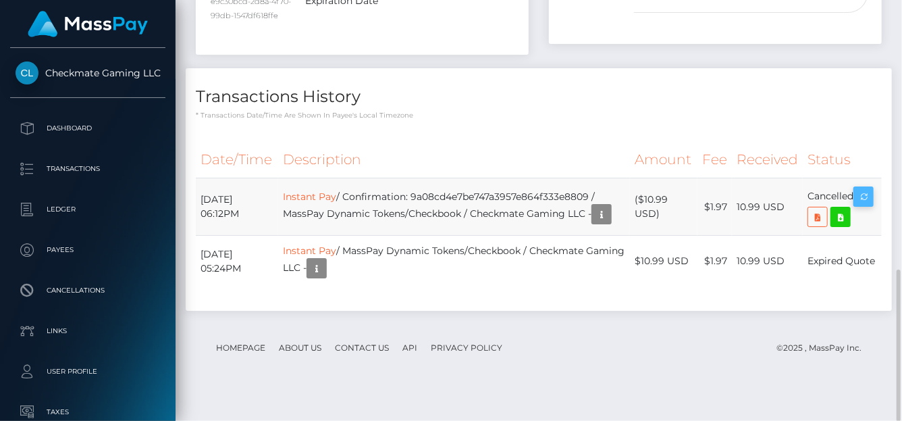
scroll to position [162, 215]
click at [336, 202] on link "Instant Pay" at bounding box center [309, 196] width 53 height 12
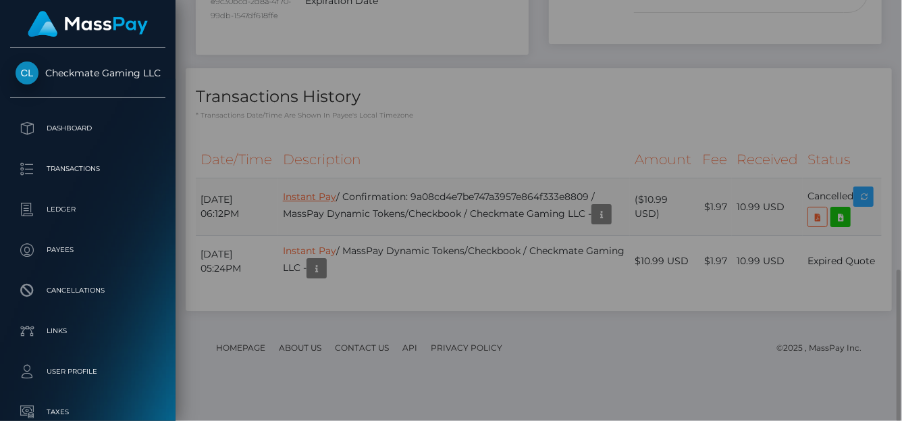
click at [335, 215] on div "Output: Object name: "[PERSON_NAME]" amount: 10.99 description: "MassPay/Checkm…" at bounding box center [484, 223] width 512 height 353
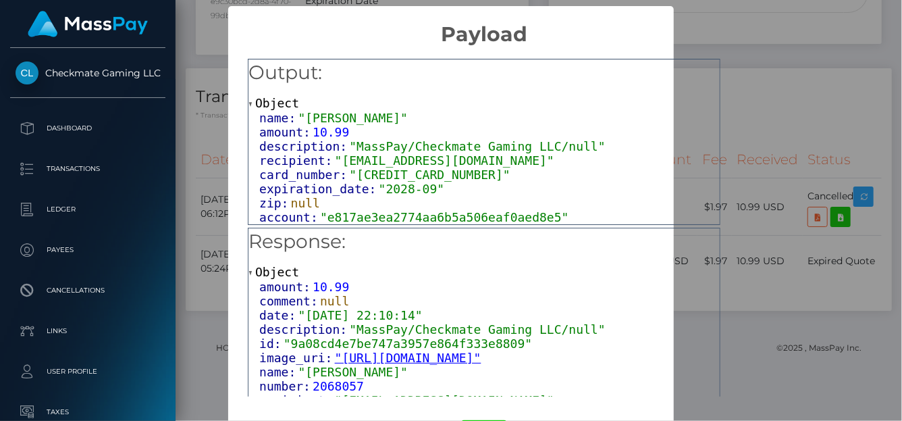
scroll to position [52, 0]
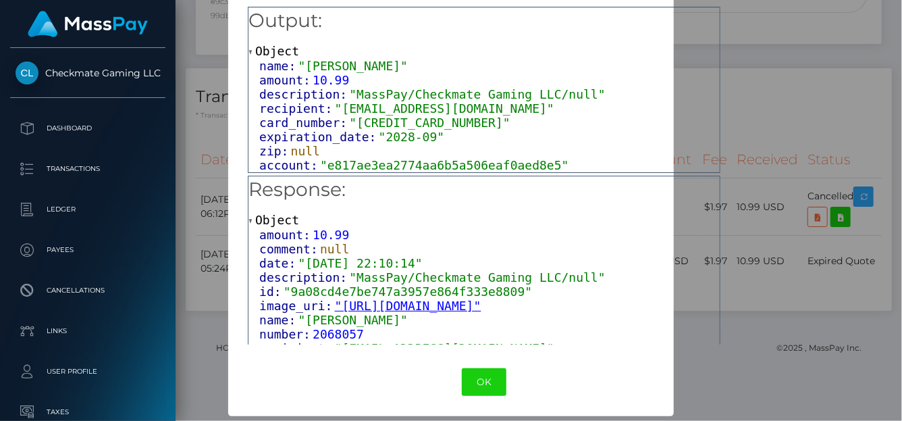
click at [740, 63] on div "Output: Object name: "[PERSON_NAME]" amount: 10.99 description: "MassPay/Checkm…" at bounding box center [484, 171] width 512 height 353
click at [740, 64] on div "Output: Object name: "[PERSON_NAME]" amount: 10.99 description: "MassPay/Checkm…" at bounding box center [484, 171] width 512 height 353
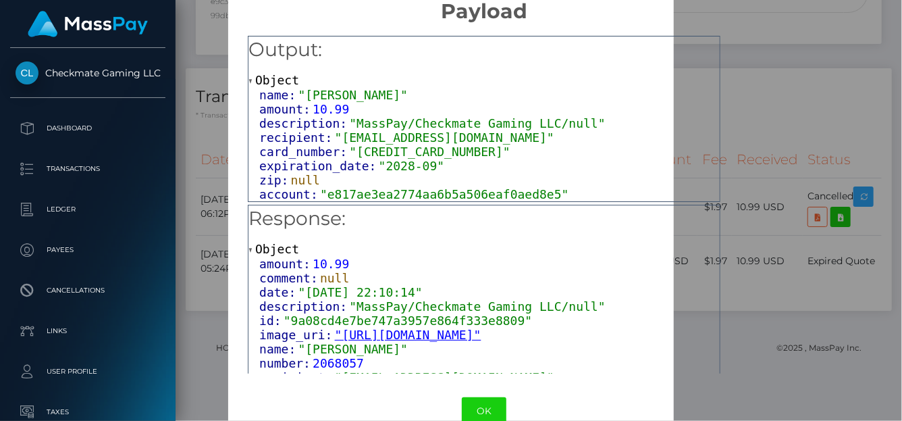
scroll to position [0, 0]
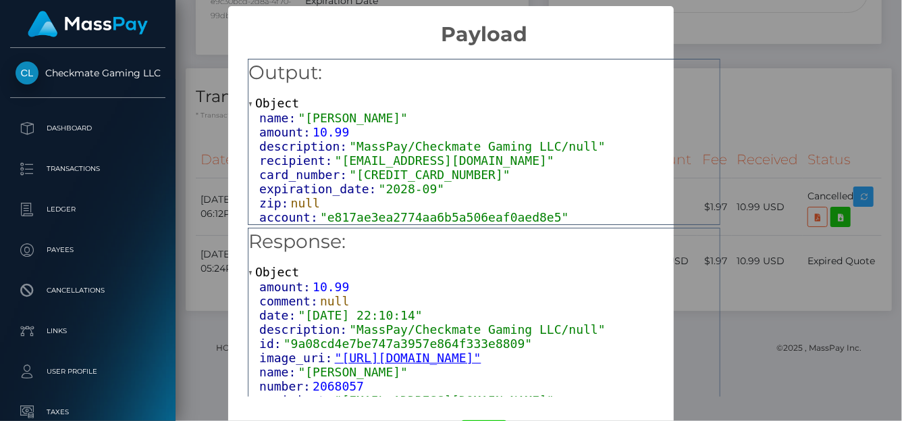
drag, startPoint x: 767, startPoint y: 97, endPoint x: 761, endPoint y: 96, distance: 6.8
click at [740, 96] on div "Output: Object name: "[PERSON_NAME]" amount: 10.99 description: "MassPay/Checkm…" at bounding box center [484, 223] width 512 height 353
click at [740, 99] on div "Output: Object name: "[PERSON_NAME]" amount: 10.99 description: "MassPay/Checkm…" at bounding box center [484, 223] width 512 height 353
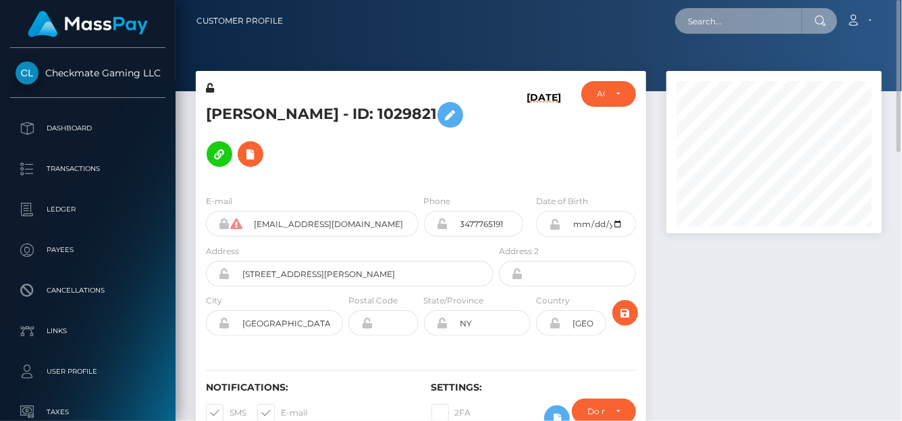
click at [700, 24] on input "text" at bounding box center [738, 21] width 127 height 26
paste input "68b2947432193d6948011f22"
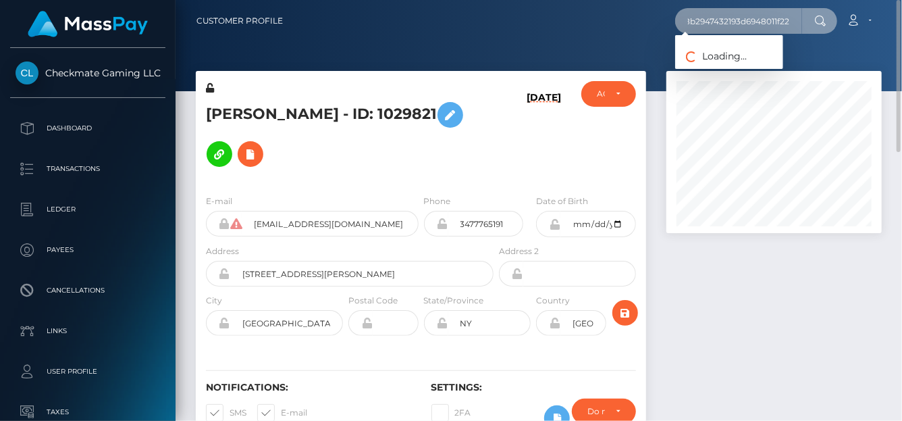
type input "68b2947432193d6948011f22"
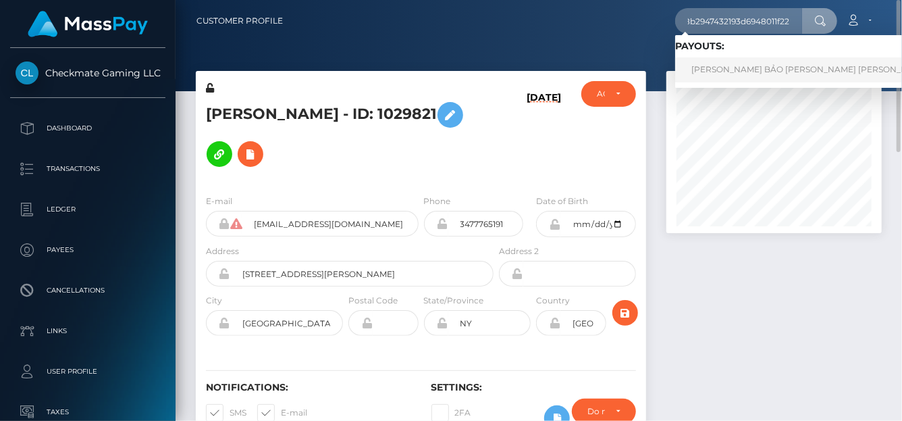
click at [720, 64] on link "NGUYỄN MINH BẢO VI Nguyen Minh Bao (Alua USA Limited - )" at bounding box center [852, 69] width 355 height 25
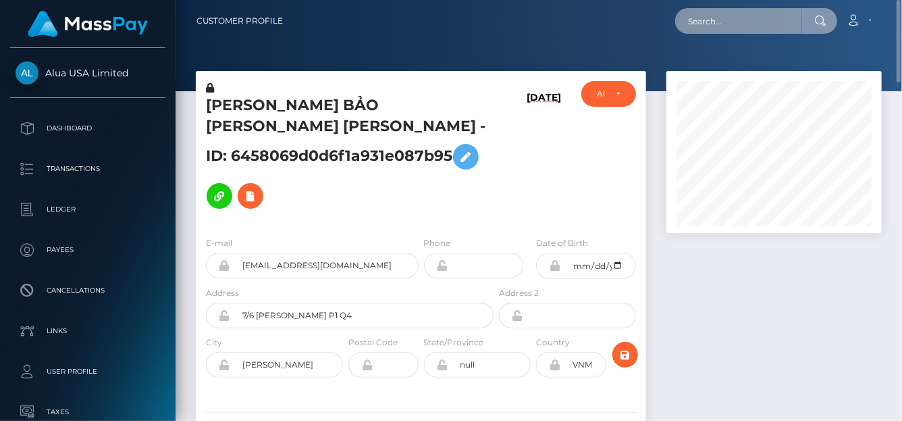
click at [737, 29] on input "text" at bounding box center [738, 21] width 127 height 26
paste input "68a93cf604e2617b6f0dc9fc"
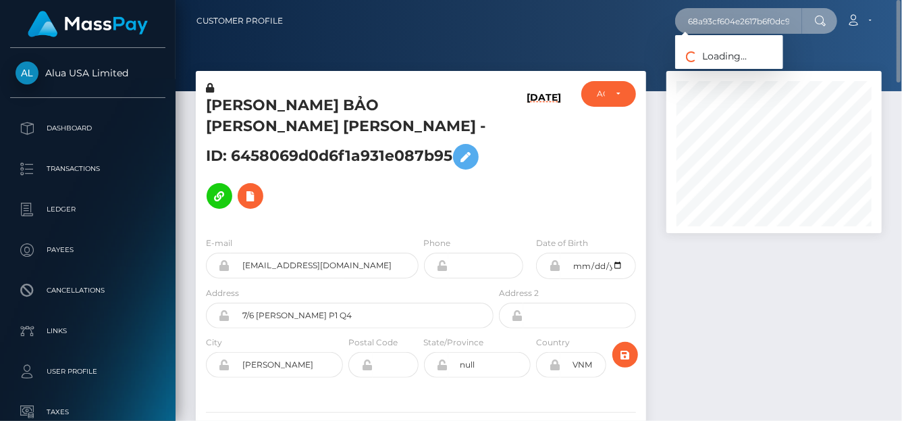
scroll to position [0, 11]
type input "68a93cf604e2617b6f0dc9fc"
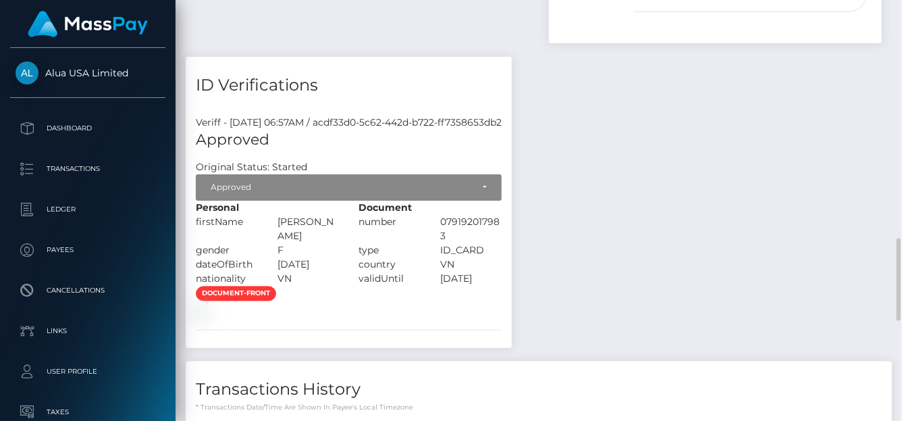
scroll to position [1487, 0]
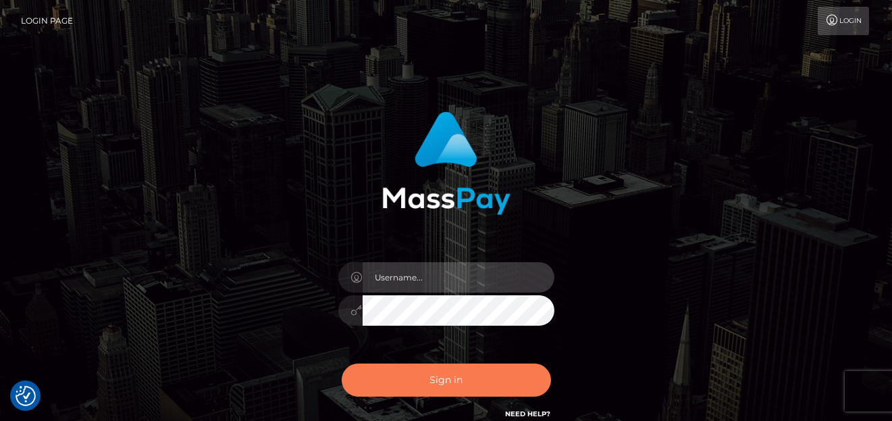
type input "[PERSON_NAME]"
click at [373, 373] on button "Sign in" at bounding box center [446, 379] width 209 height 33
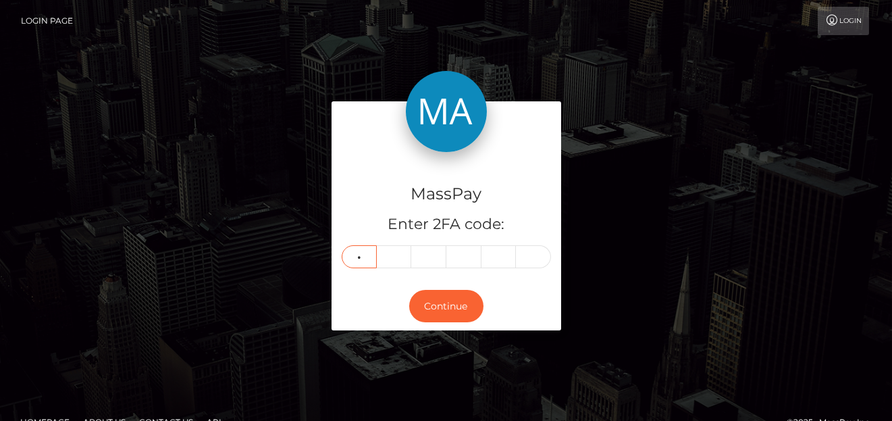
type input "3"
type input "9"
type input "0"
type input "1"
type input "2"
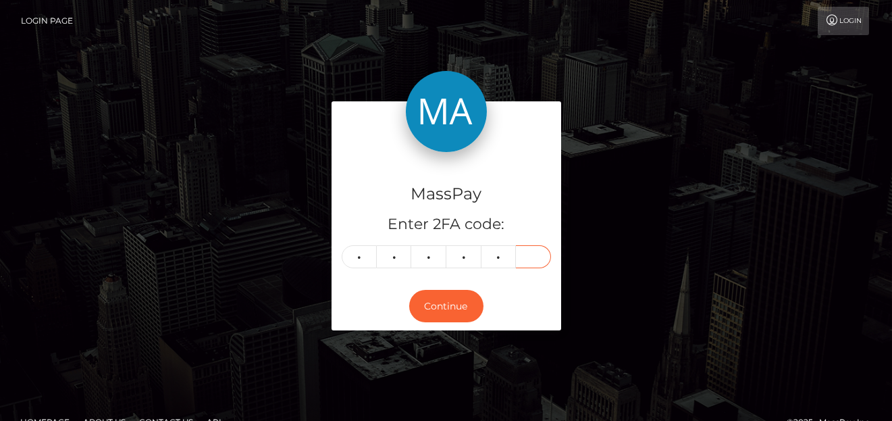
type input "5"
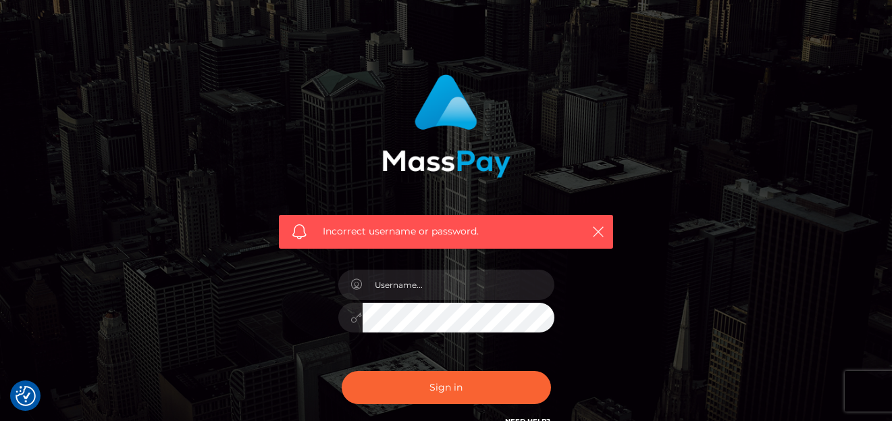
scroll to position [67, 0]
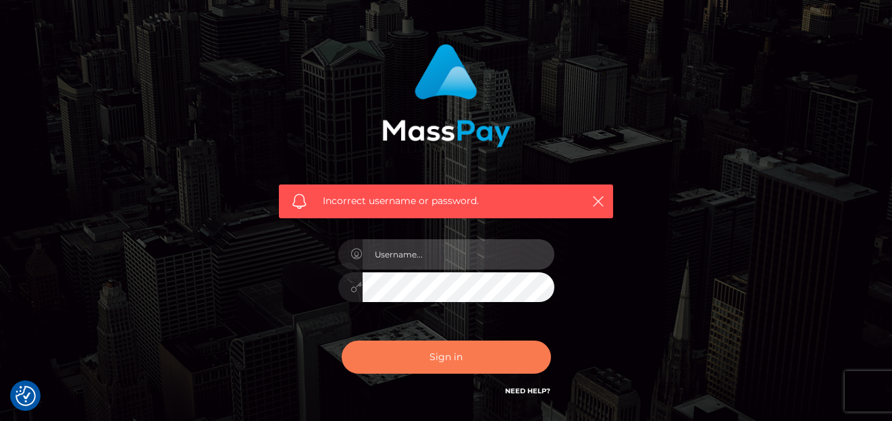
type input "[PERSON_NAME]"
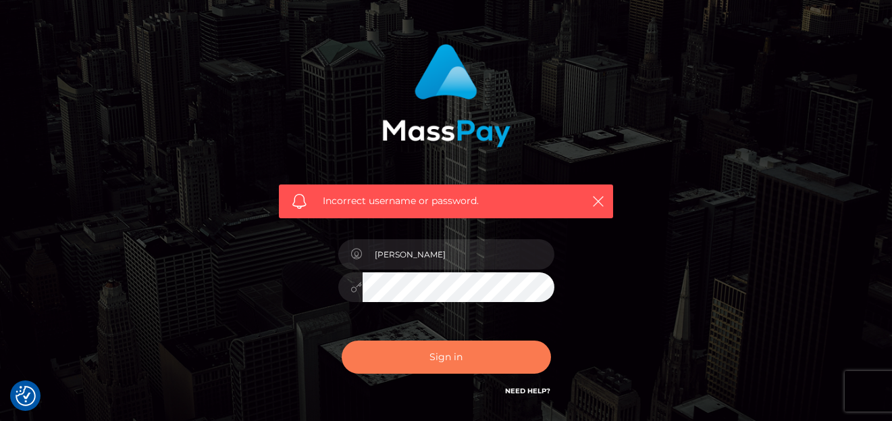
click at [393, 364] on button "Sign in" at bounding box center [446, 356] width 209 height 33
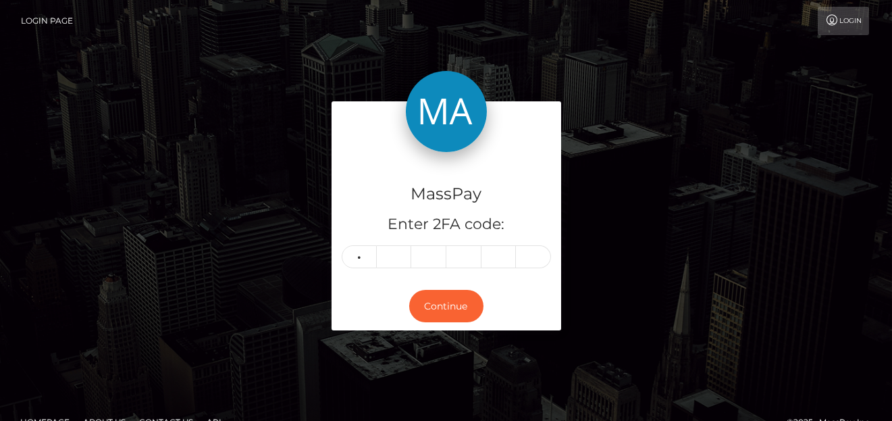
type input "0"
type input "3"
type input "5"
type input "2"
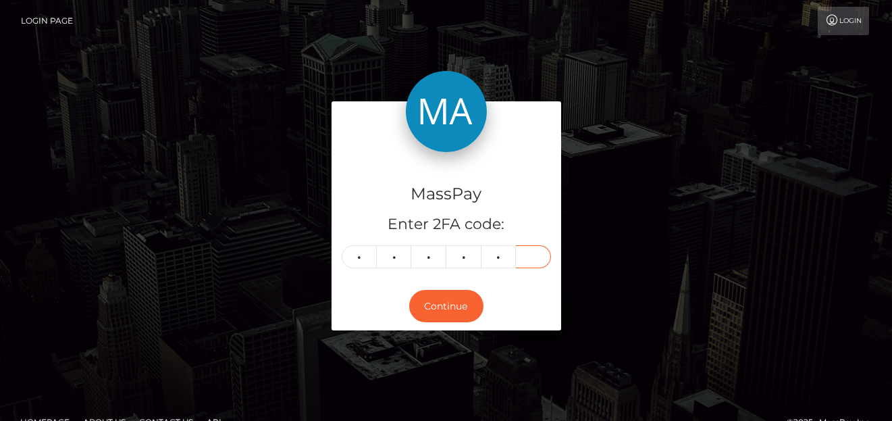
type input "8"
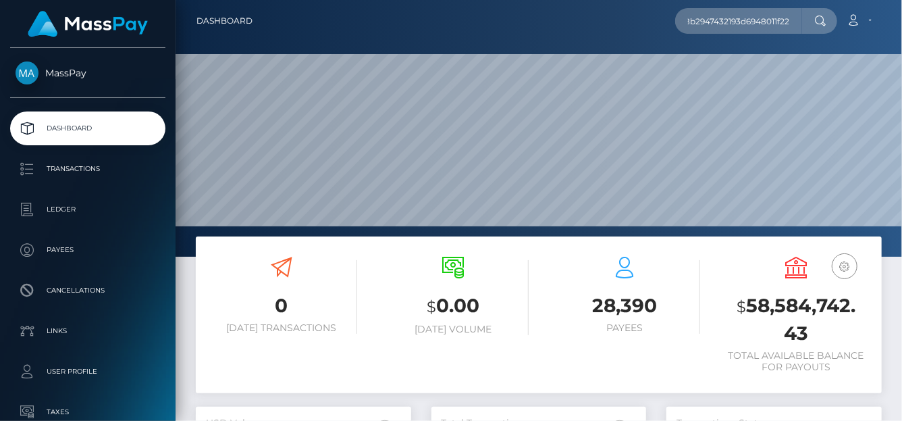
scroll to position [239, 215]
type input "68b2947432193d6948011f22"
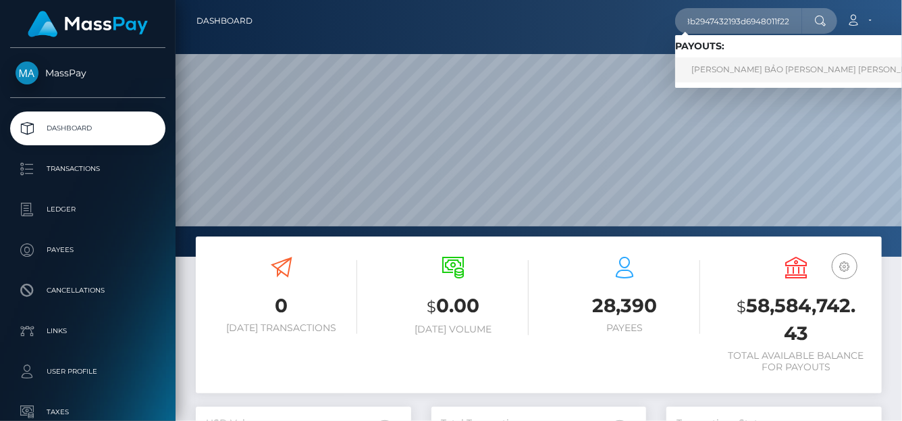
scroll to position [0, 0]
click at [767, 71] on link "NGUYỄN MINH BẢO VI Nguyen Minh Bao (Alua USA Limited - )" at bounding box center [852, 69] width 355 height 25
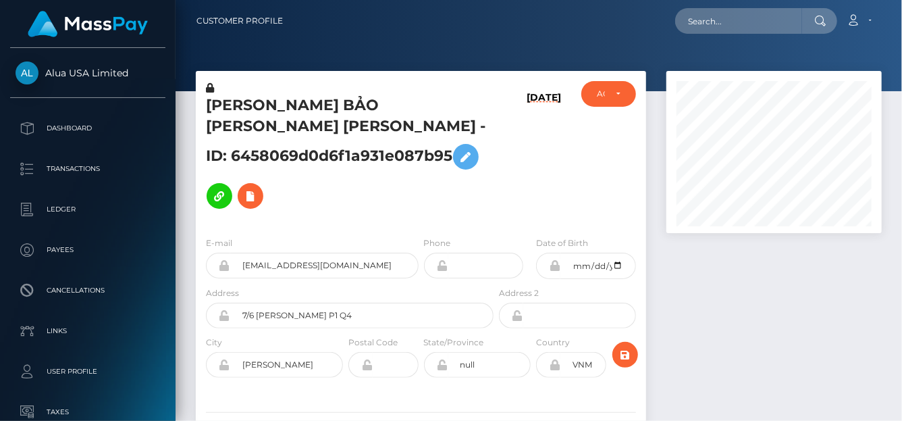
scroll to position [162, 215]
click at [749, 10] on div "Loading... Loading... Account Edit Profile Logout" at bounding box center [587, 21] width 587 height 28
click at [740, 13] on input "text" at bounding box center [738, 21] width 127 height 26
paste input "9b6260ca-419a-44c3-b026-3fc74ead6e0a"
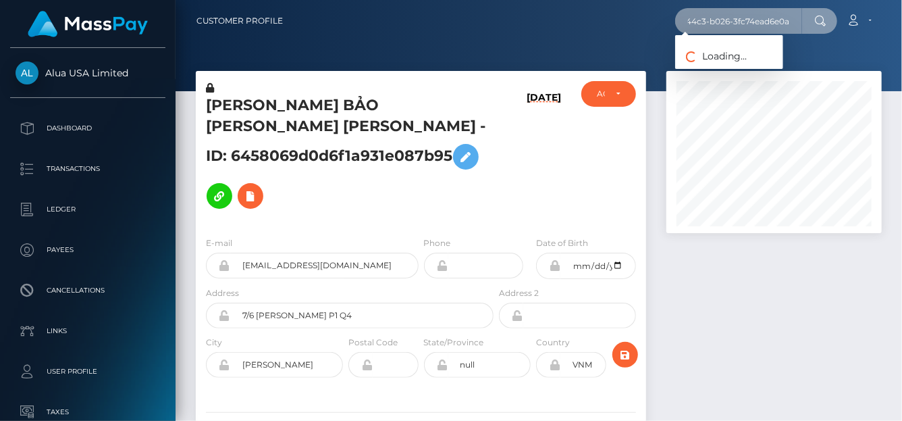
type input "9b6260ca-419a-44c3-b026-3fc74ead6e0a"
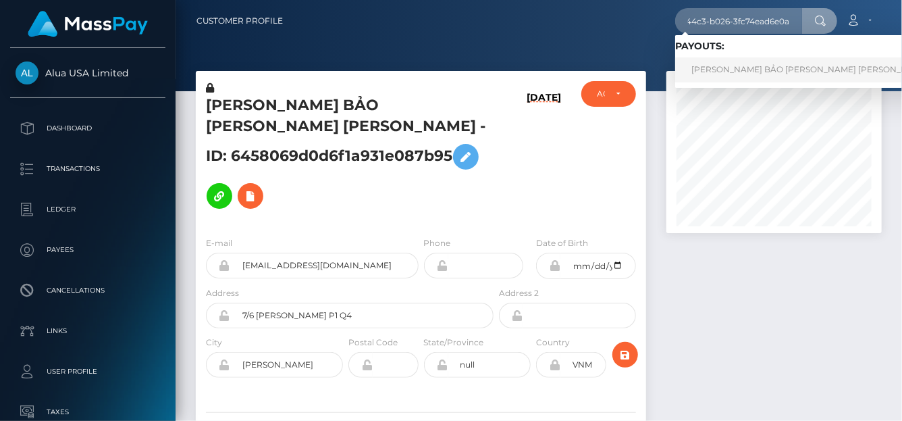
click at [730, 70] on link "NGUYỄN MINH BẢO VI Nguyen Minh Bao (Alua USA Limited - )" at bounding box center [852, 69] width 355 height 25
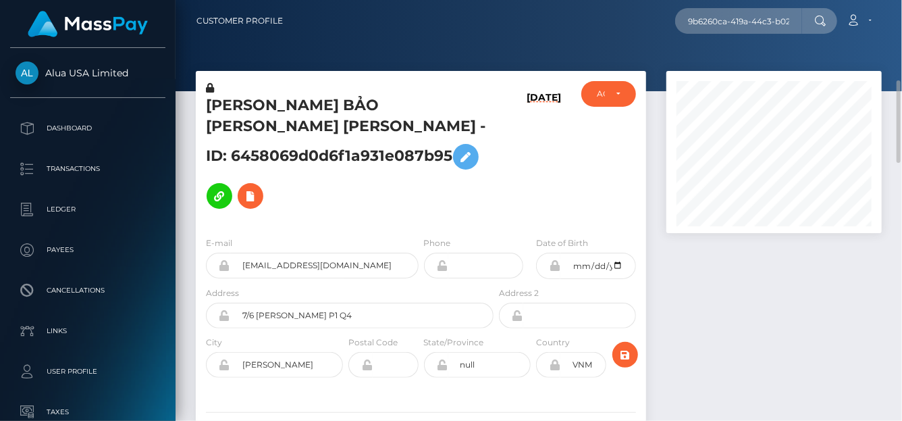
scroll to position [67, 0]
click at [713, 20] on input "text" at bounding box center [738, 21] width 127 height 26
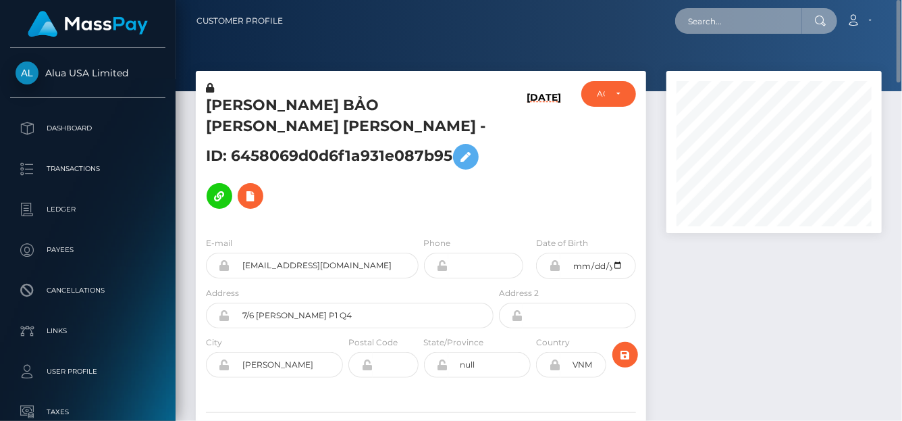
paste input "569322407823679488,"
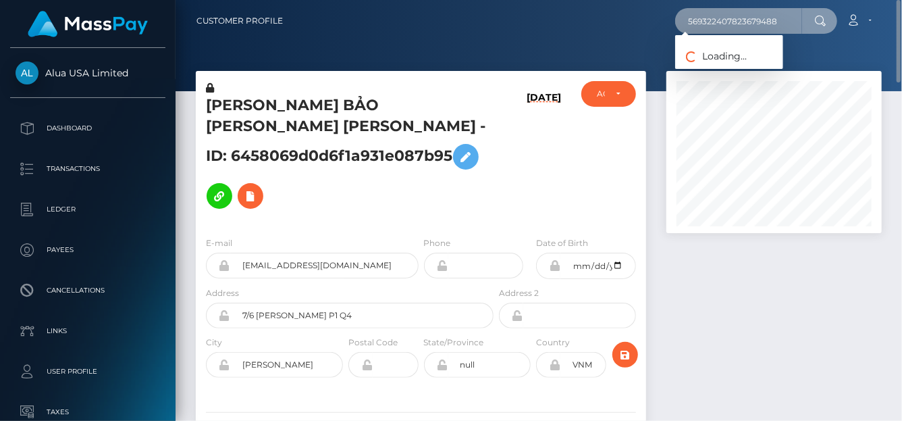
type input "569322407823679488"
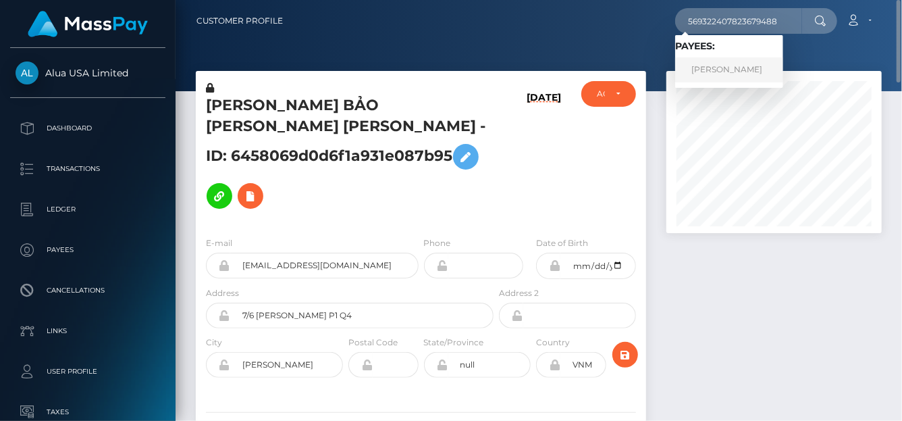
click at [715, 69] on link "SHARON SUPPIAH" at bounding box center [729, 69] width 108 height 25
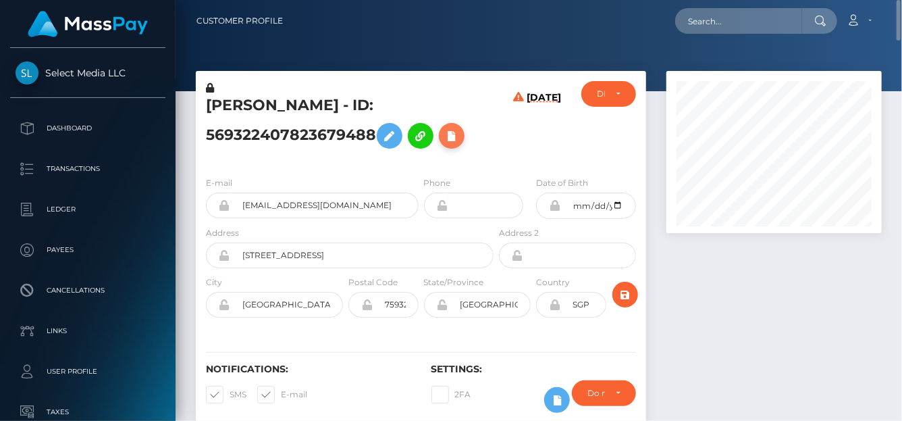
click at [457, 136] on icon at bounding box center [451, 136] width 16 height 17
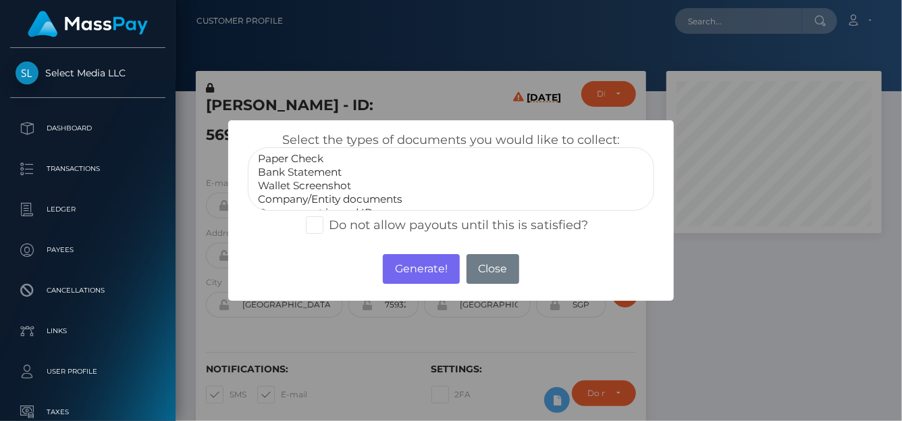
select select "Bank Statement"
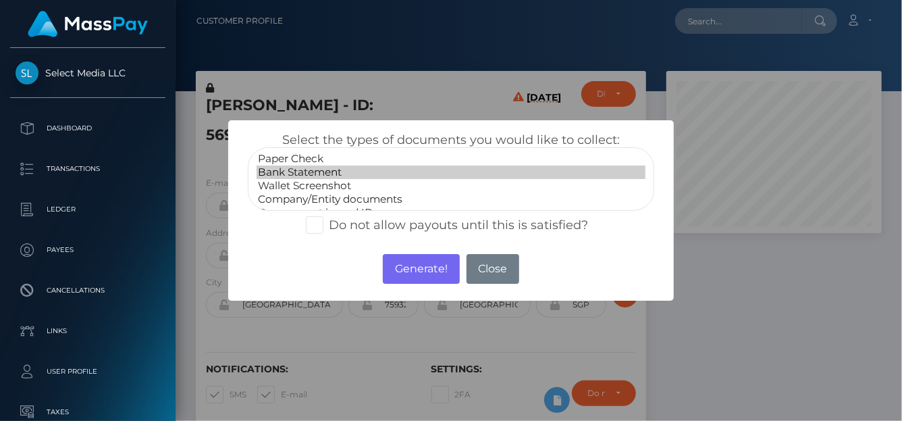
click at [321, 170] on option "Bank Statement" at bounding box center [450, 171] width 389 height 13
drag, startPoint x: 421, startPoint y: 266, endPoint x: 429, endPoint y: 162, distance: 104.3
click at [421, 267] on button "Generate!" at bounding box center [421, 269] width 76 height 30
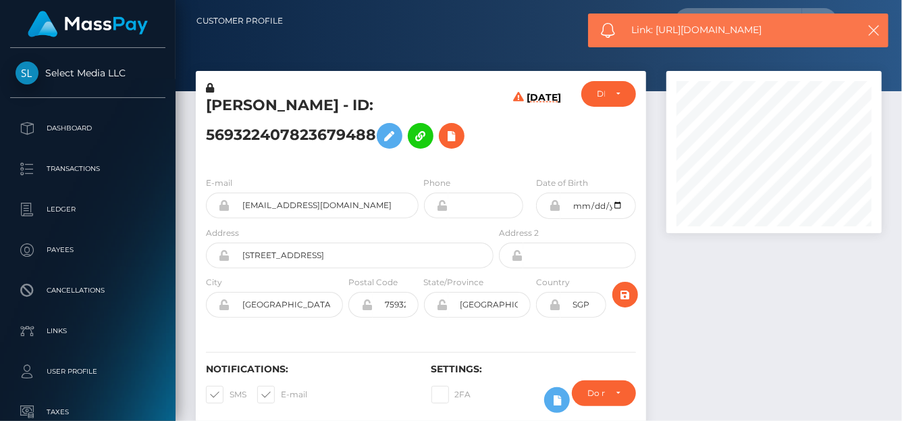
drag, startPoint x: 776, startPoint y: 28, endPoint x: 655, endPoint y: 29, distance: 120.2
click at [655, 29] on span "Link: https://l.maspay.io/BjlkQ" at bounding box center [740, 30] width 217 height 14
copy span "https://l.maspay.io/BjlkQ"
click at [450, 136] on icon at bounding box center [451, 136] width 16 height 17
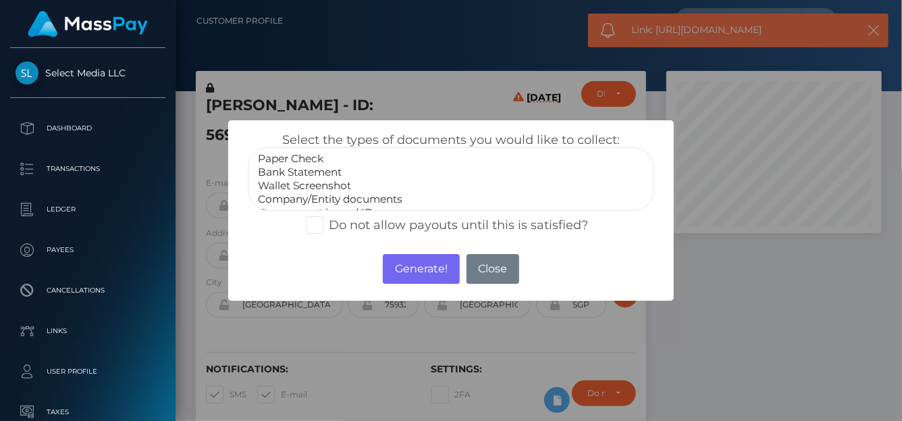
scroll to position [26, 0]
select select "Government issued ID"
click at [317, 183] on option "Government issued ID" at bounding box center [450, 186] width 389 height 13
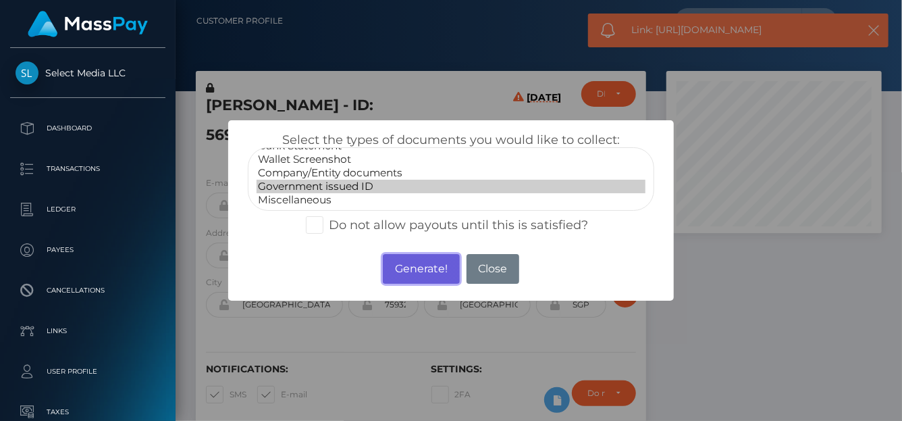
click at [416, 267] on button "Generate!" at bounding box center [421, 269] width 76 height 30
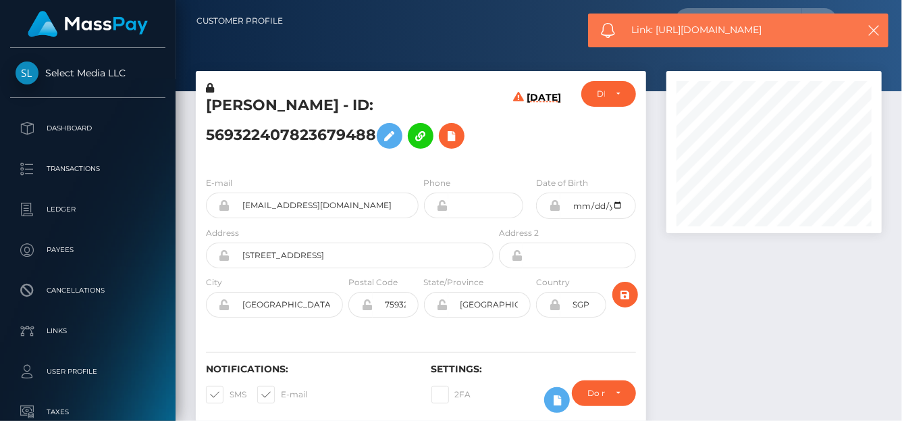
drag, startPoint x: 784, startPoint y: 24, endPoint x: 655, endPoint y: 34, distance: 128.6
click at [655, 34] on span "Link: https://l.maspay.io/mjllS" at bounding box center [740, 30] width 217 height 14
copy span "https://l.maspay.io/mjllS"
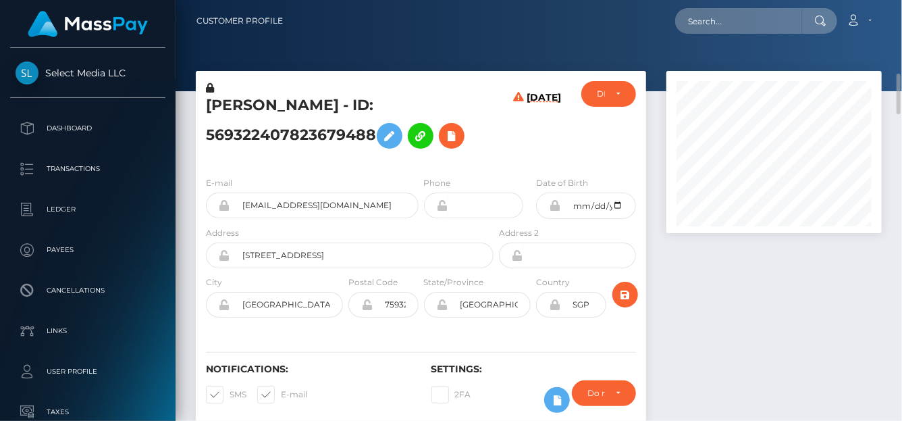
scroll to position [135, 0]
click at [697, 17] on input "text" at bounding box center [738, 21] width 127 height 26
paste input "335637424526860288"
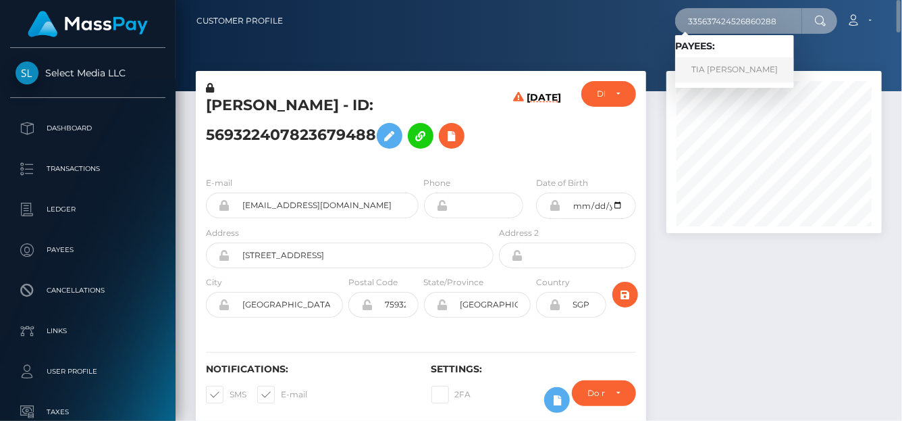
type input "335637424526860288"
click at [748, 66] on link "TIA [PERSON_NAME]" at bounding box center [734, 69] width 119 height 25
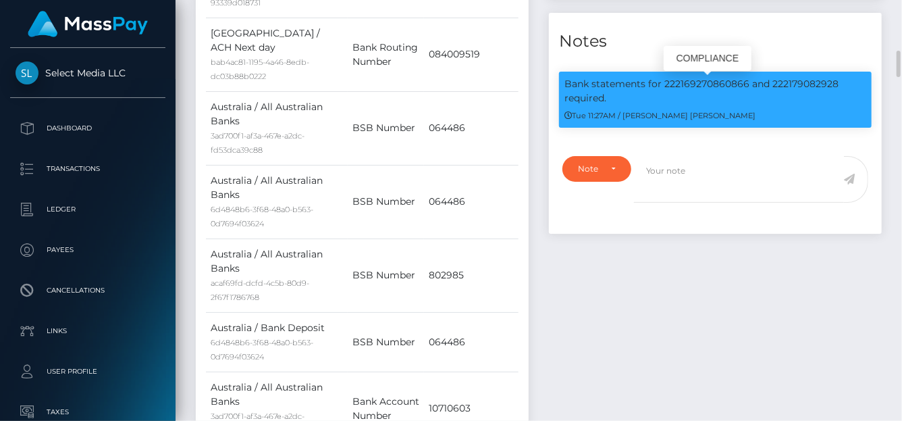
scroll to position [162, 215]
drag, startPoint x: 616, startPoint y: 103, endPoint x: 560, endPoint y: 90, distance: 57.3
click at [564, 87] on p "Bank statements for 222169270860866 and 222179082928 required." at bounding box center [715, 91] width 302 height 28
copy p "Bank statements for 222169270860866 and 222179082928 required."
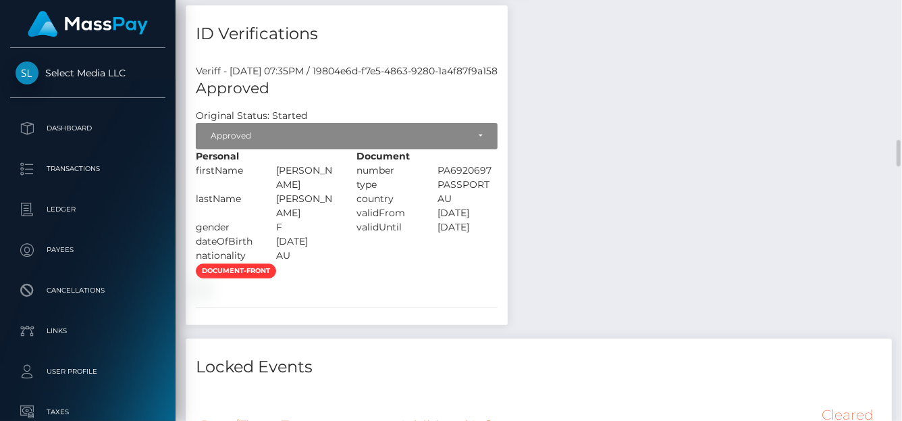
scroll to position [2569, 0]
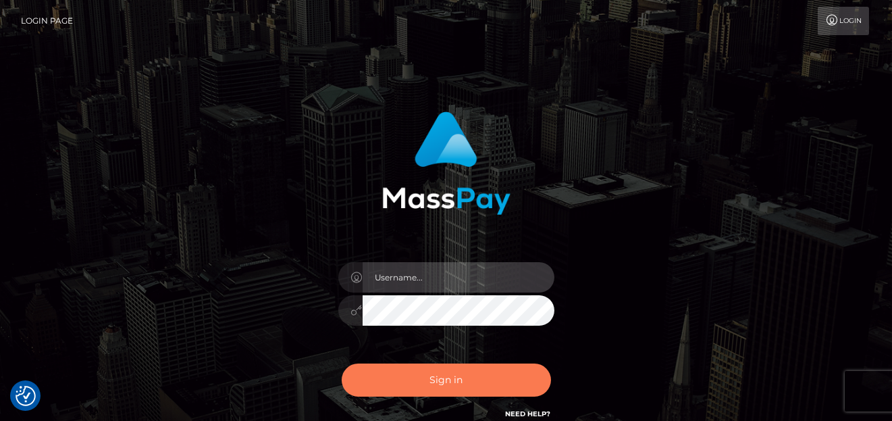
type input "denise"
click at [481, 387] on button "Sign in" at bounding box center [446, 379] width 209 height 33
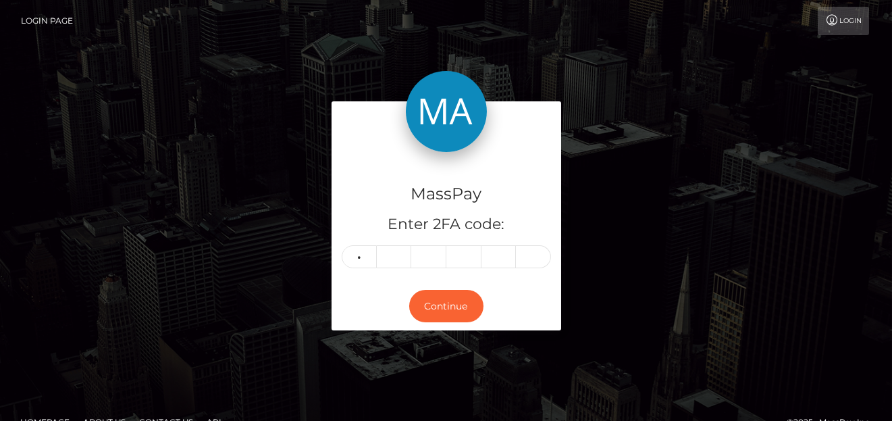
type input "4"
type input "7"
type input "3"
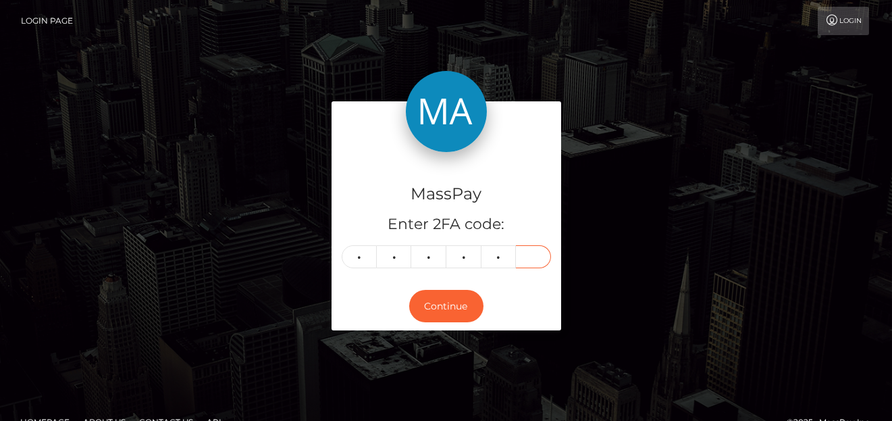
type input "3"
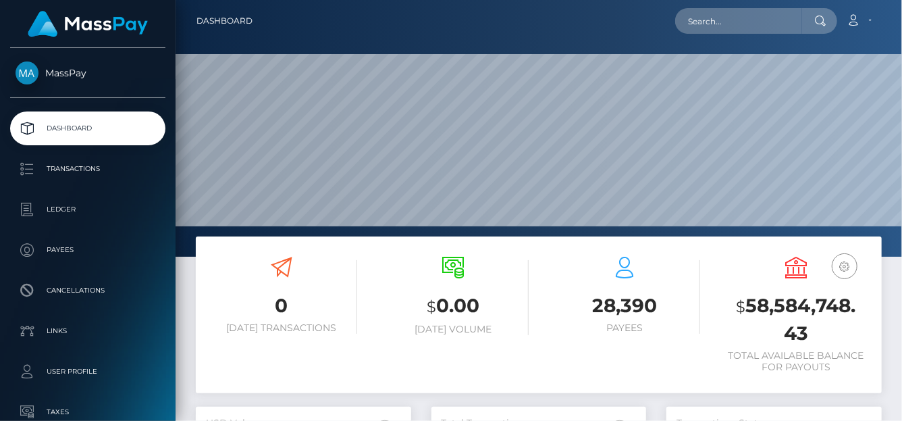
scroll to position [239, 215]
click at [726, 21] on input "text" at bounding box center [738, 21] width 127 height 26
paste input "335637424526860288,"
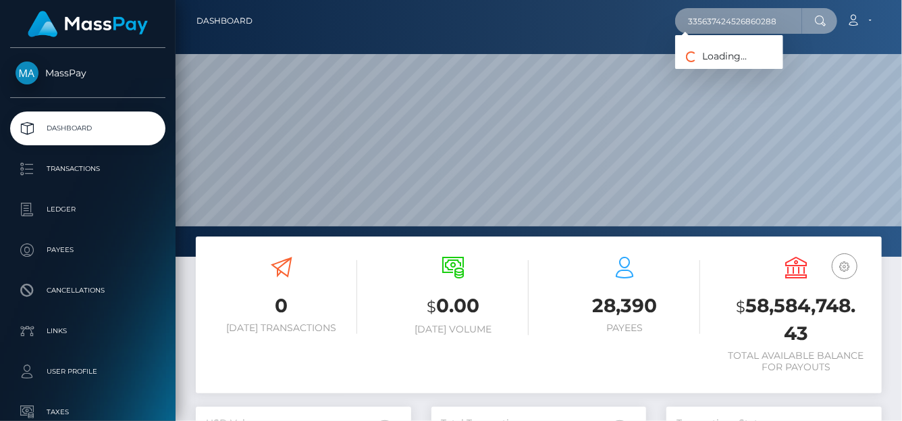
type input "335637424526860288"
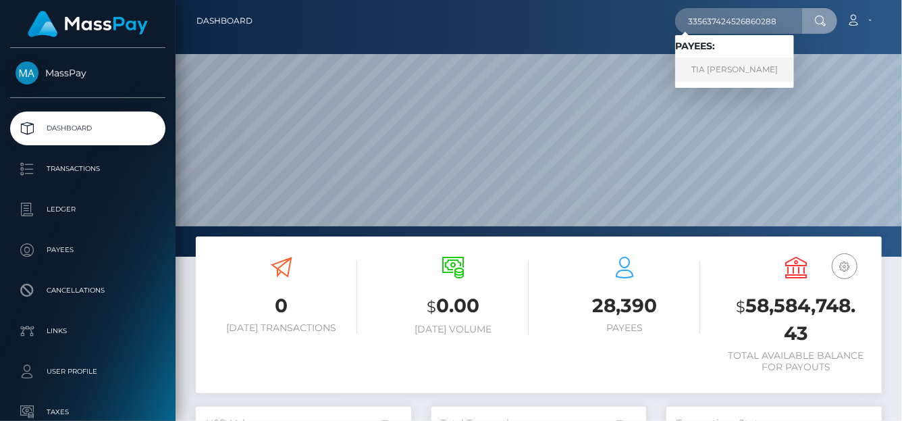
click at [720, 67] on link "TIA ROSE DE ROOS" at bounding box center [734, 69] width 119 height 25
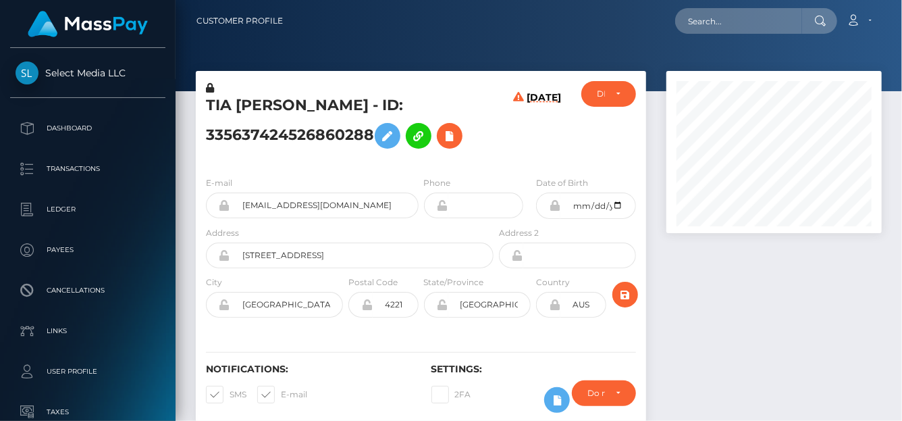
scroll to position [162, 215]
click at [453, 138] on icon at bounding box center [449, 136] width 16 height 17
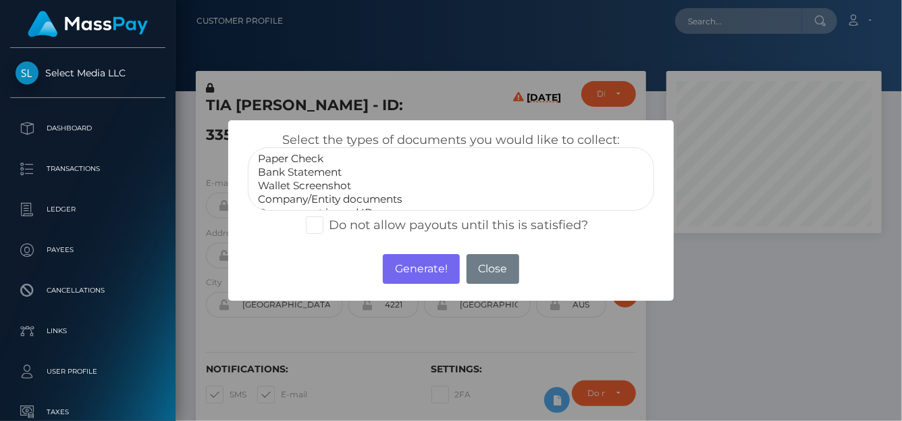
select select "Bank Statement"
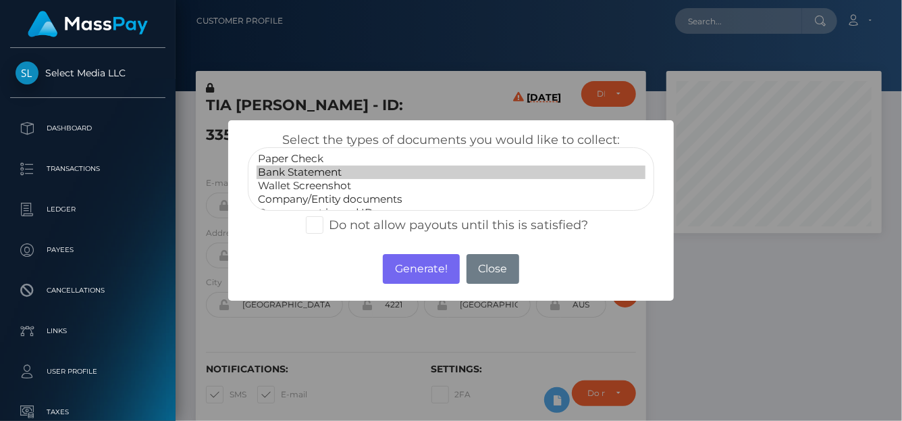
click at [332, 171] on option "Bank Statement" at bounding box center [450, 171] width 389 height 13
click at [425, 277] on button "Generate!" at bounding box center [421, 269] width 76 height 30
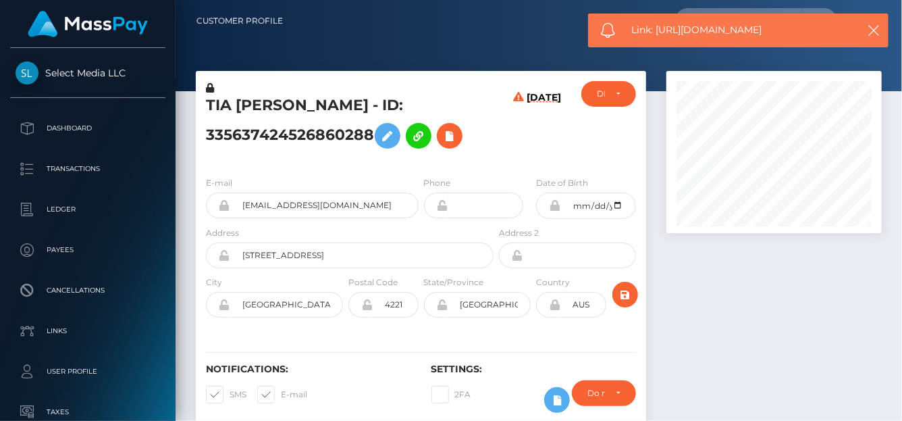
drag, startPoint x: 774, startPoint y: 26, endPoint x: 659, endPoint y: 35, distance: 115.1
click at [659, 35] on span "Link: https://l.maspay.io/7jlzQ" at bounding box center [740, 30] width 217 height 14
copy span "https://l.maspay.io/7jlzQ"
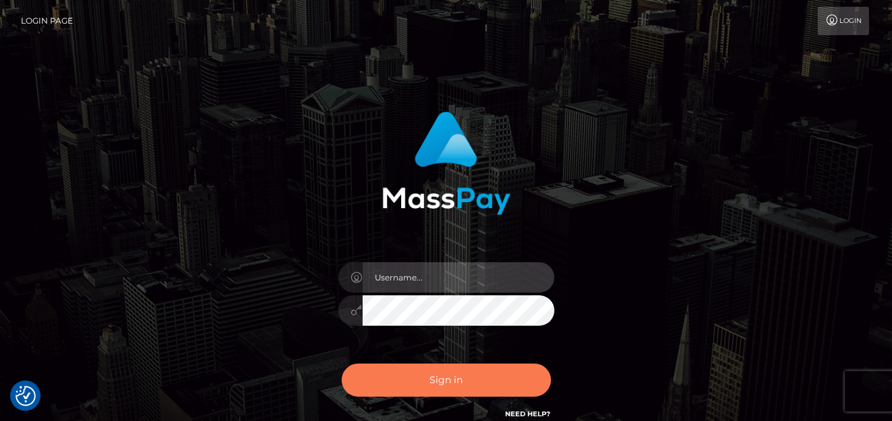
type input "[PERSON_NAME]"
click at [444, 383] on button "Sign in" at bounding box center [446, 379] width 209 height 33
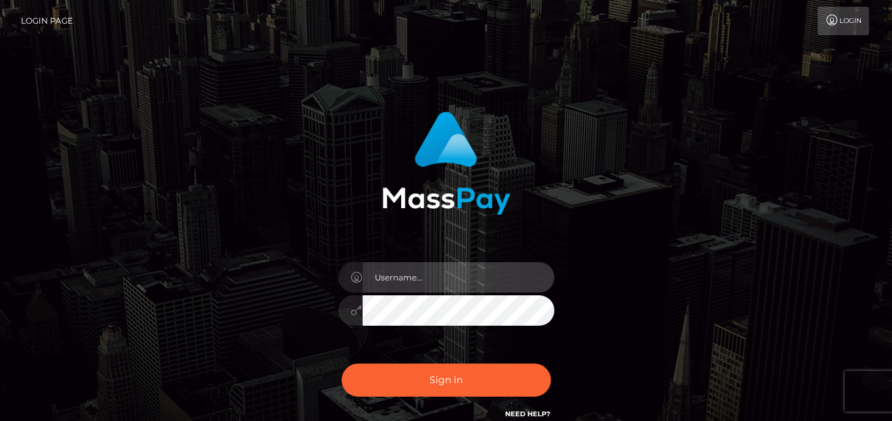
type input "denise"
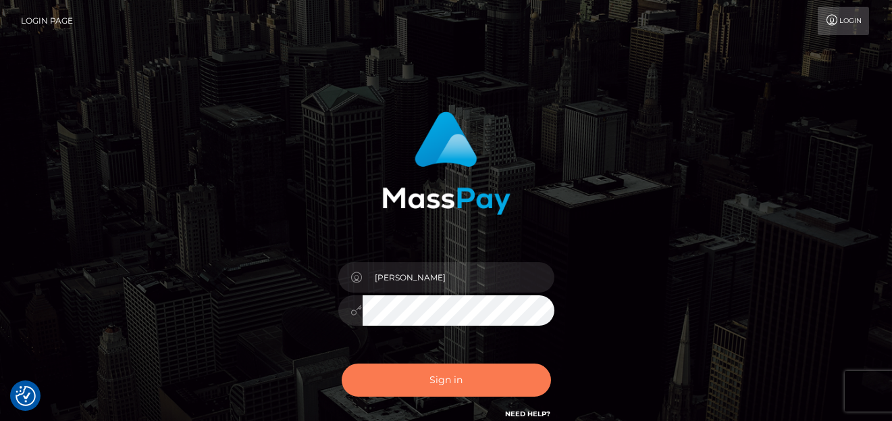
click at [444, 383] on button "Sign in" at bounding box center [446, 379] width 209 height 33
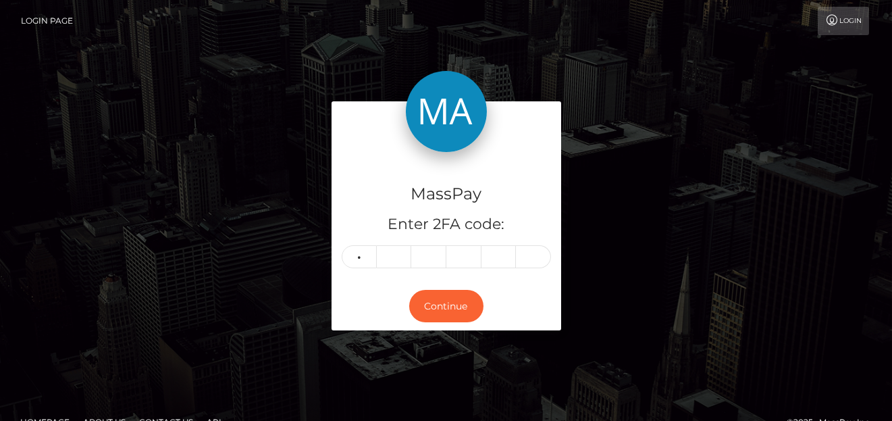
type input "7"
type input "2"
type input "9"
type input "3"
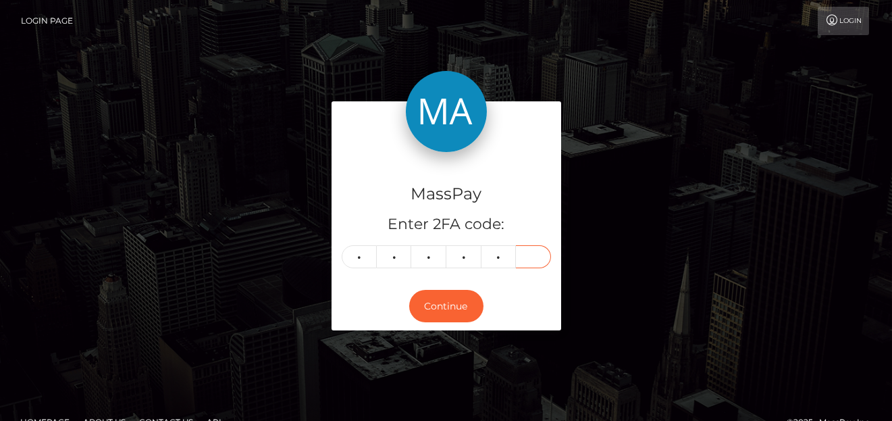
type input "2"
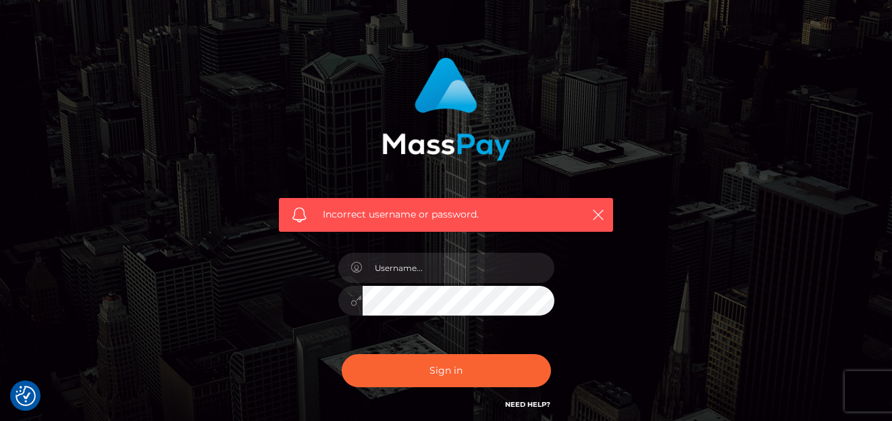
scroll to position [135, 0]
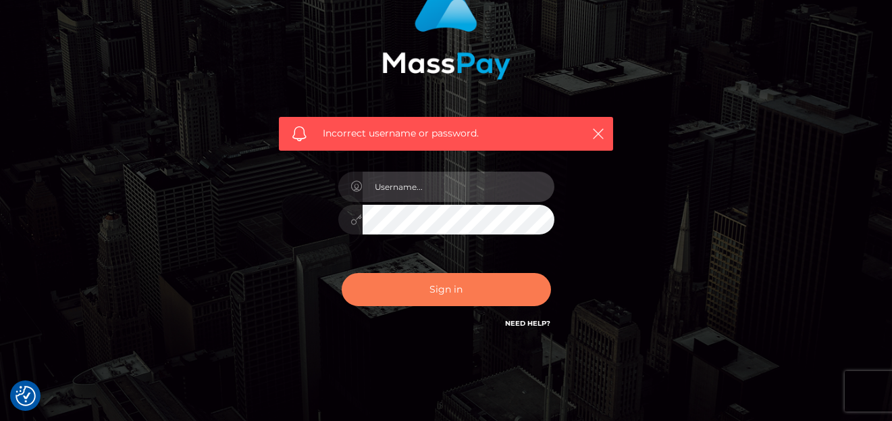
type input "[PERSON_NAME]"
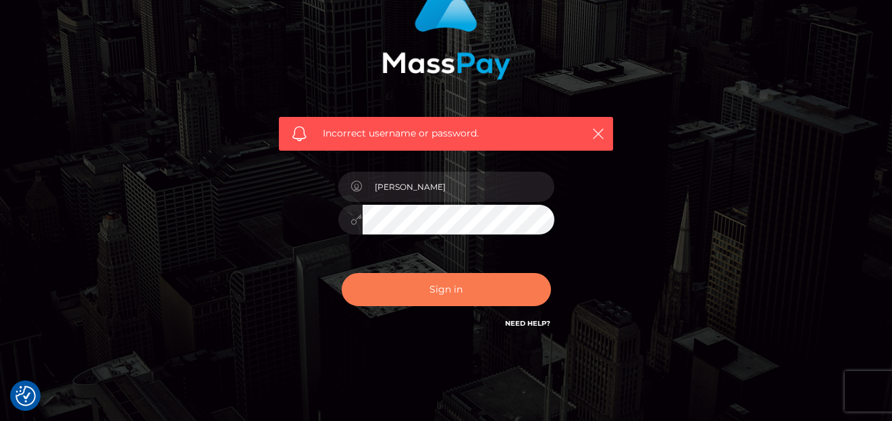
click at [405, 296] on button "Sign in" at bounding box center [446, 289] width 209 height 33
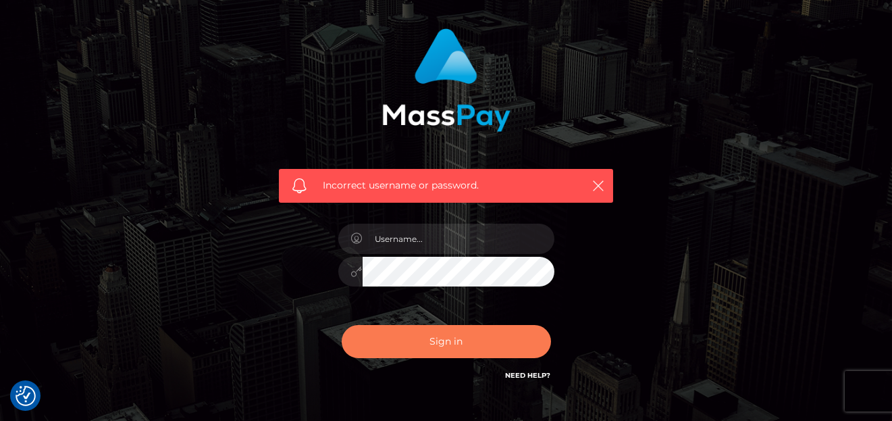
scroll to position [135, 0]
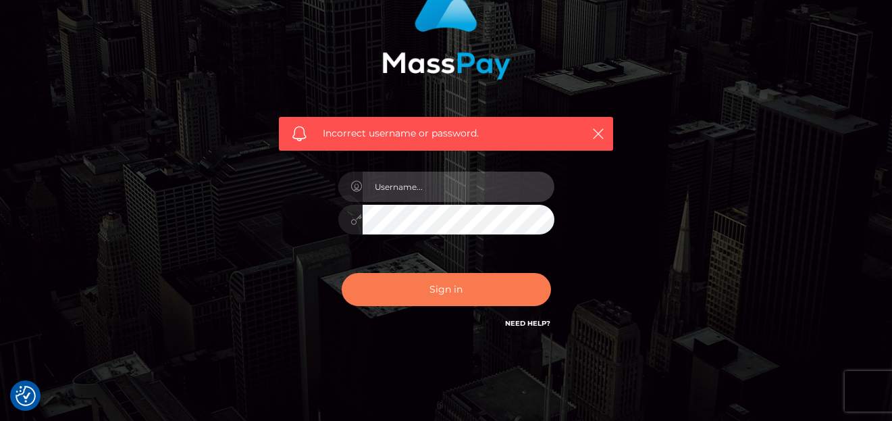
type input "denise"
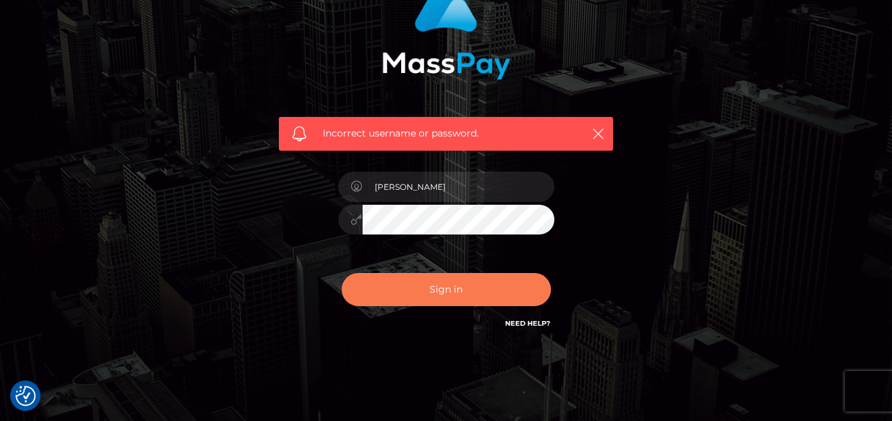
click at [447, 277] on button "Sign in" at bounding box center [446, 289] width 209 height 33
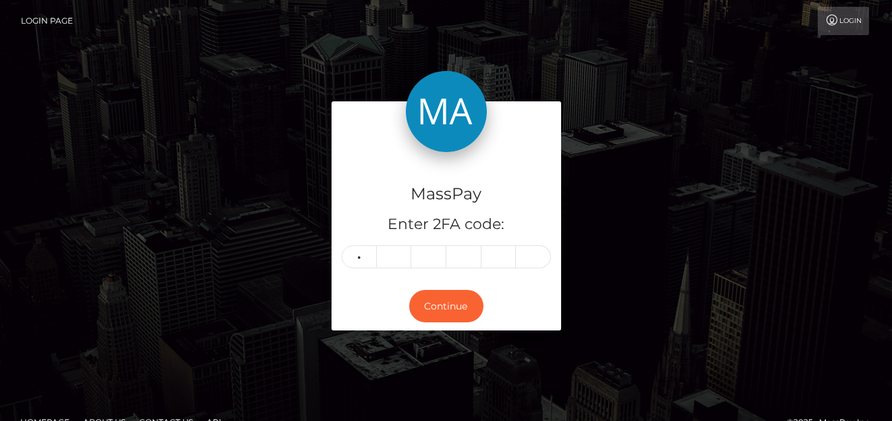
type input "4"
type input "8"
type input "1"
type input "0"
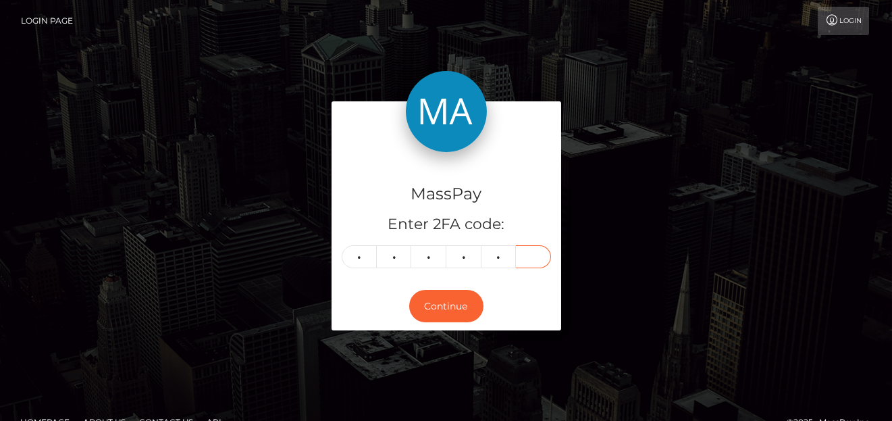
type input "9"
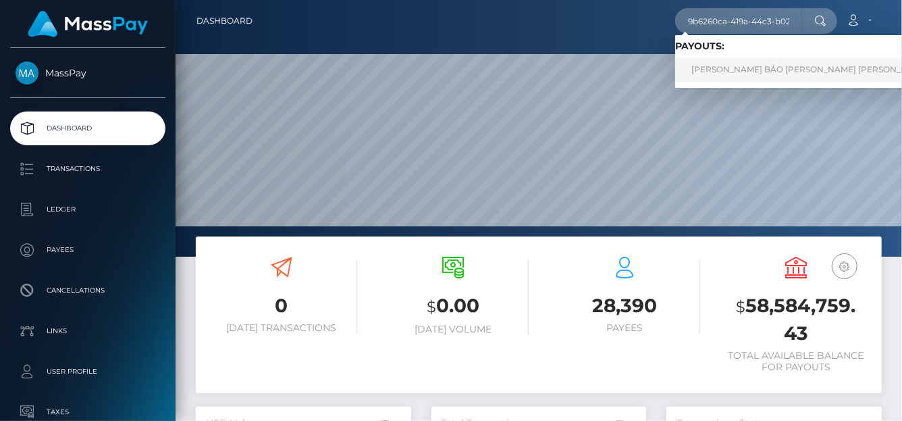
click at [735, 70] on link "NGUYỄN MINH BẢO VI Nguyen Minh Bao (Alua USA Limited - )" at bounding box center [852, 69] width 355 height 25
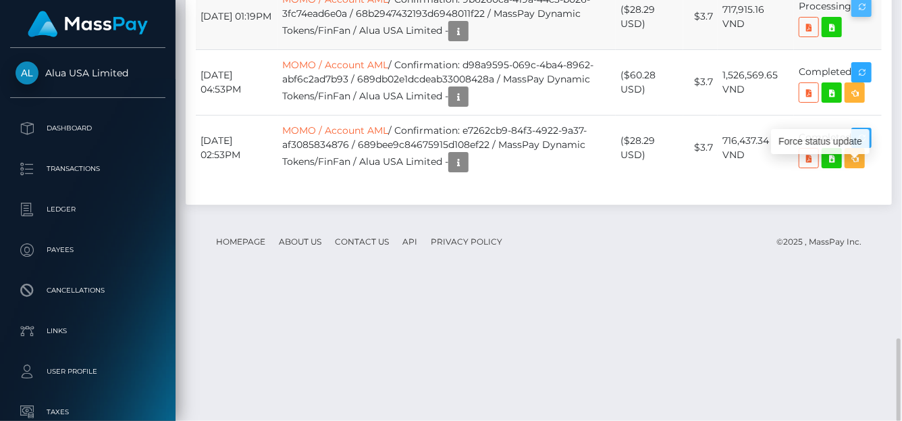
scroll to position [674835, 674781]
click at [863, 16] on icon "button" at bounding box center [861, 7] width 16 height 17
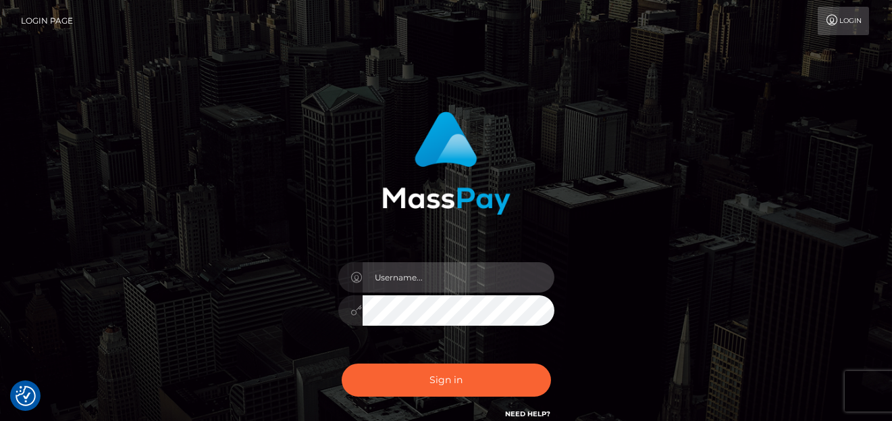
type input "[PERSON_NAME]"
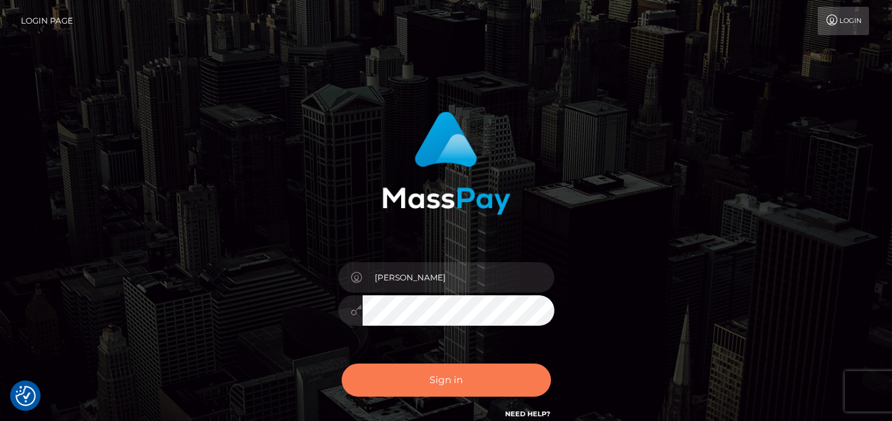
drag, startPoint x: 401, startPoint y: 353, endPoint x: 401, endPoint y: 382, distance: 29.0
click at [401, 354] on div "[PERSON_NAME]" at bounding box center [446, 303] width 236 height 103
click at [401, 382] on button "Sign in" at bounding box center [446, 379] width 209 height 33
type input "[PERSON_NAME]"
click at [400, 379] on button "Sign in" at bounding box center [446, 379] width 209 height 33
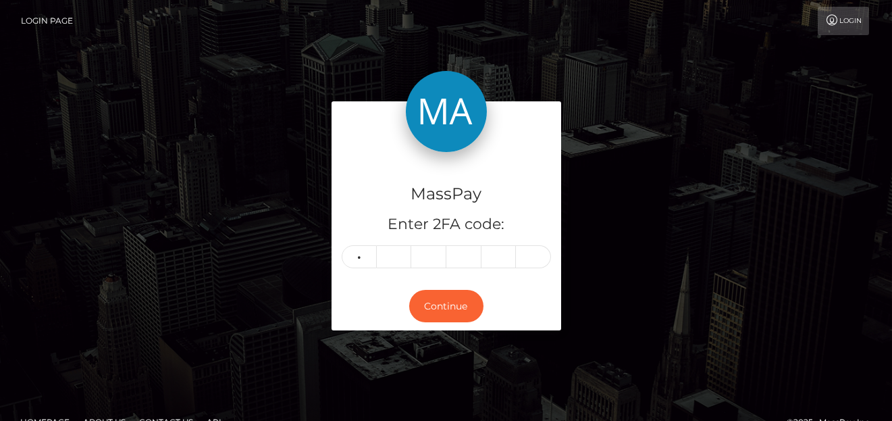
type input "6"
type input "0"
type input "8"
type input "4"
type input "6"
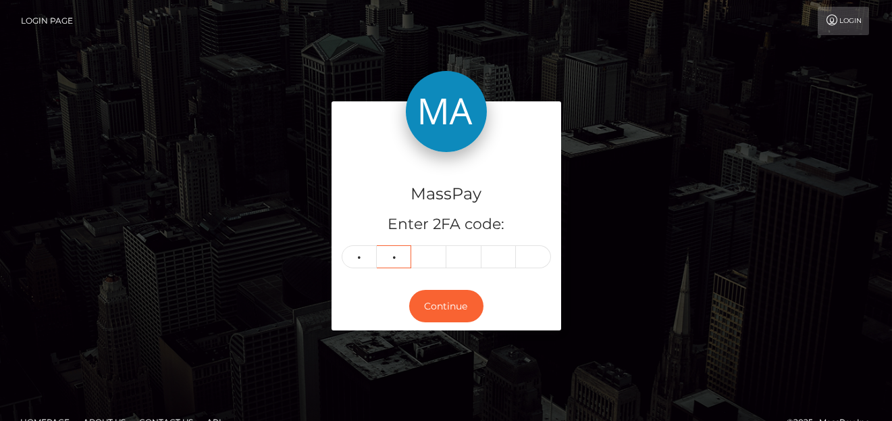
type input "0"
type input "8"
type input "2"
type input "4"
type input "9"
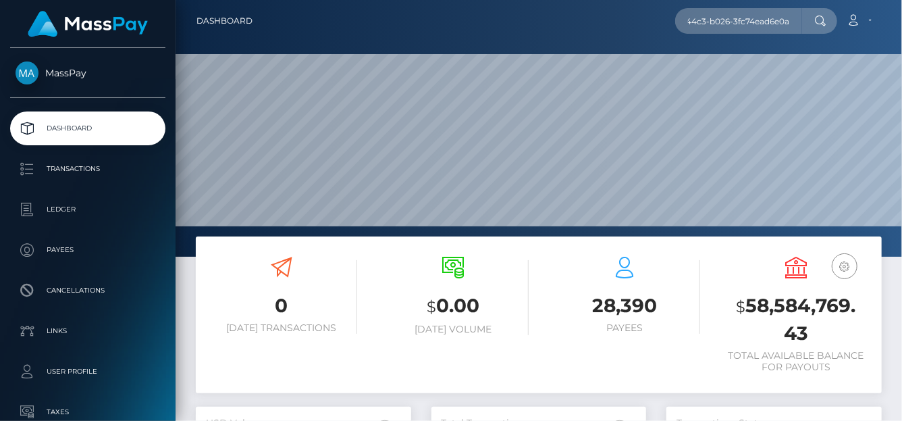
scroll to position [239, 215]
type input "9b6260ca-419a-44c3-b026-3fc74ead6e0a"
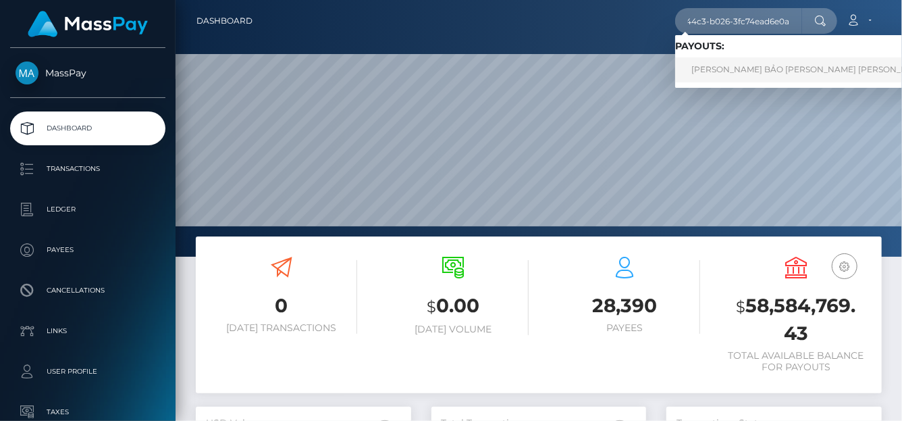
click at [713, 66] on link "NGUYỄN MINH BẢO VI Nguyen Minh Bao (Alua USA Limited - )" at bounding box center [852, 69] width 355 height 25
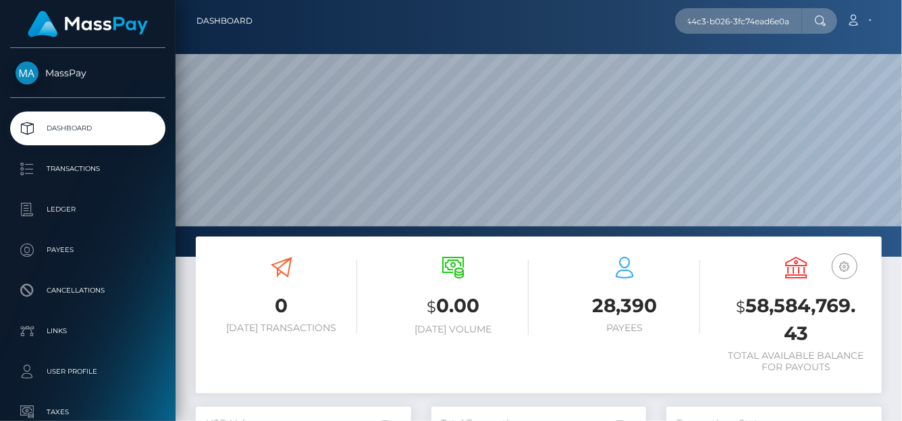
scroll to position [0, 0]
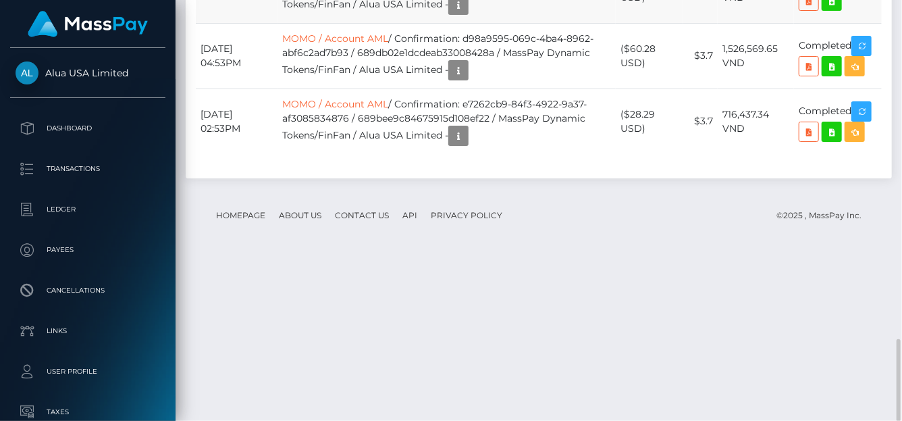
scroll to position [162, 215]
drag, startPoint x: 493, startPoint y: 151, endPoint x: 376, endPoint y: 152, distance: 116.8
drag, startPoint x: 498, startPoint y: 150, endPoint x: 369, endPoint y: 150, distance: 129.6
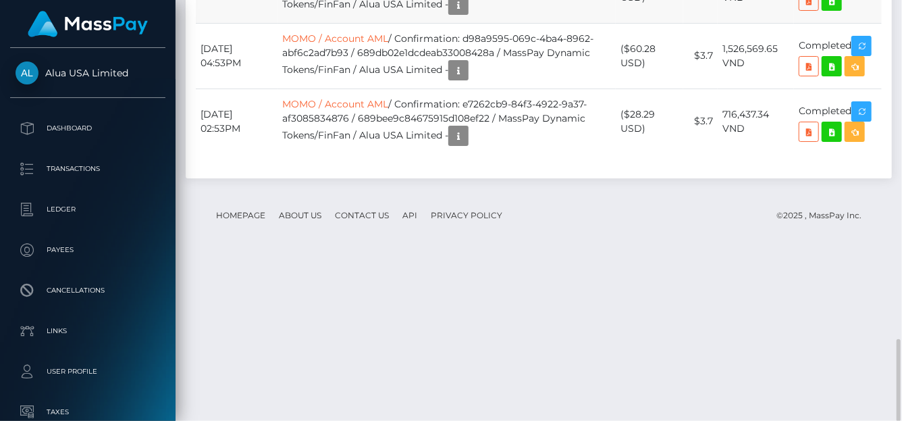
copy td "68b2947432193d6948011f22"
click at [466, 13] on icon "button" at bounding box center [458, 5] width 16 height 17
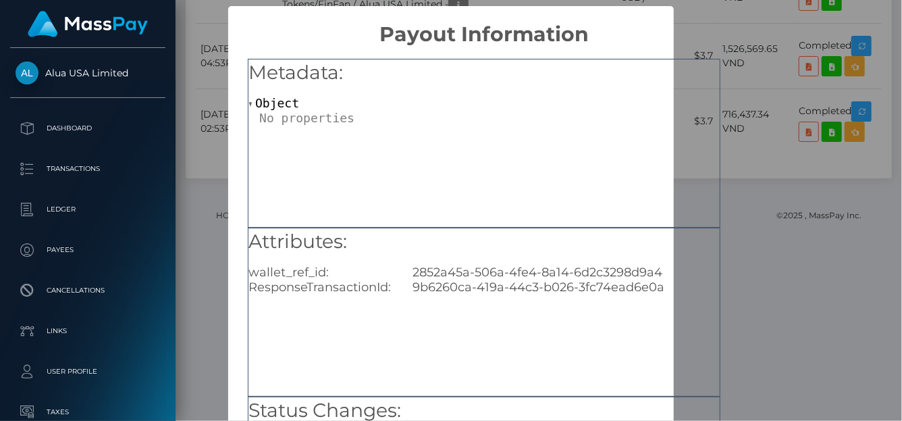
scroll to position [67, 0]
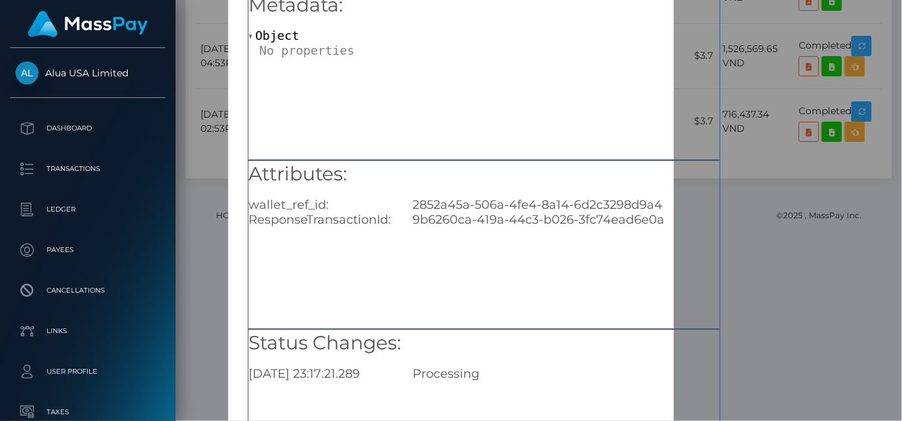
click at [769, 65] on div "× Payout Information Metadata: Object Attributes: wallet_ref_id: 2852a45a-506a-…" at bounding box center [451, 210] width 902 height 421
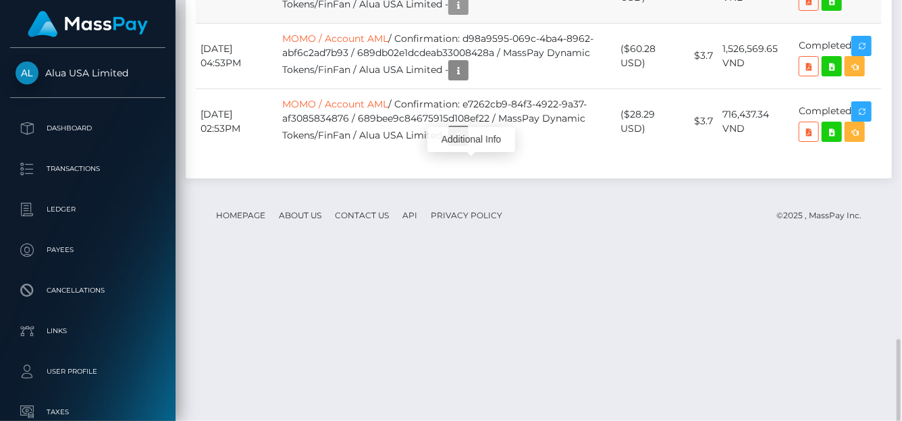
scroll to position [162, 215]
drag, startPoint x: 404, startPoint y: 133, endPoint x: 499, endPoint y: 142, distance: 96.3
copy td "Confirmation: 9b6260ca-419a-44c3-b026-3fc74ead6e0a / 68b2947432193d6948011f22"
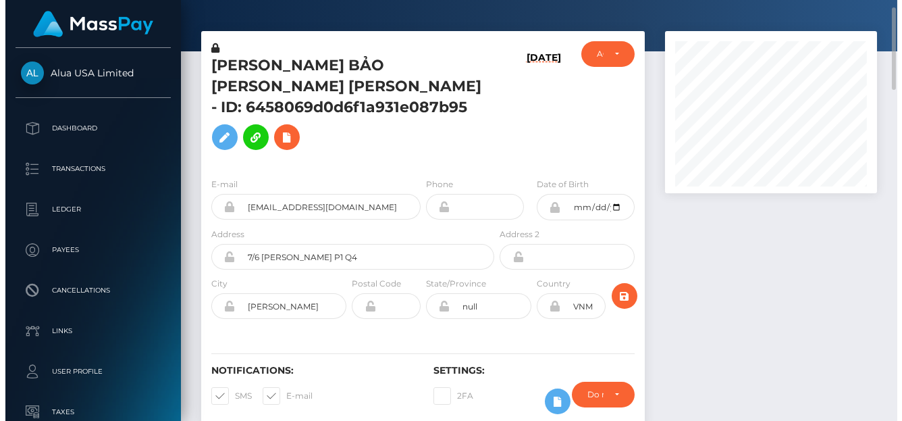
scroll to position [0, 0]
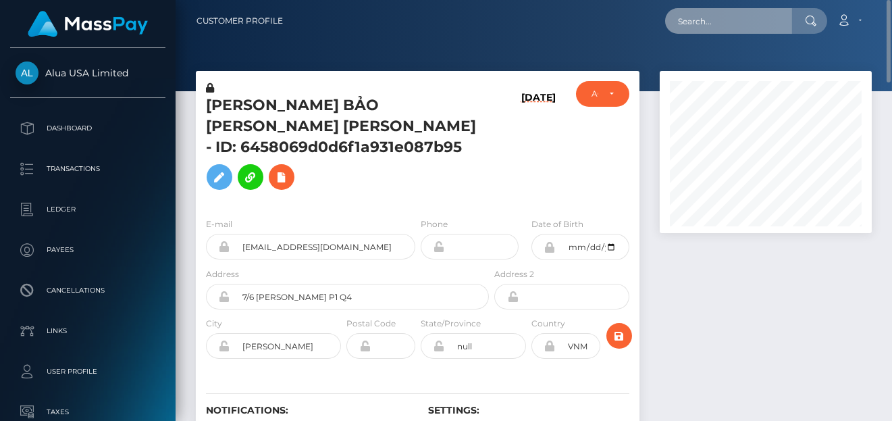
click at [700, 29] on input "text" at bounding box center [728, 21] width 127 height 26
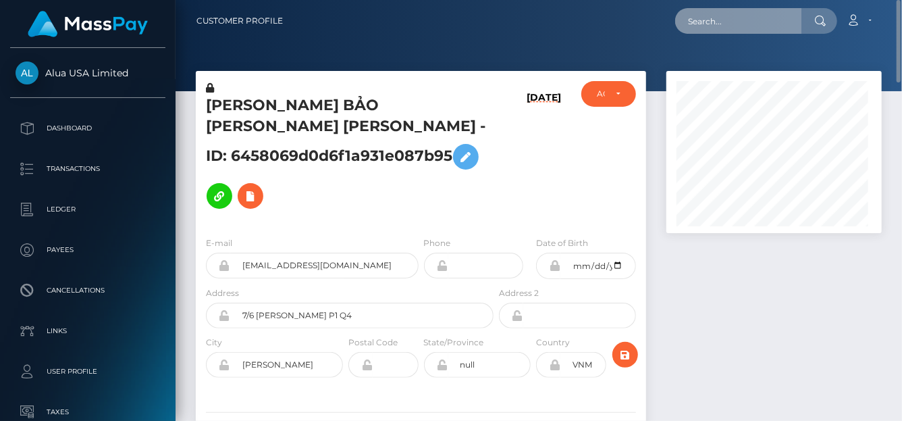
scroll to position [162, 215]
click at [695, 21] on input "text" at bounding box center [738, 21] width 127 height 26
paste input "561235843440717825"
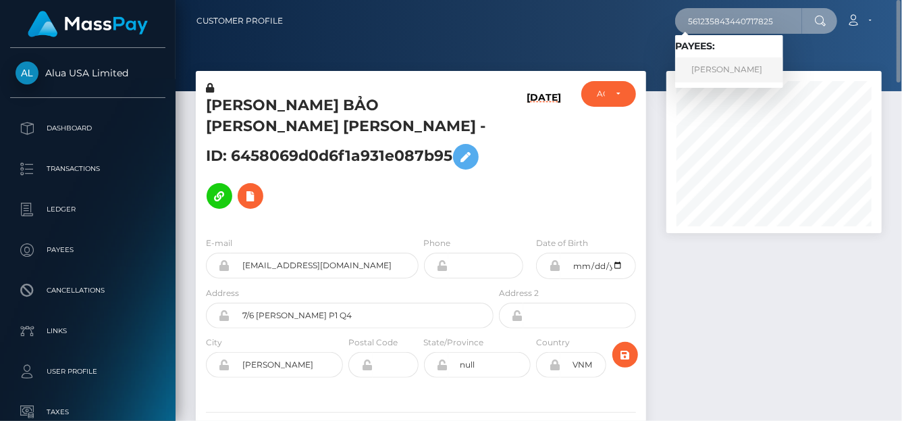
type input "561235843440717825"
click at [719, 67] on link "CAROLINA CELESTE DIAZ" at bounding box center [729, 69] width 108 height 25
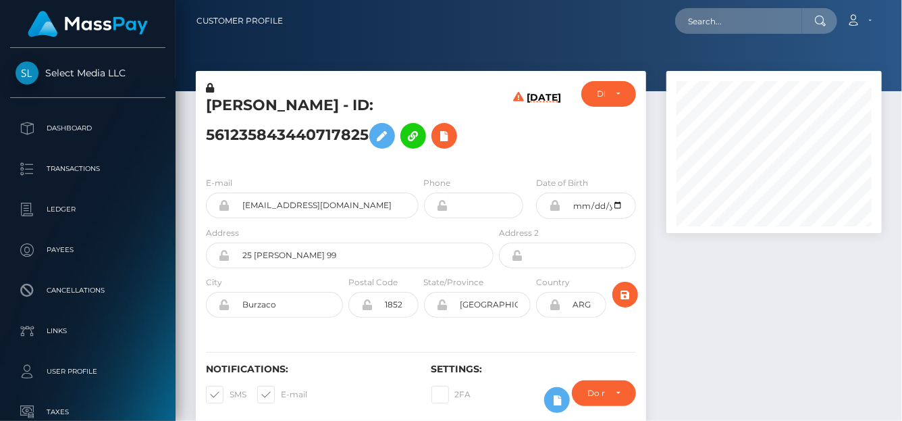
scroll to position [162, 215]
click at [449, 136] on icon at bounding box center [444, 136] width 16 height 17
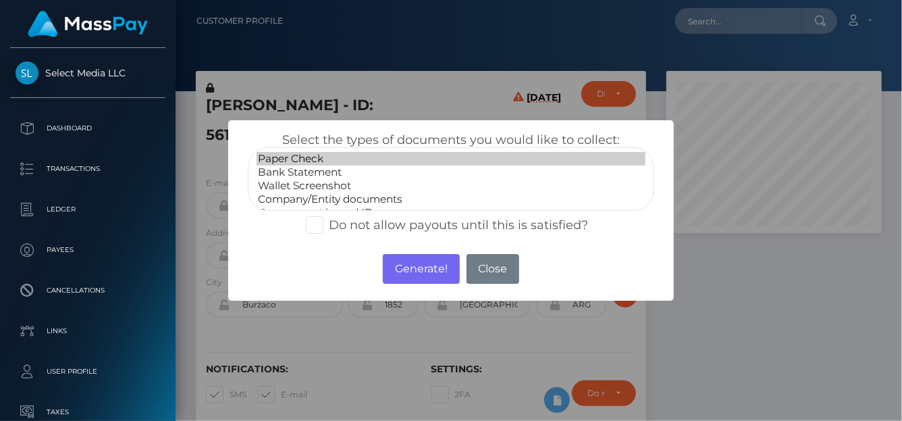
click at [304, 159] on option "Paper Check" at bounding box center [450, 158] width 389 height 13
select select "Bank Statement"
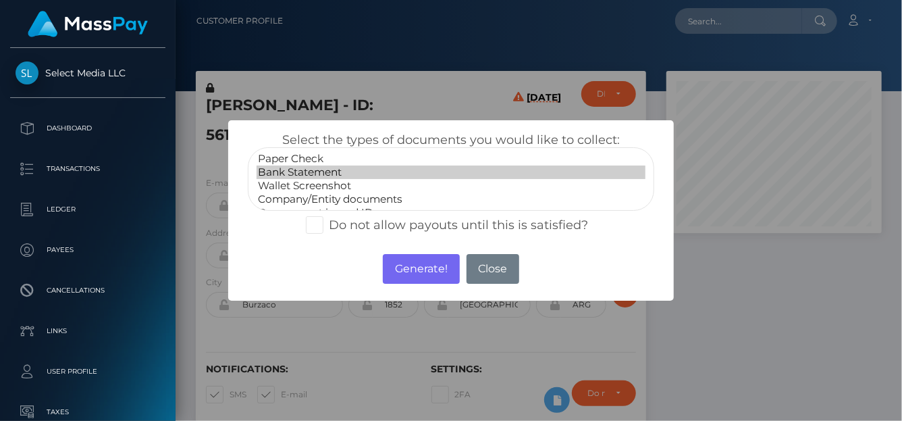
click at [301, 170] on option "Bank Statement" at bounding box center [450, 171] width 389 height 13
click at [400, 270] on button "Generate!" at bounding box center [421, 269] width 76 height 30
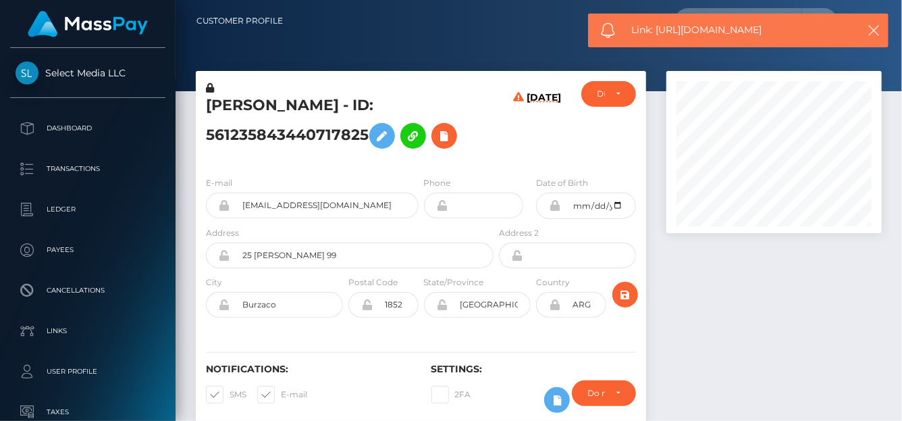
drag, startPoint x: 790, startPoint y: 31, endPoint x: 658, endPoint y: 33, distance: 131.6
click at [658, 33] on span "Link: https://l.maspay.io/5jlW3" at bounding box center [740, 30] width 217 height 14
copy span "https://l.maspay.io/5jlW3"
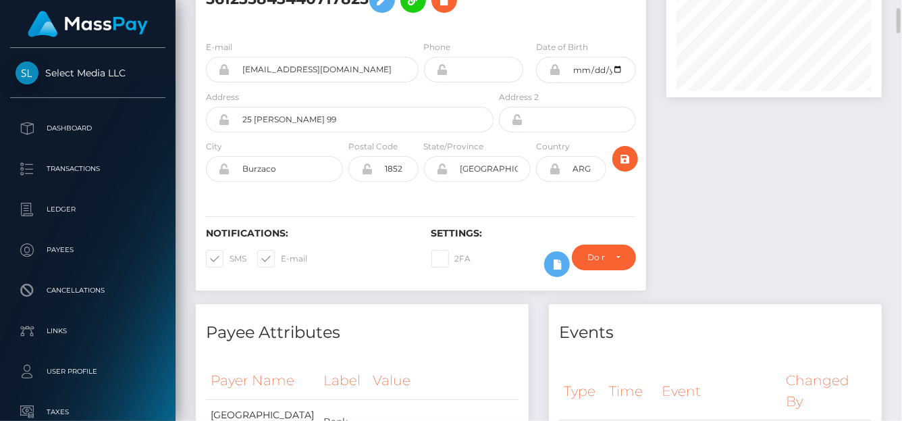
scroll to position [0, 0]
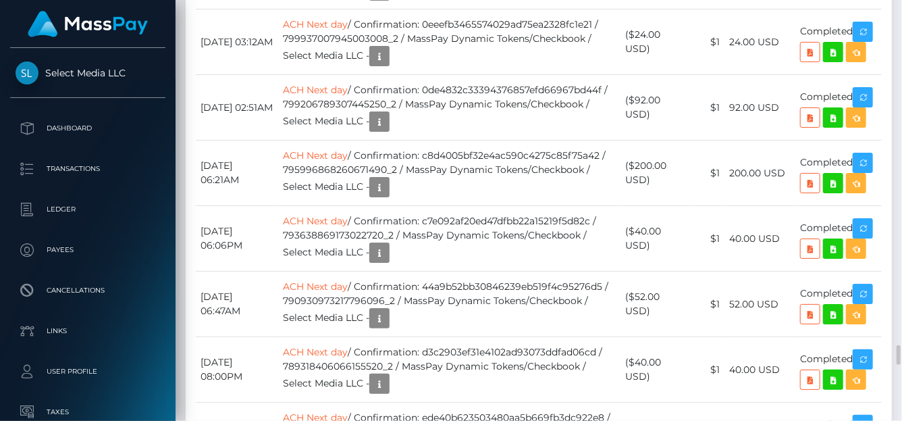
scroll to position [4462, 0]
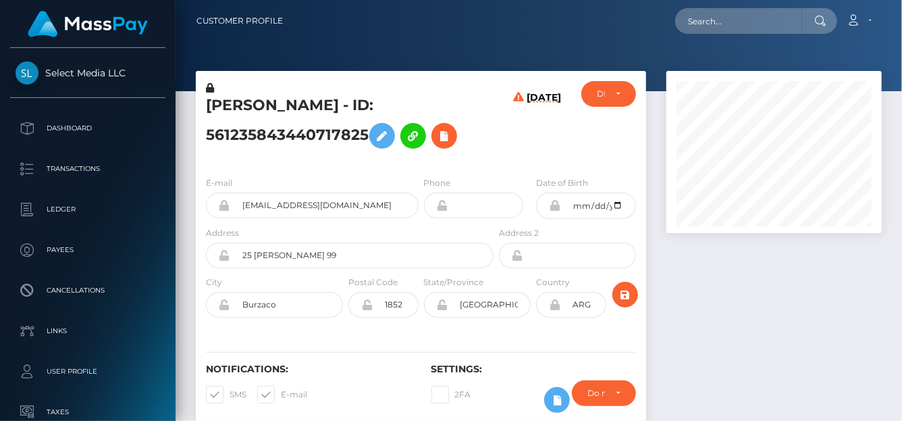
scroll to position [162, 215]
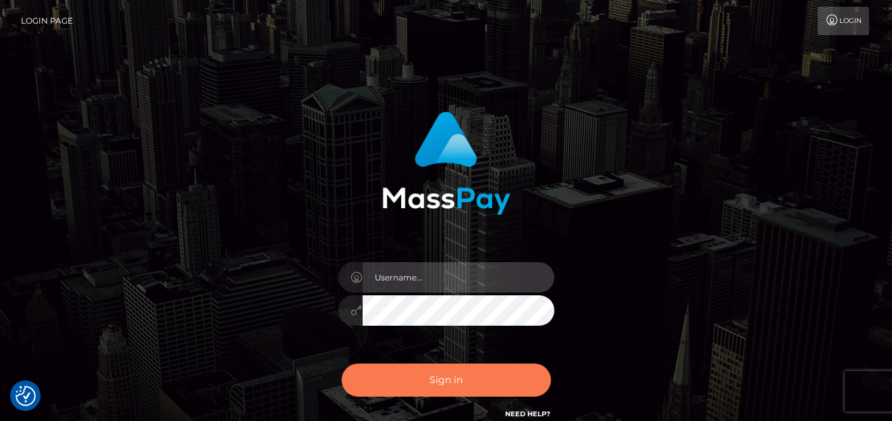
type input "[PERSON_NAME]"
click at [486, 377] on button "Sign in" at bounding box center [446, 379] width 209 height 33
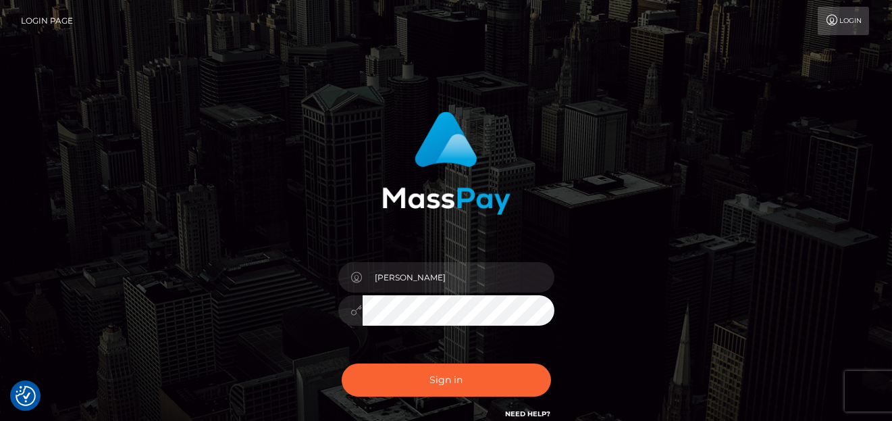
click at [486, 377] on div "Sign in Need Help?" at bounding box center [446, 385] width 236 height 60
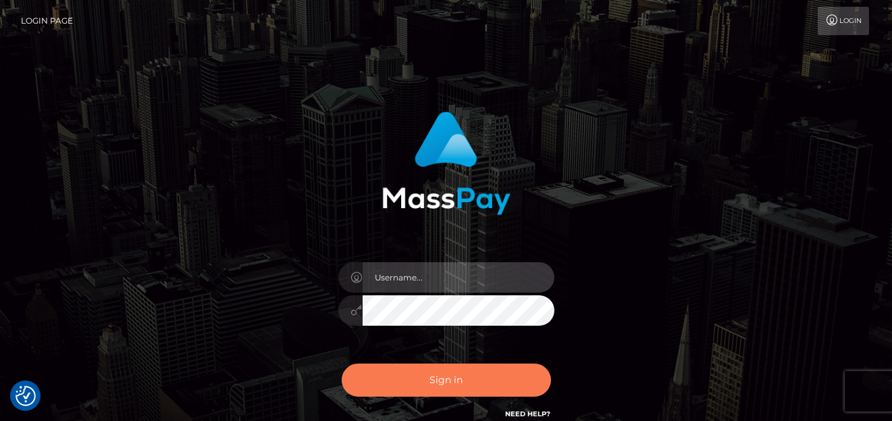
type input "denise"
click at [484, 375] on button "Sign in" at bounding box center [446, 379] width 209 height 33
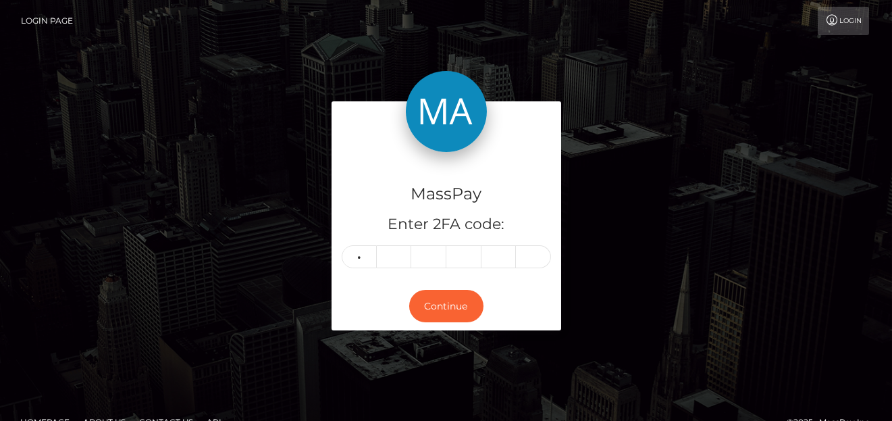
type input "3"
type input "4"
type input "1"
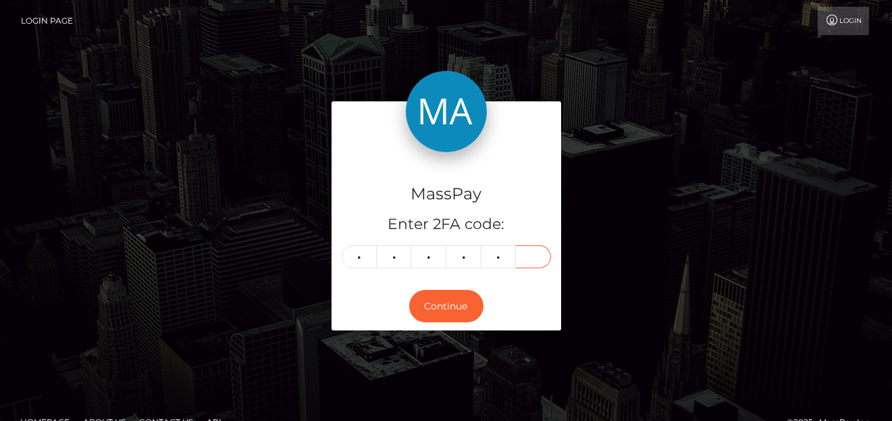
type input "5"
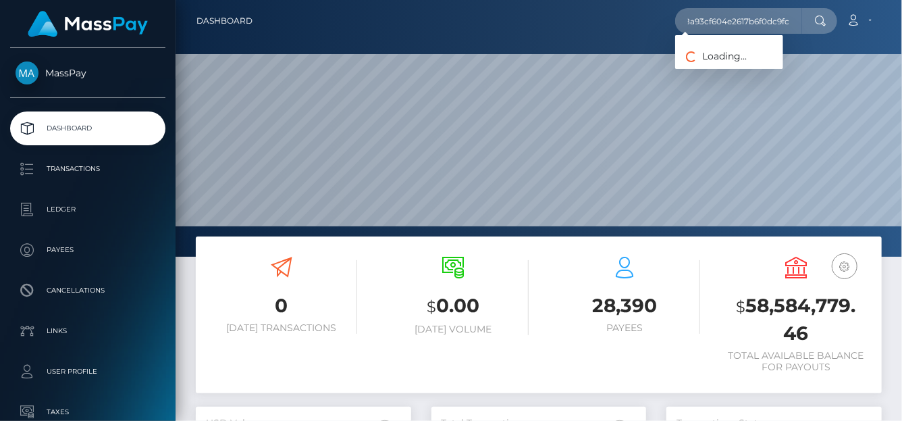
scroll to position [239, 215]
type input "68a93cf604e2617b6f0dc9fc"
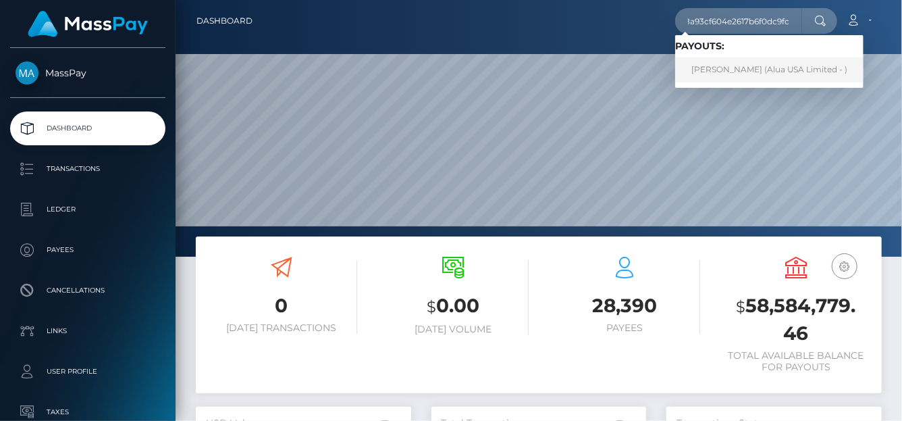
click at [741, 77] on link "Như Vũ (Alua USA Limited - )" at bounding box center [769, 69] width 188 height 25
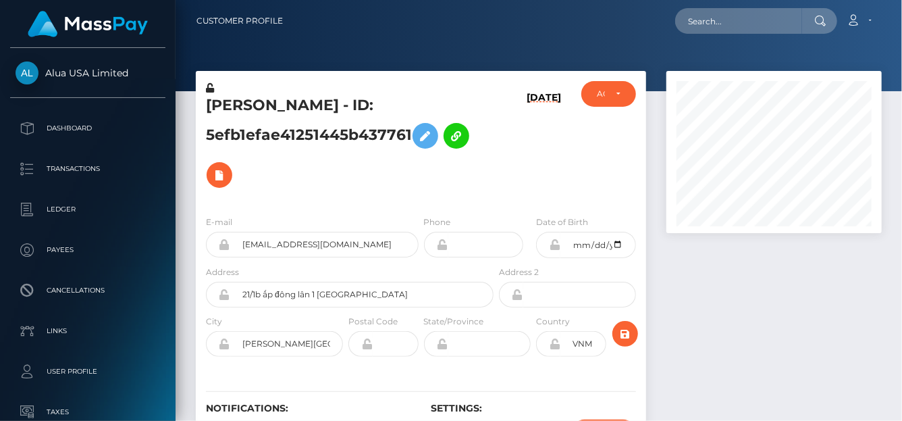
scroll to position [162, 215]
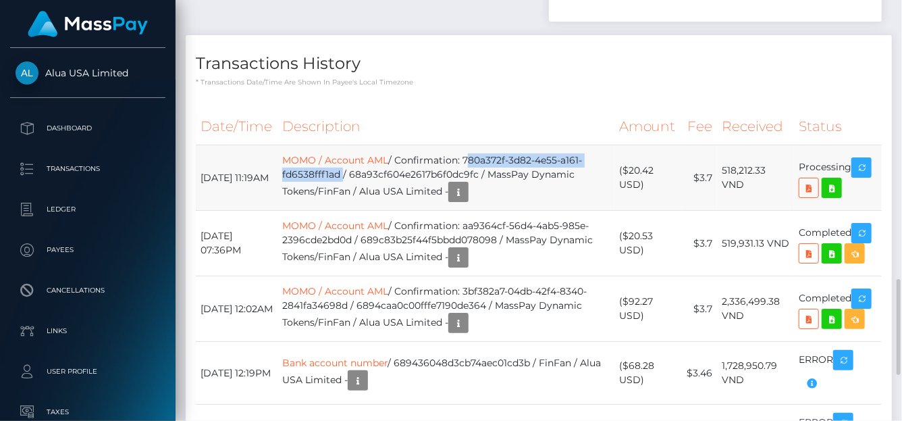
drag, startPoint x: 472, startPoint y: 211, endPoint x: 349, endPoint y: 229, distance: 124.9
click at [349, 211] on td "MOMO / Account AML / Confirmation: 780a372f-3d82-4e55-a161-fd6538fff1ad / 68a93…" at bounding box center [445, 177] width 336 height 65
copy td "780a372f-3d82-4e55-a161-fd6538fff1ad"
